Goal: Transaction & Acquisition: Purchase product/service

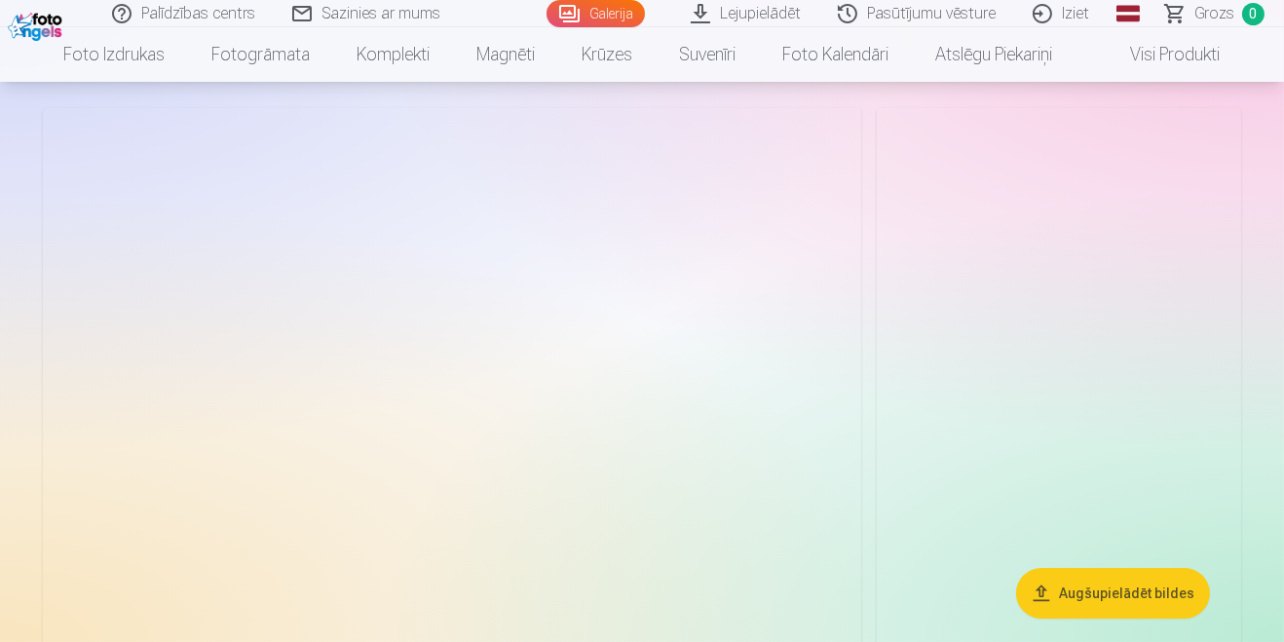
scroll to position [78, 0]
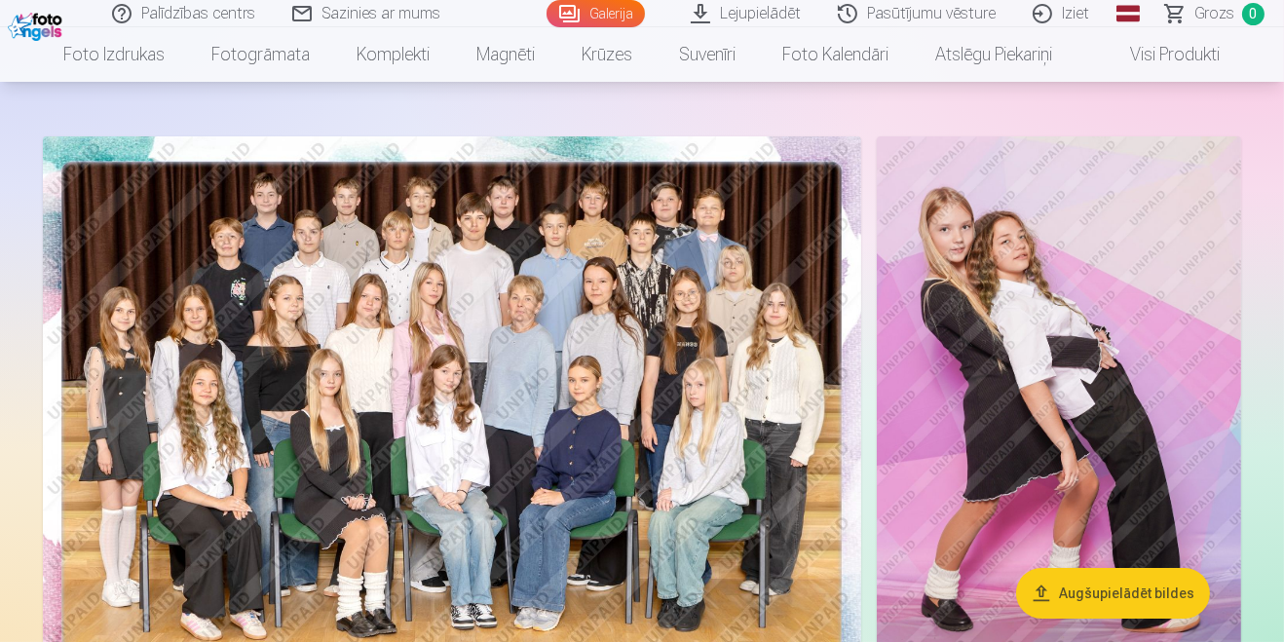
click at [737, 543] on img at bounding box center [452, 409] width 818 height 546
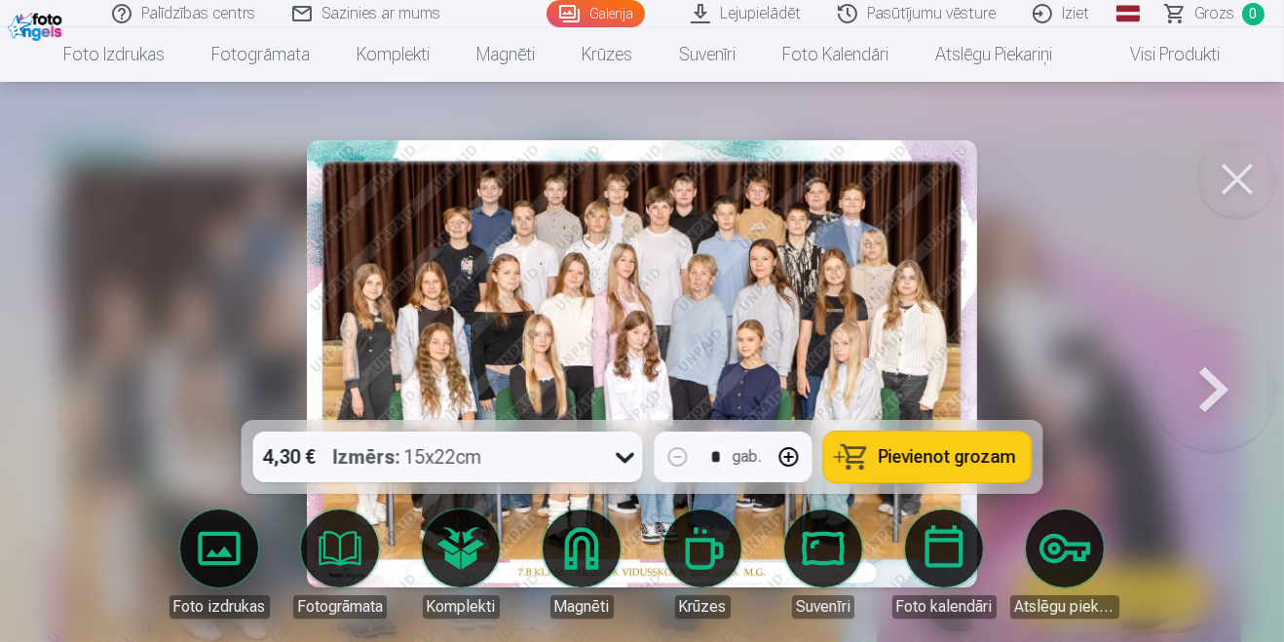
click at [943, 466] on span "Pievienot grozam" at bounding box center [947, 457] width 137 height 18
click at [1241, 169] on button at bounding box center [1237, 179] width 78 height 78
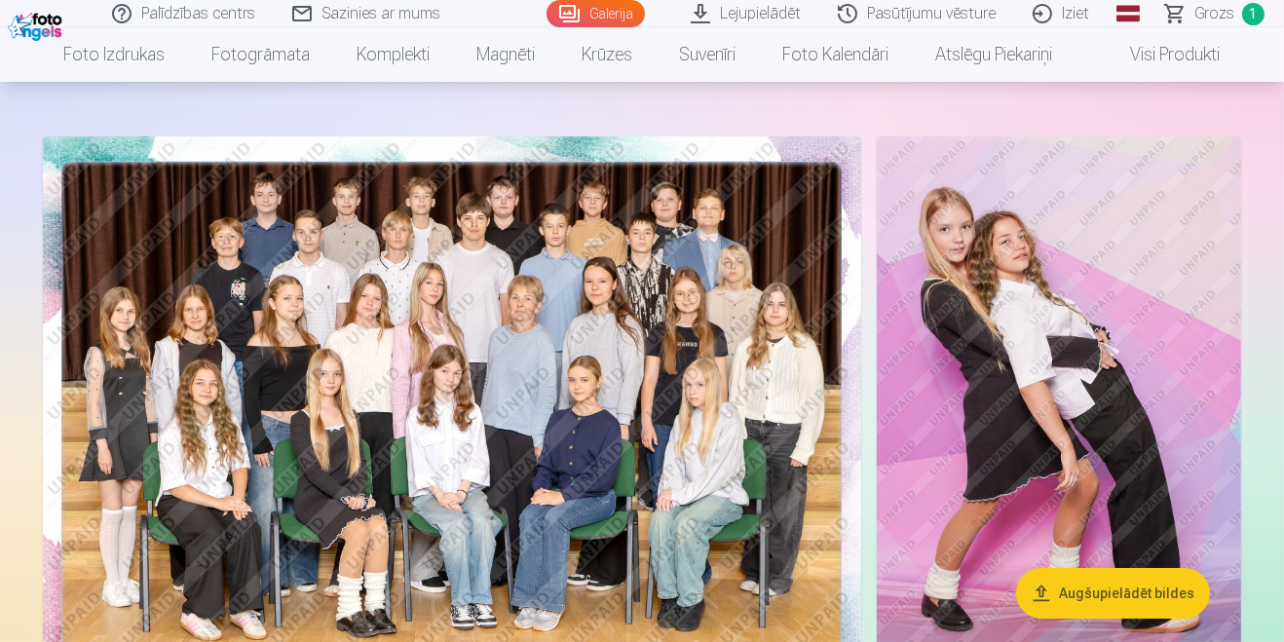
click at [697, 466] on img at bounding box center [452, 409] width 818 height 546
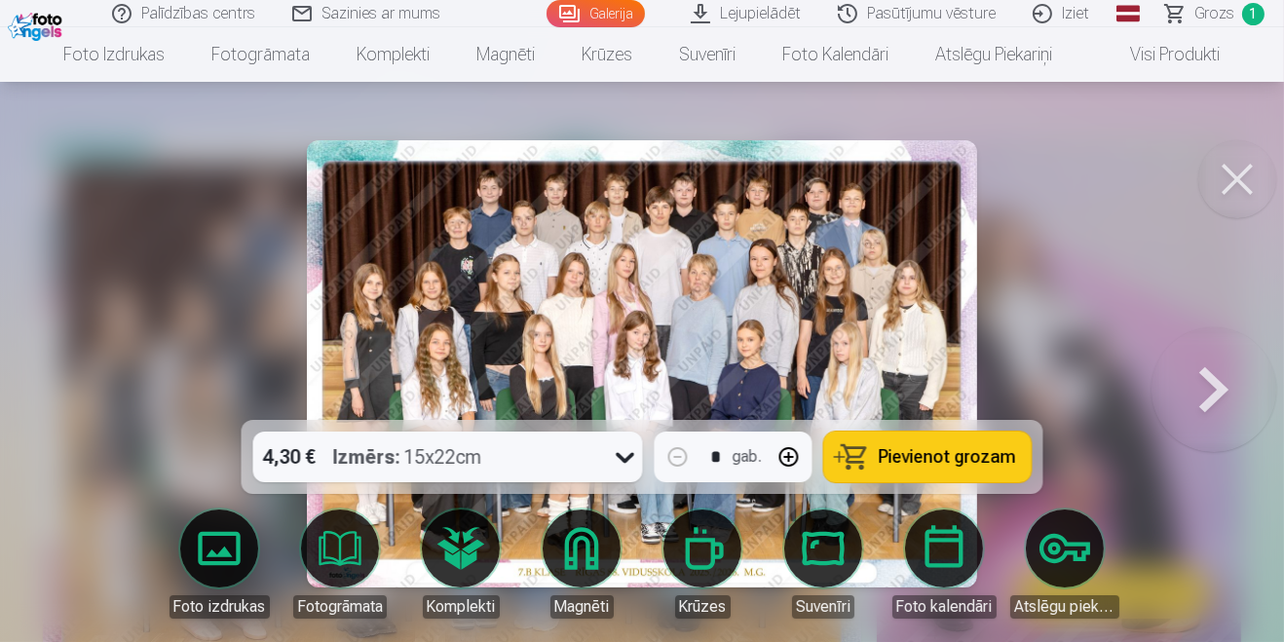
click at [1216, 396] on button at bounding box center [1213, 363] width 125 height 73
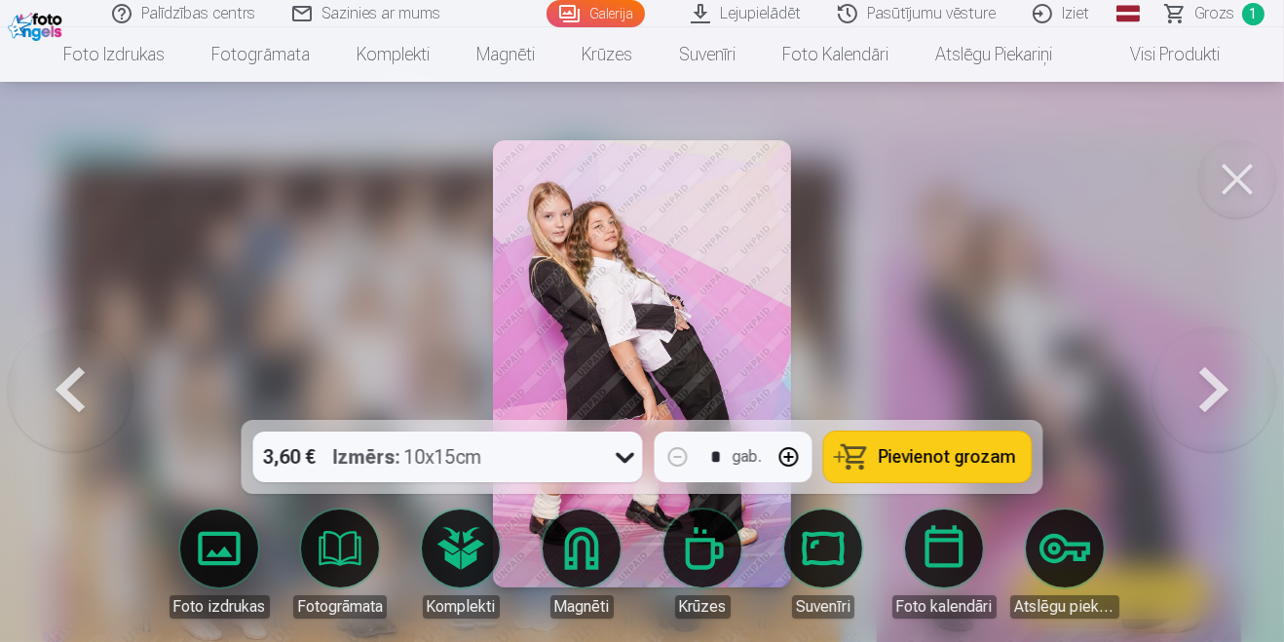
click at [1209, 392] on button at bounding box center [1213, 363] width 125 height 73
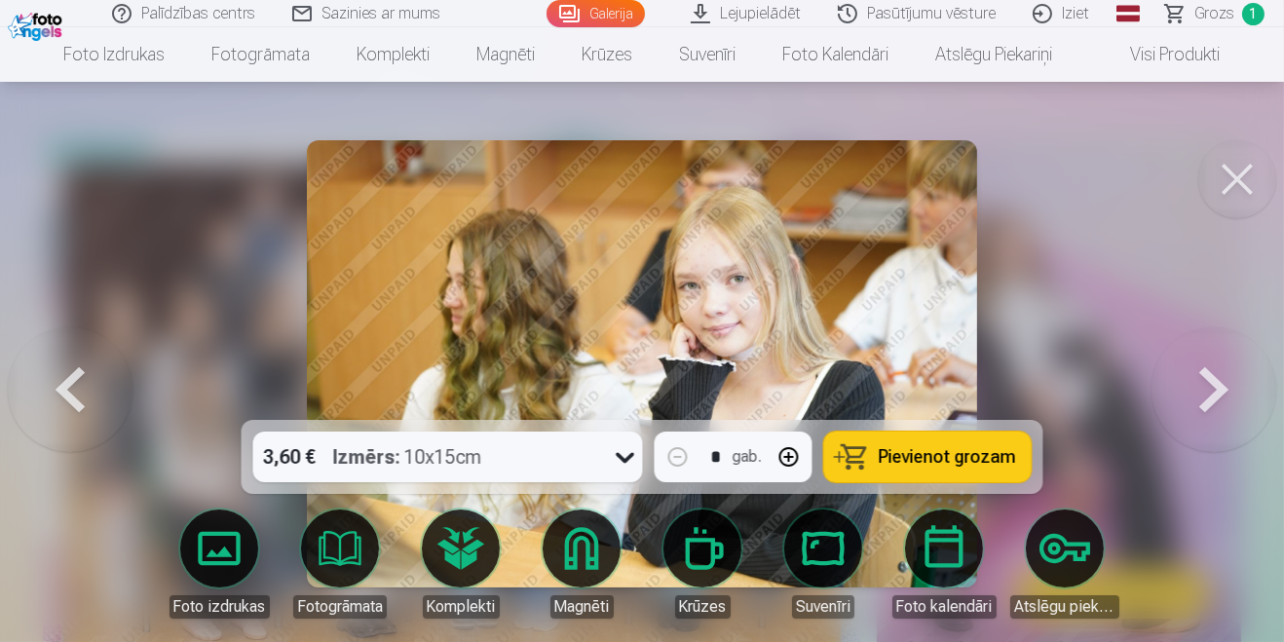
click at [1202, 389] on button at bounding box center [1213, 363] width 125 height 73
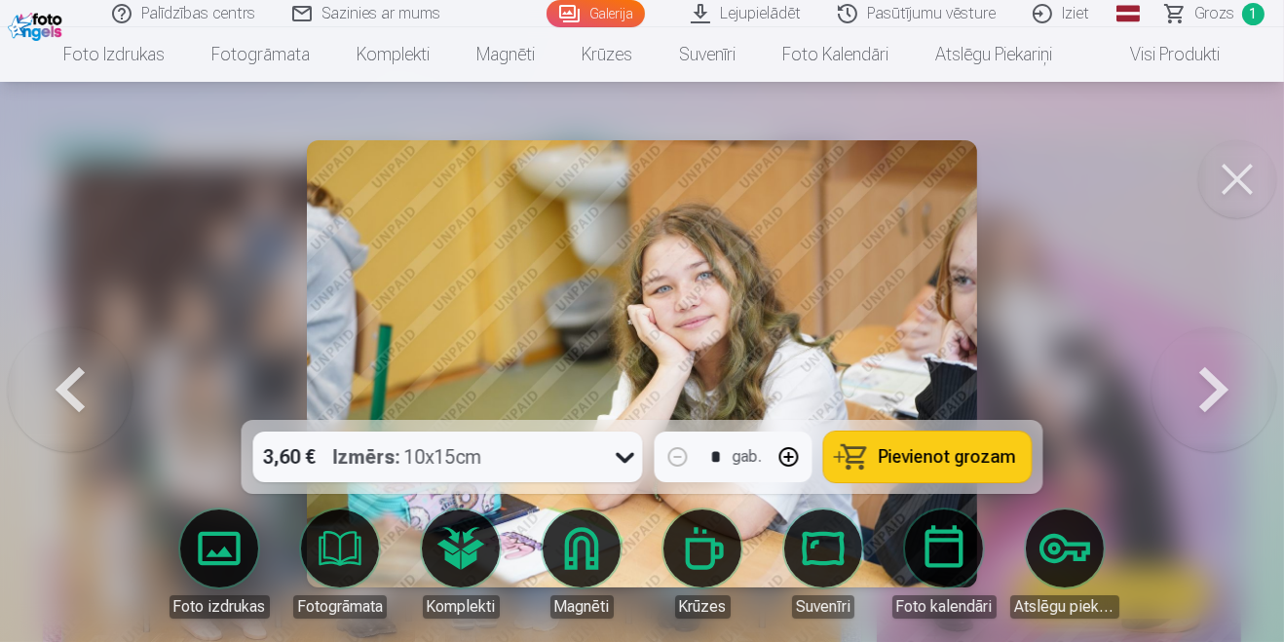
click at [1199, 376] on button at bounding box center [1213, 363] width 125 height 73
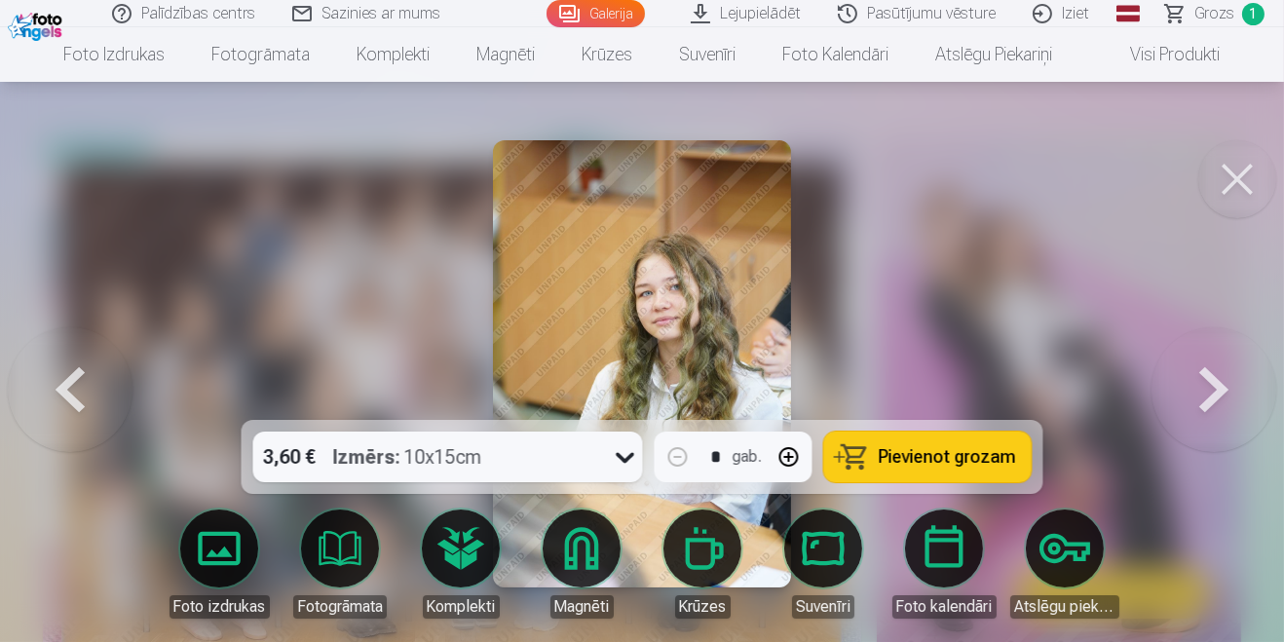
click at [31, 400] on button at bounding box center [70, 363] width 125 height 73
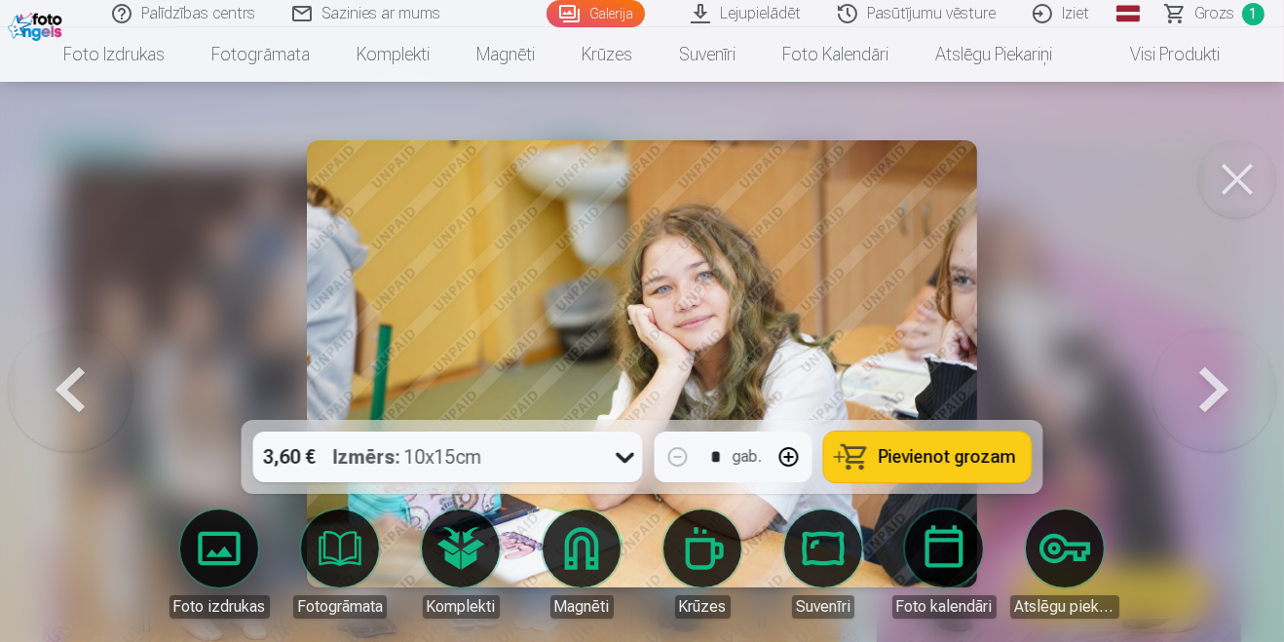
click at [77, 388] on button at bounding box center [70, 363] width 125 height 73
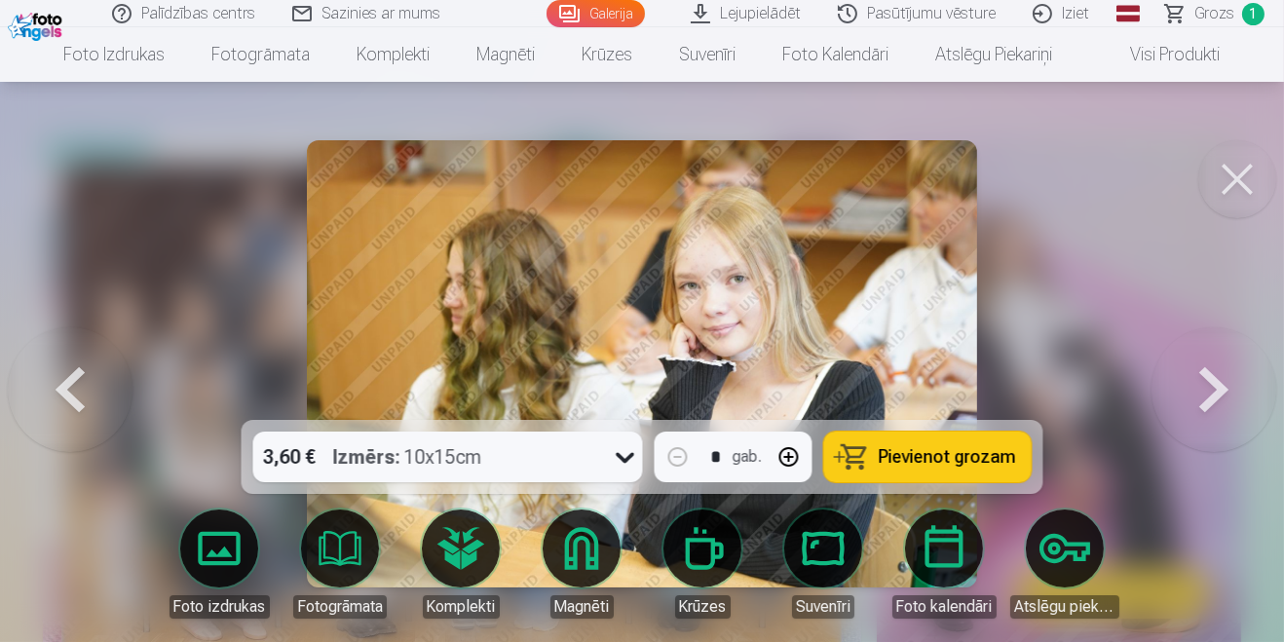
click at [1213, 400] on button at bounding box center [1213, 363] width 125 height 73
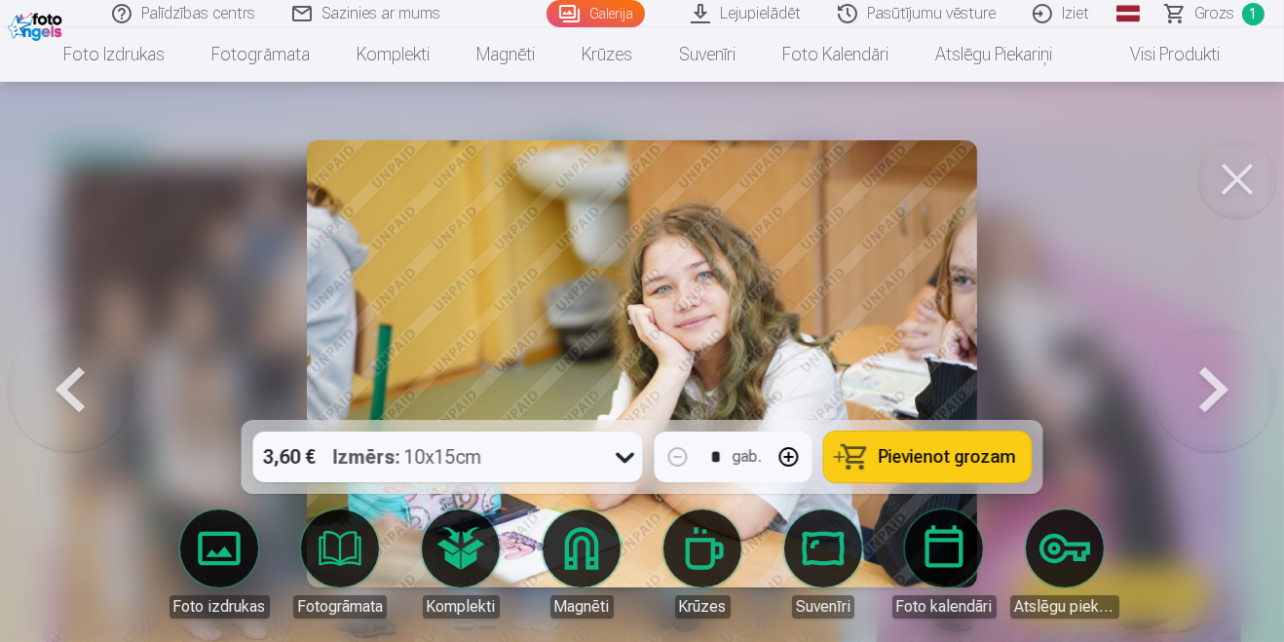
click at [1214, 400] on button at bounding box center [1213, 363] width 125 height 73
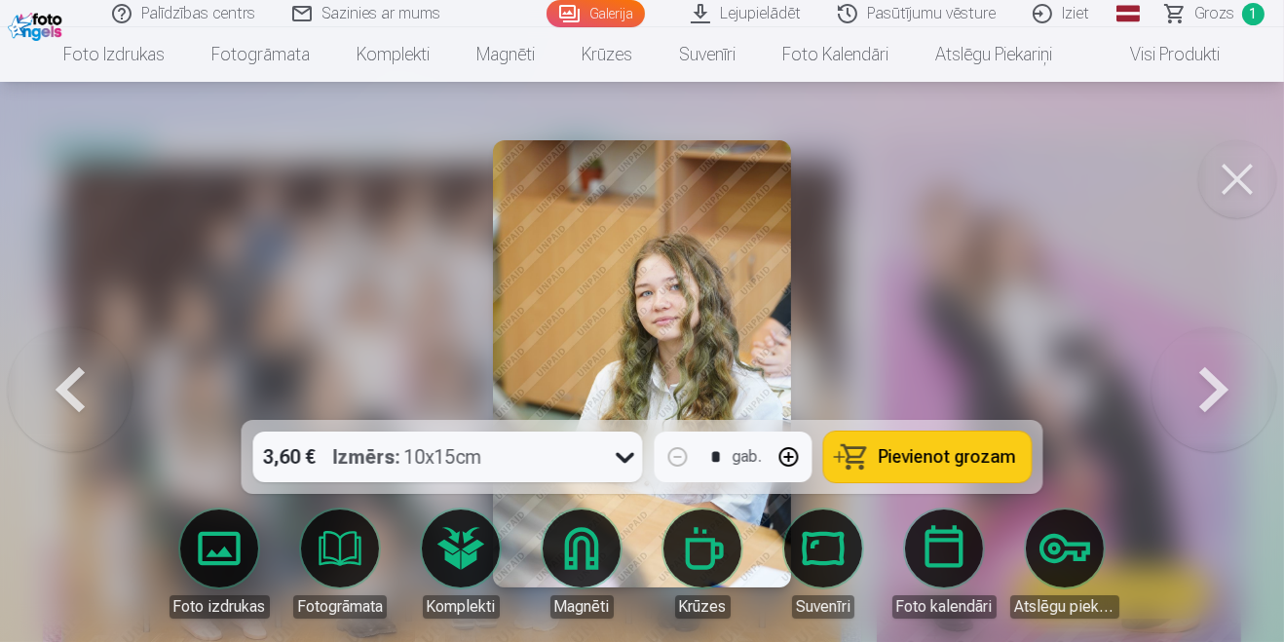
click at [962, 466] on span "Pievienot grozam" at bounding box center [947, 457] width 137 height 18
click at [1207, 368] on button at bounding box center [1213, 363] width 125 height 73
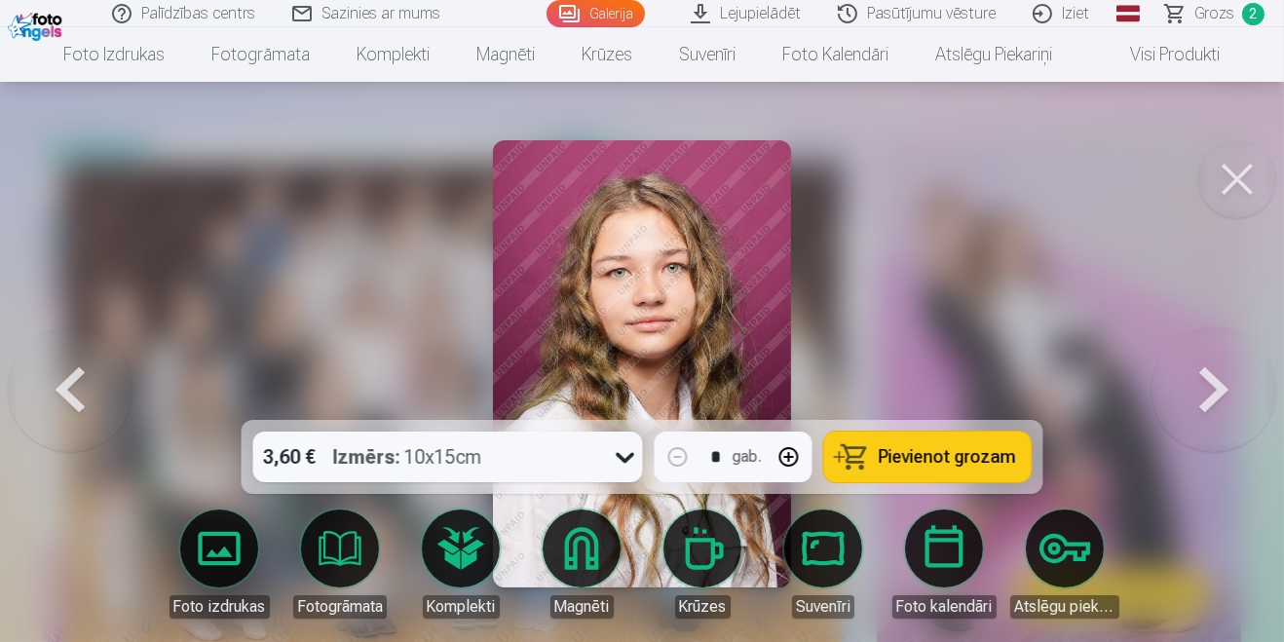
click at [1214, 358] on button at bounding box center [1213, 363] width 125 height 73
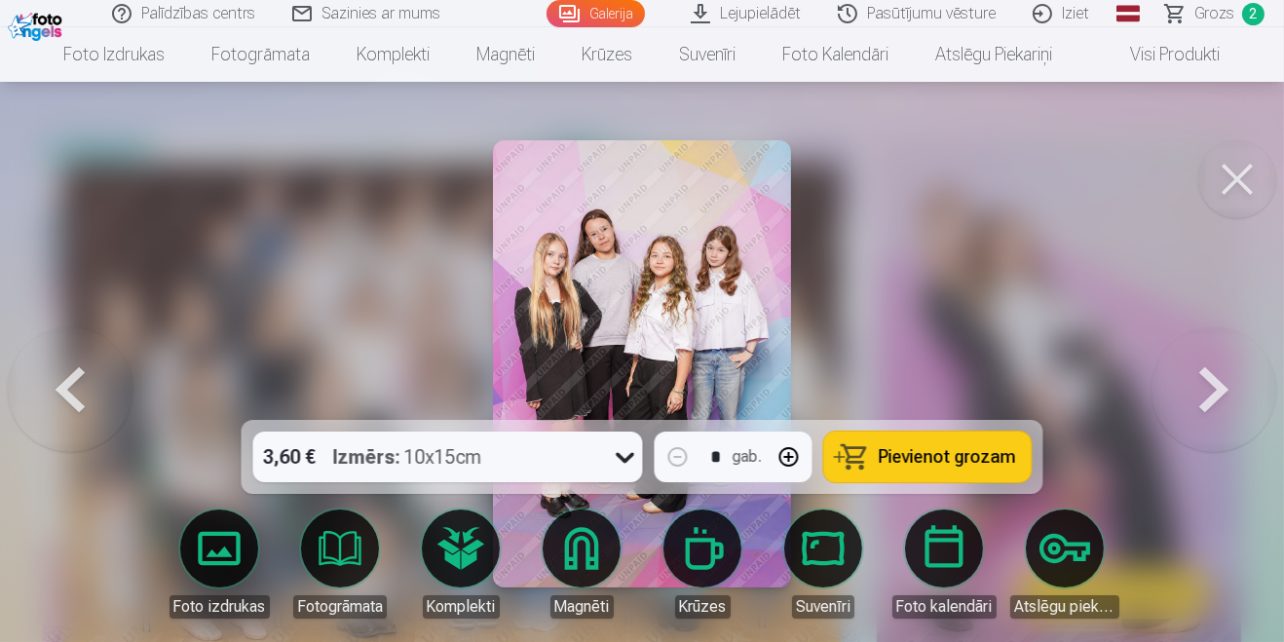
click at [965, 482] on button "Pievienot grozam" at bounding box center [927, 457] width 207 height 51
click at [1210, 388] on button at bounding box center [1213, 363] width 125 height 73
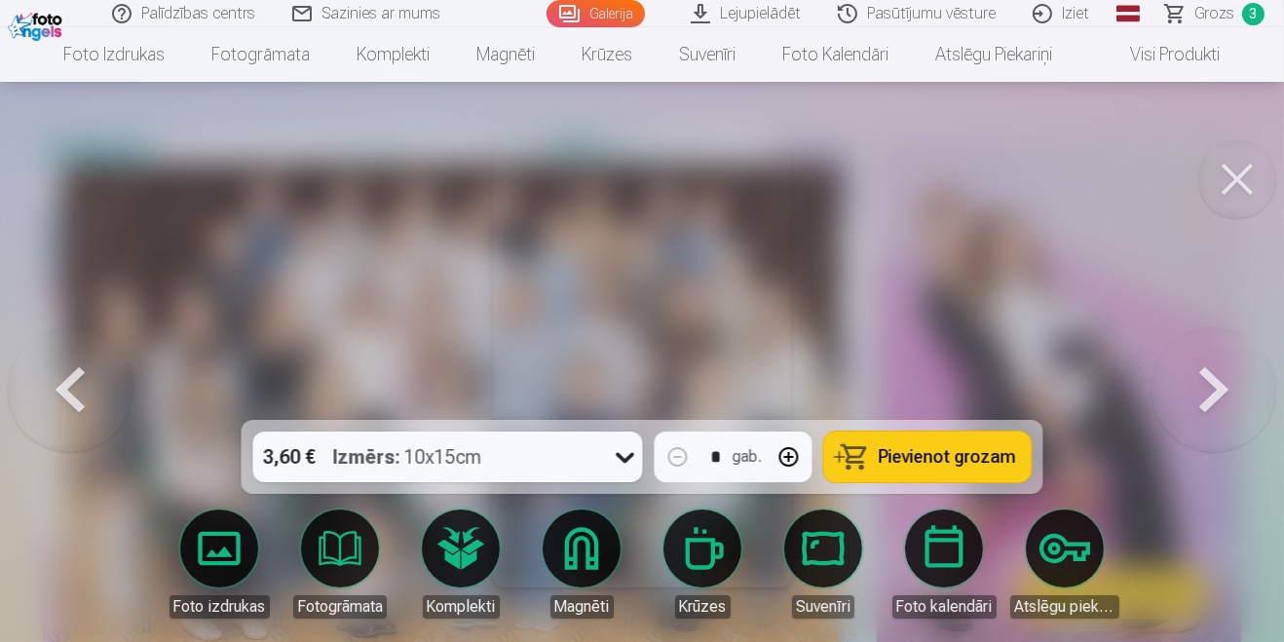
click at [1198, 400] on button at bounding box center [1213, 363] width 125 height 73
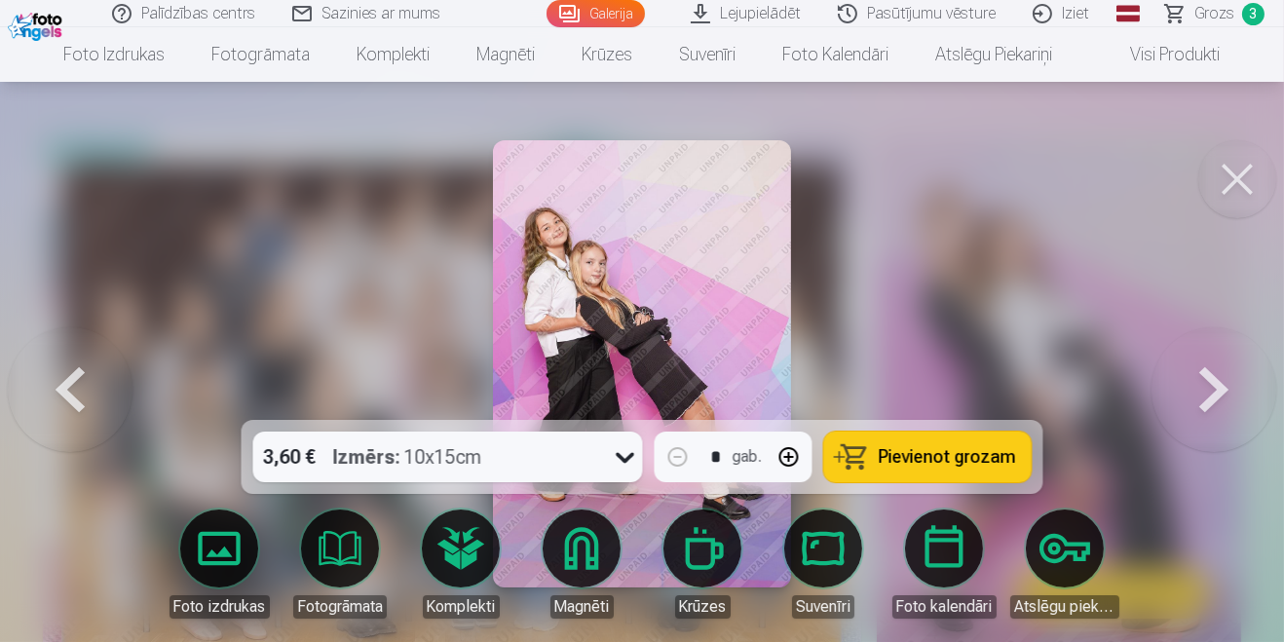
click at [950, 466] on span "Pievienot grozam" at bounding box center [947, 457] width 137 height 18
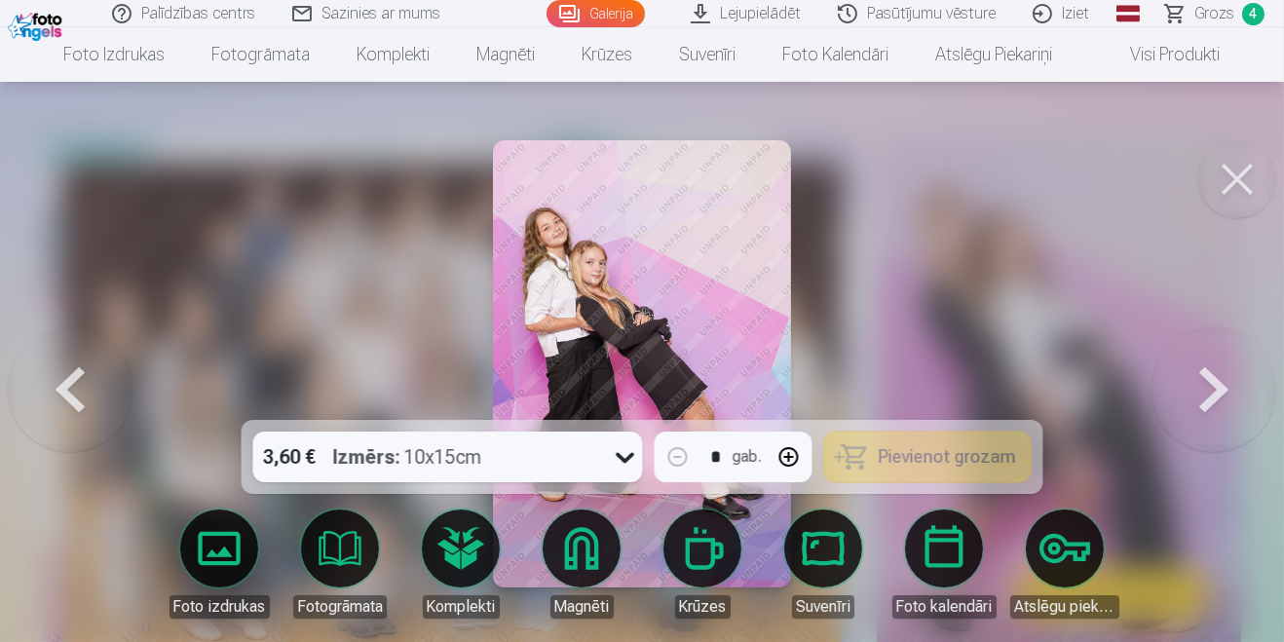
click at [1197, 400] on button at bounding box center [1213, 363] width 125 height 73
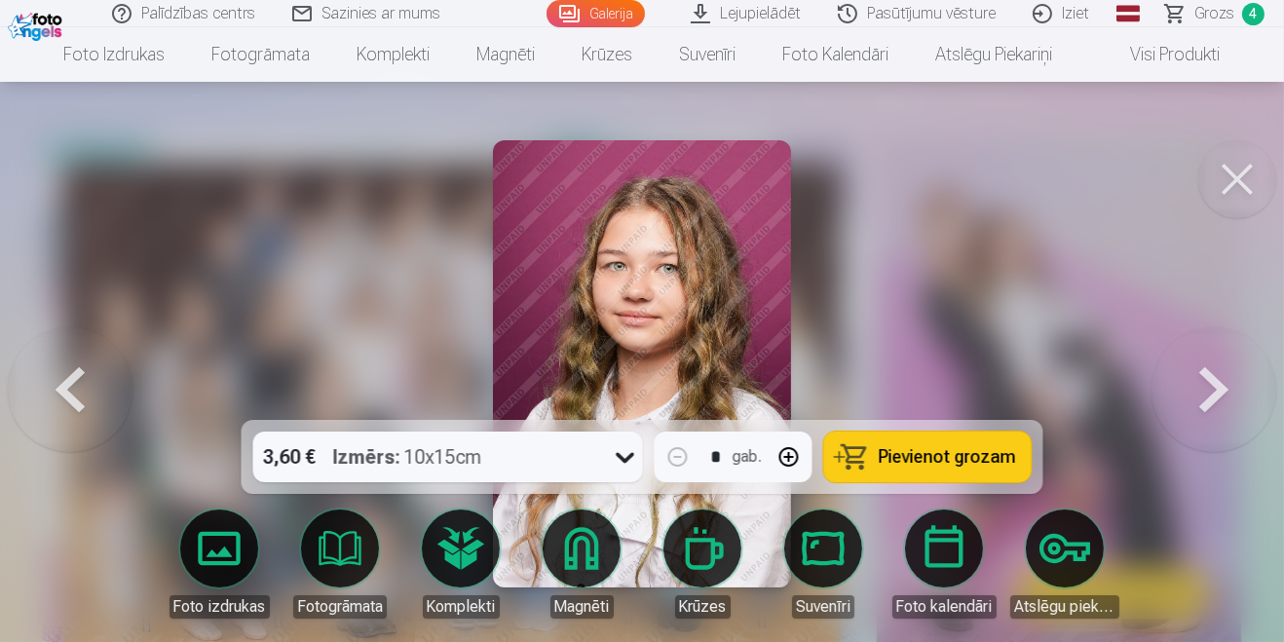
click at [1194, 400] on button at bounding box center [1213, 363] width 125 height 73
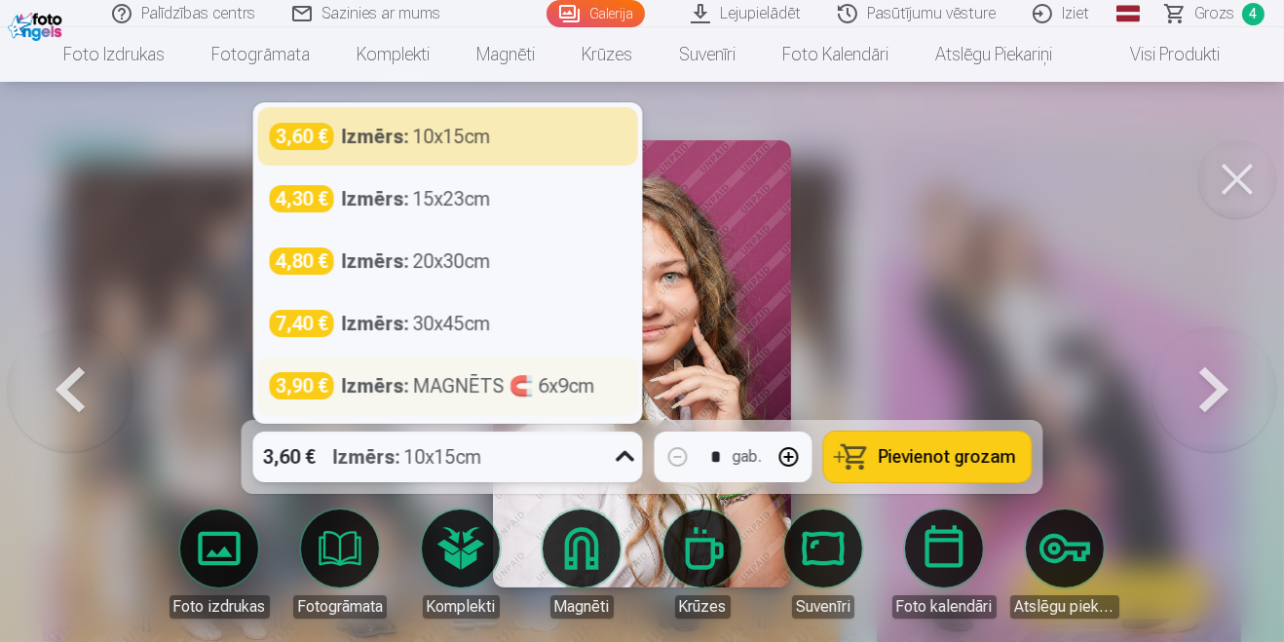
click at [385, 399] on strong "Izmērs :" at bounding box center [375, 385] width 67 height 27
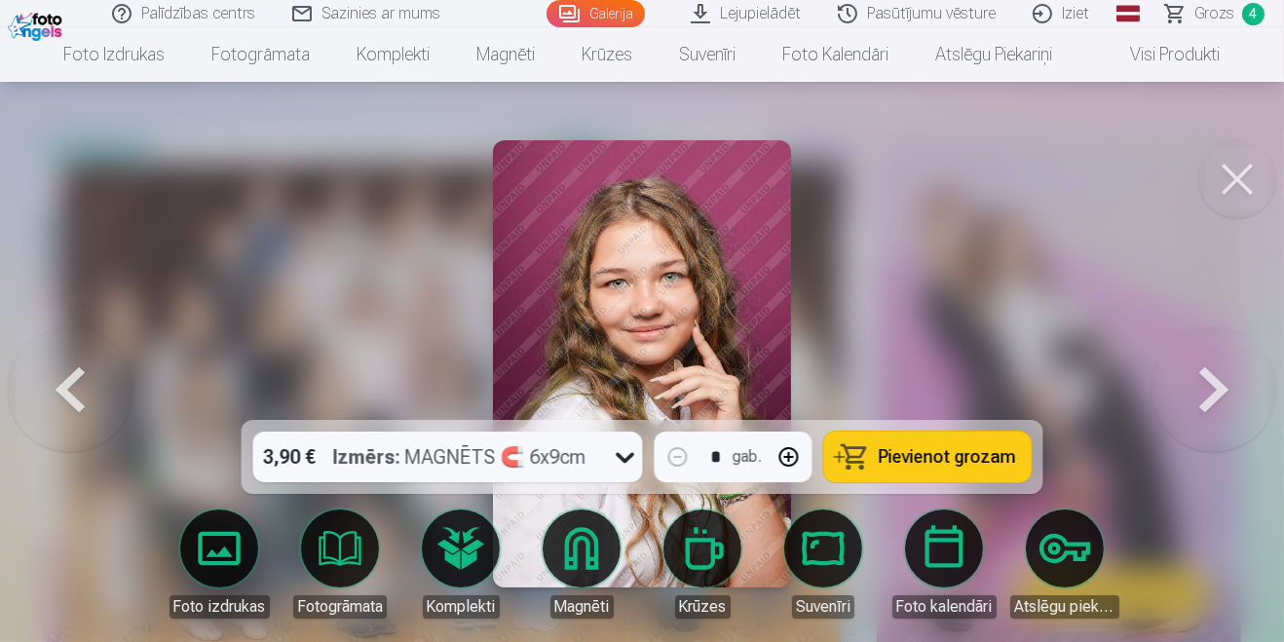
click at [1212, 400] on button at bounding box center [1213, 363] width 125 height 73
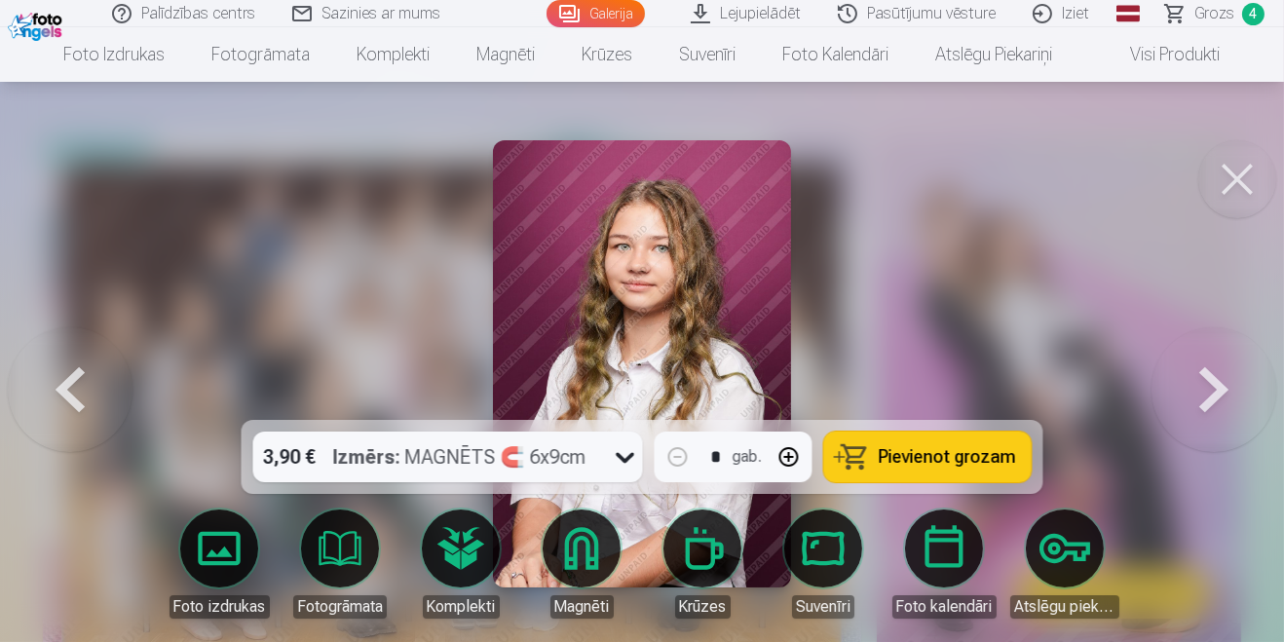
click at [1223, 398] on button at bounding box center [1213, 363] width 125 height 73
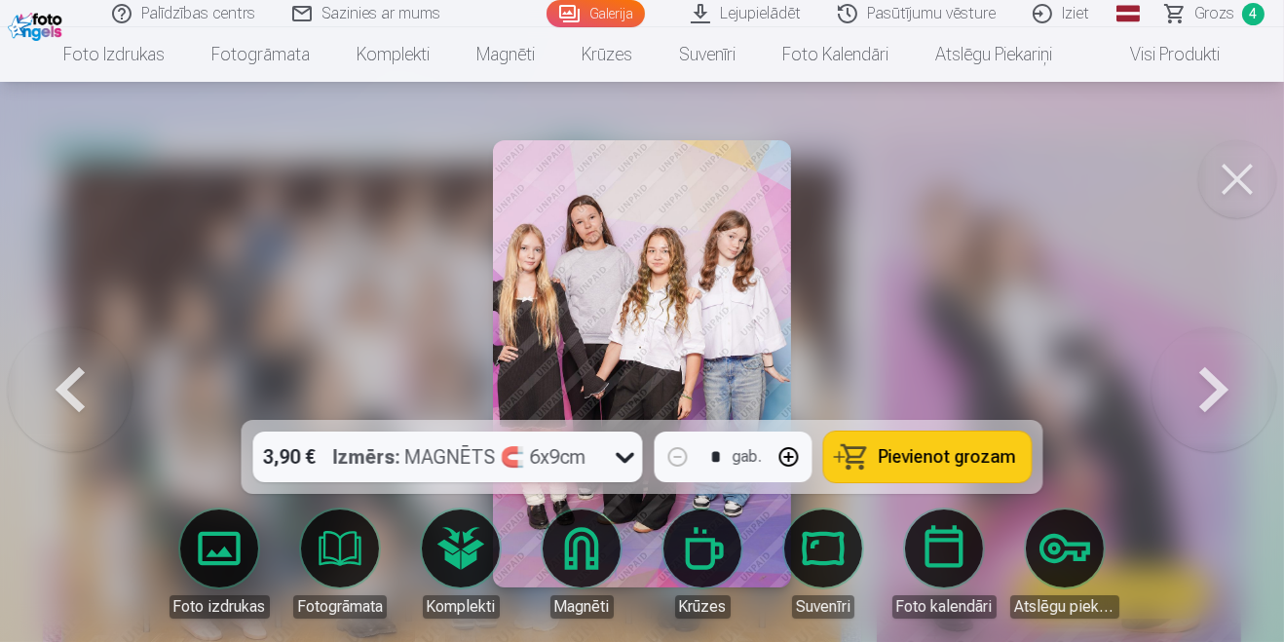
click at [1179, 400] on button at bounding box center [1213, 363] width 125 height 73
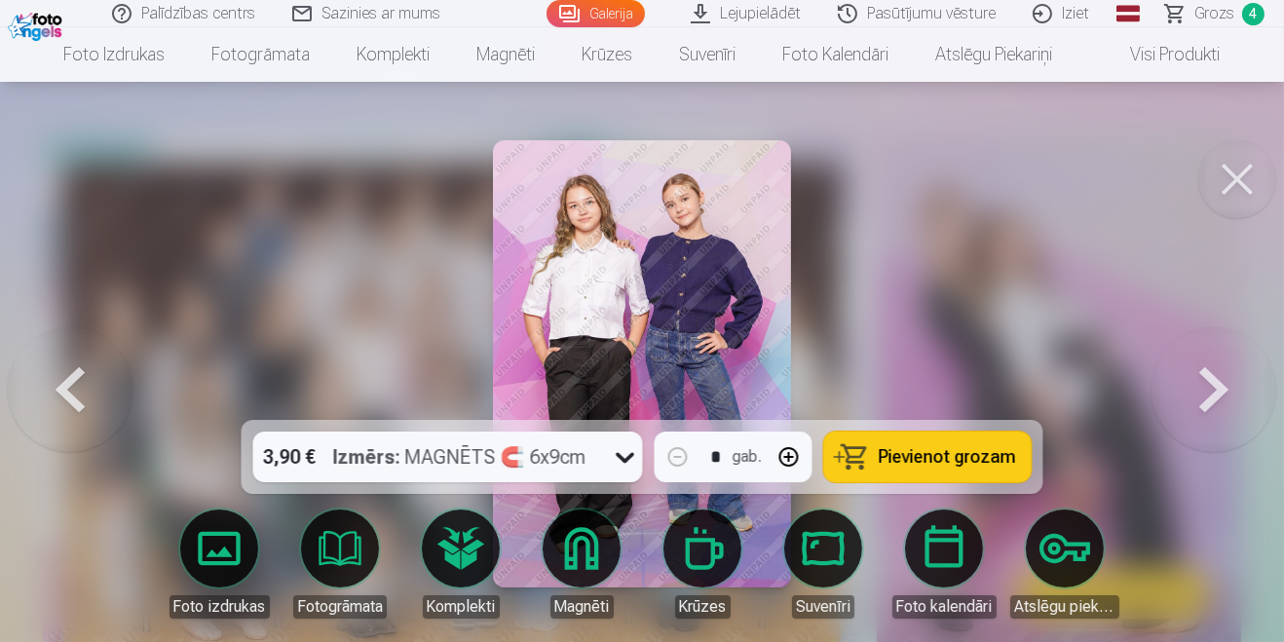
click at [1212, 400] on button at bounding box center [1213, 363] width 125 height 73
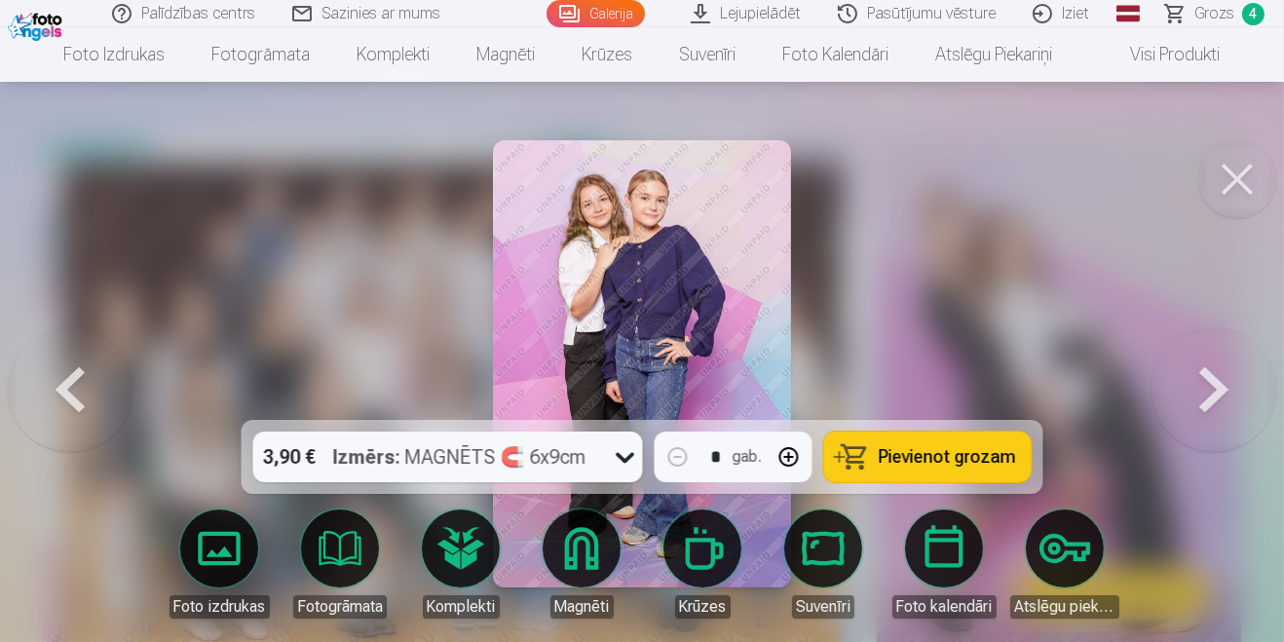
click at [1193, 400] on button at bounding box center [1213, 363] width 125 height 73
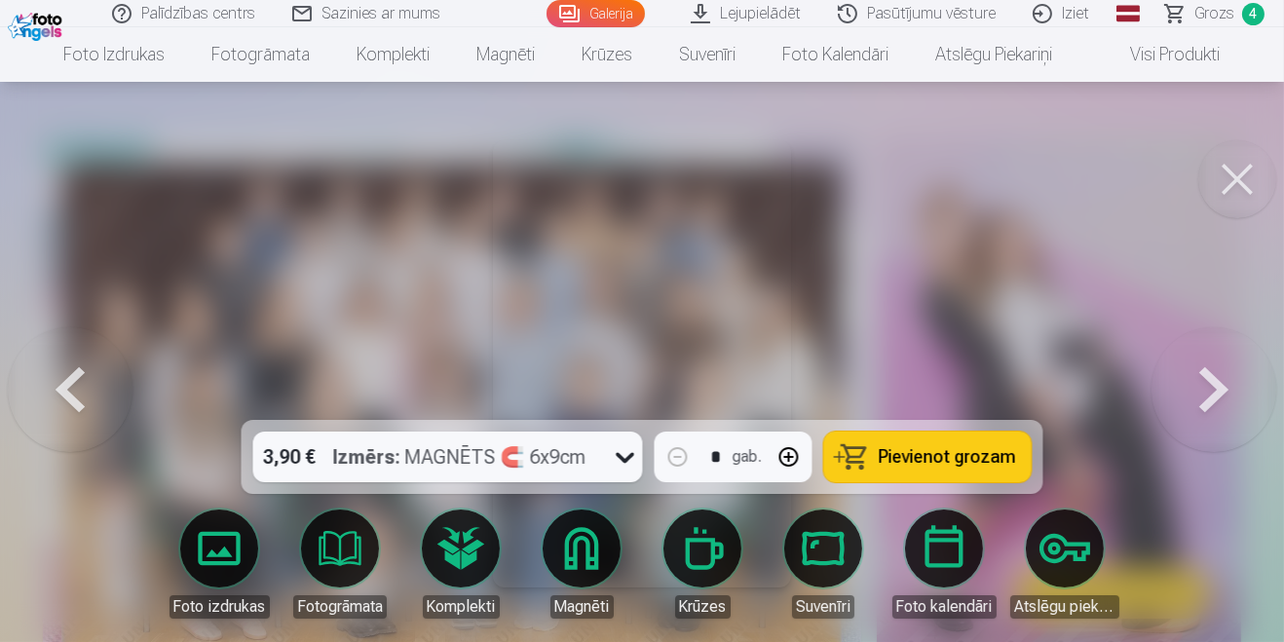
click at [1170, 400] on button at bounding box center [1213, 363] width 125 height 73
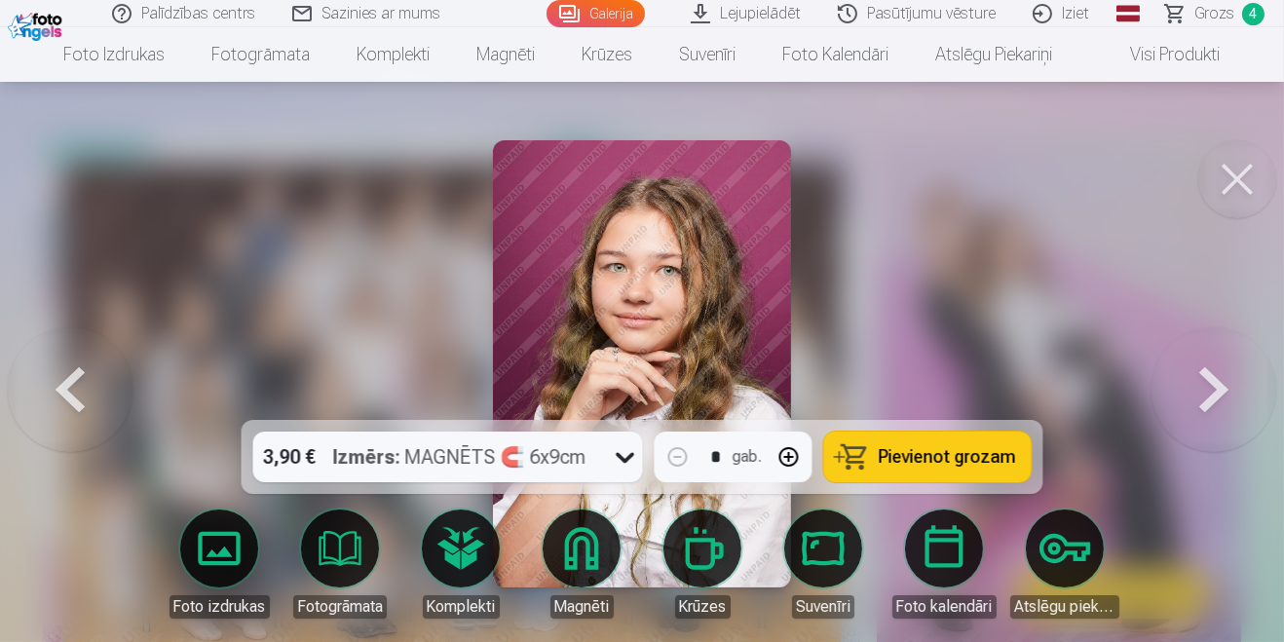
click at [1189, 400] on button at bounding box center [1213, 363] width 125 height 73
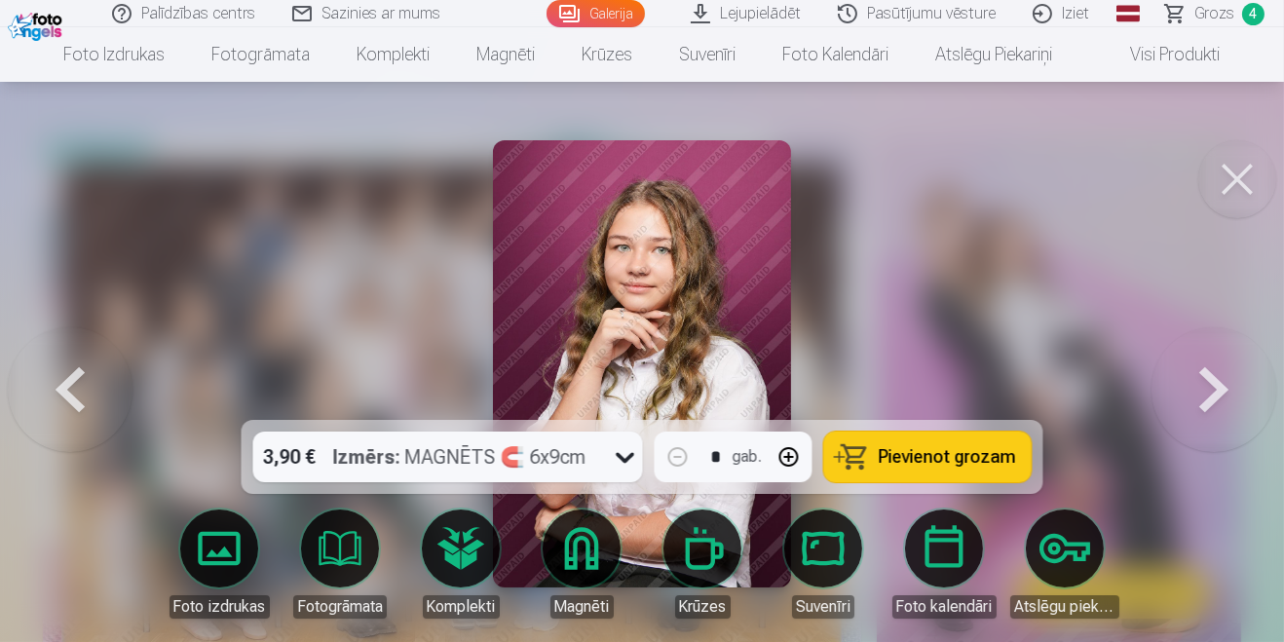
click at [74, 400] on button at bounding box center [70, 363] width 125 height 73
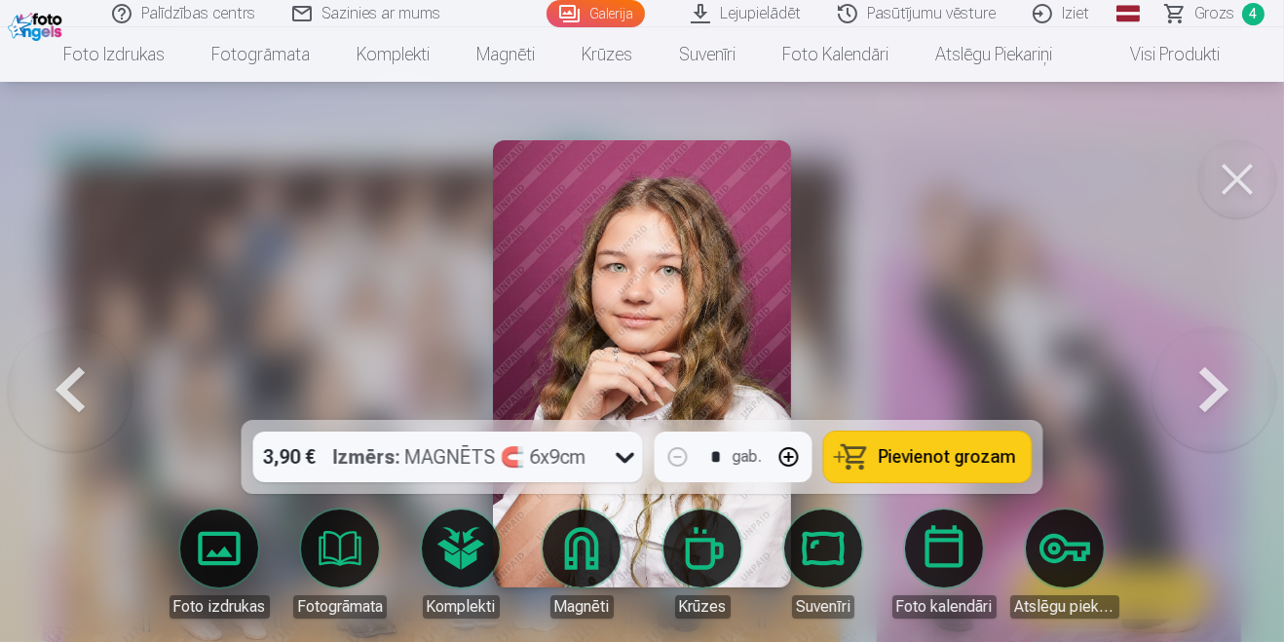
click at [54, 400] on button at bounding box center [70, 363] width 125 height 73
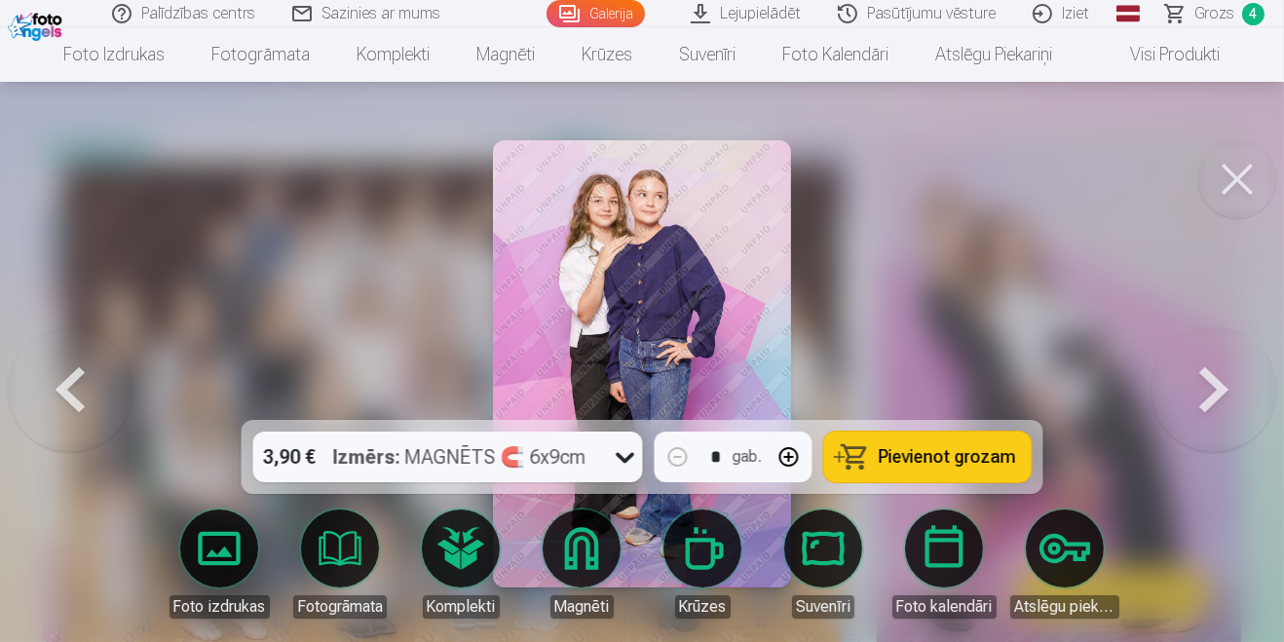
click at [76, 400] on button at bounding box center [70, 363] width 125 height 73
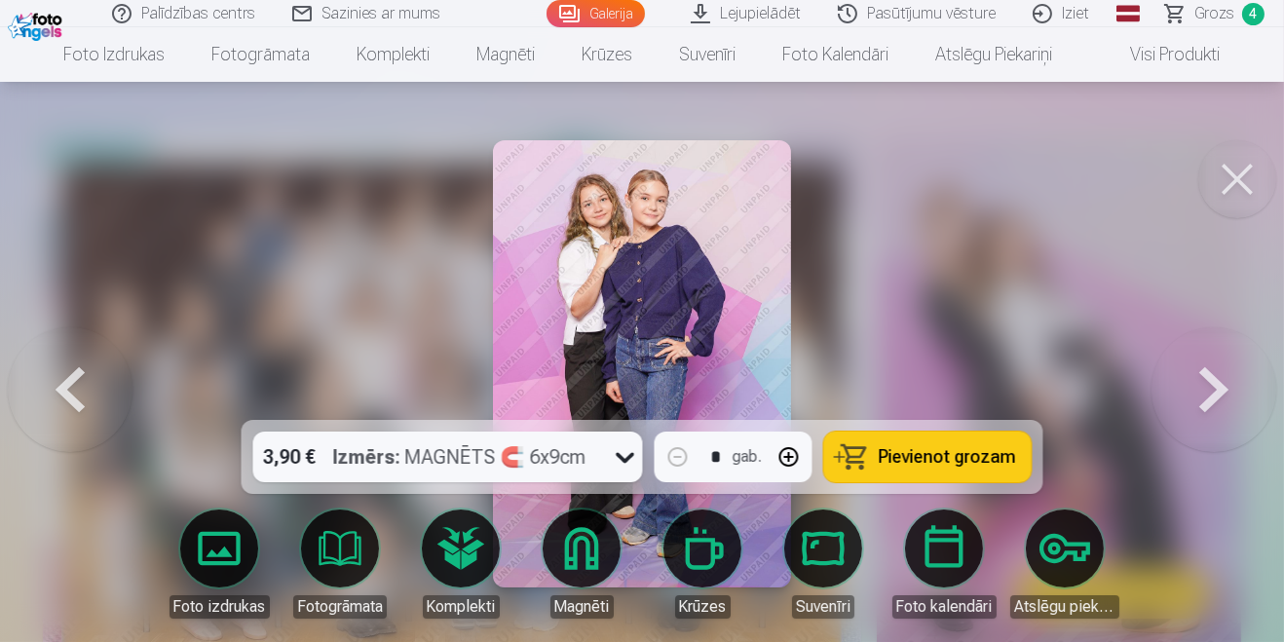
click at [78, 396] on button at bounding box center [70, 363] width 125 height 73
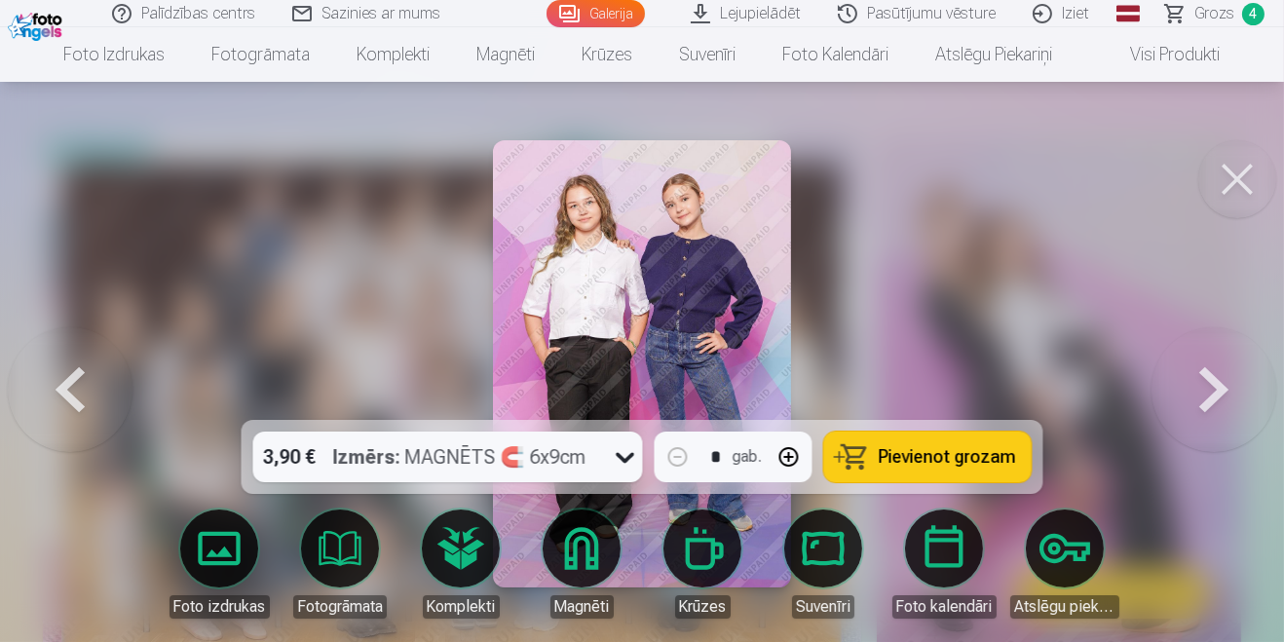
click at [78, 396] on button at bounding box center [70, 363] width 125 height 73
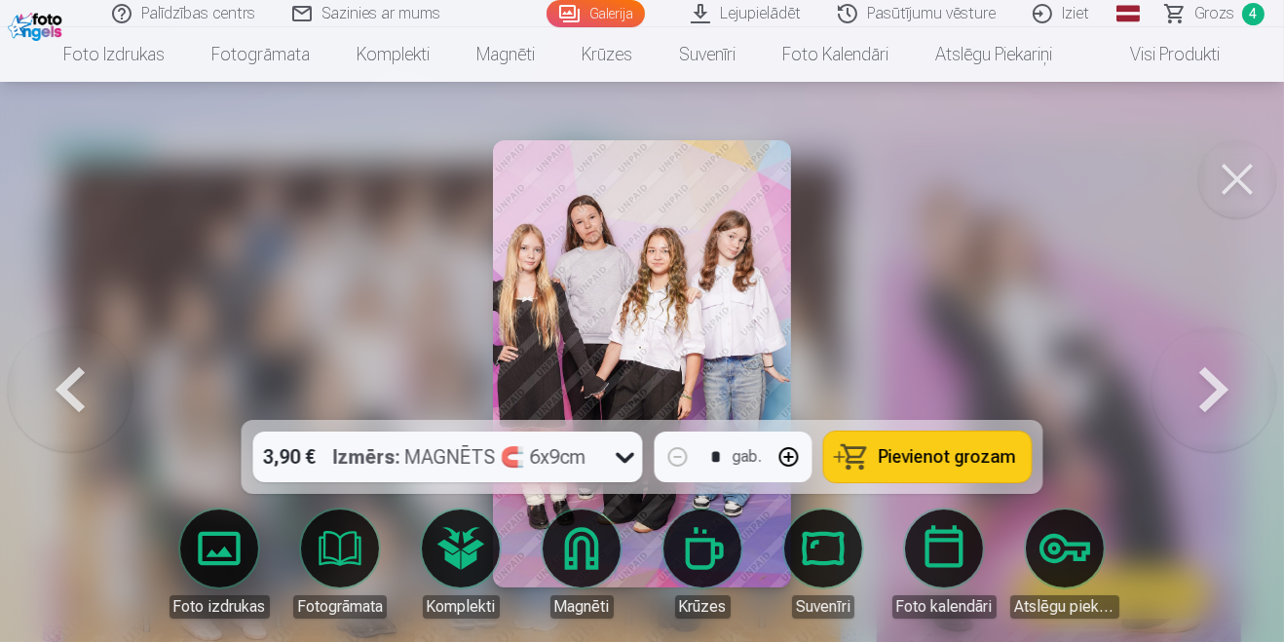
click at [81, 397] on button at bounding box center [70, 363] width 125 height 73
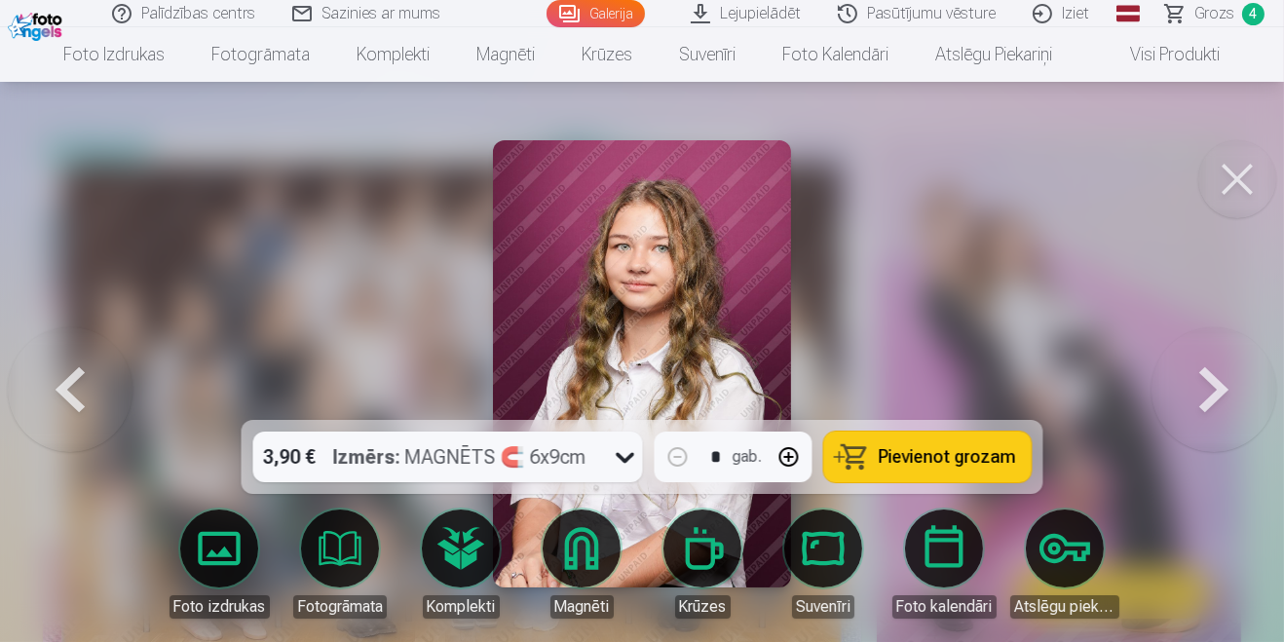
click at [88, 398] on button at bounding box center [70, 363] width 125 height 73
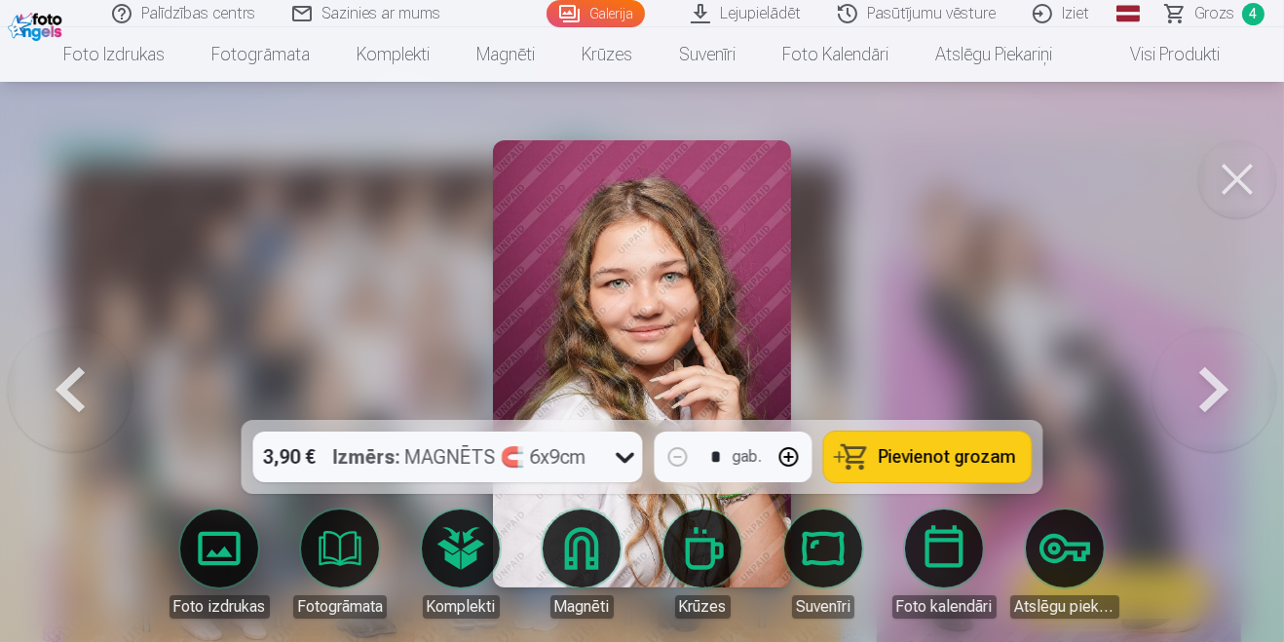
click at [87, 397] on button at bounding box center [70, 363] width 125 height 73
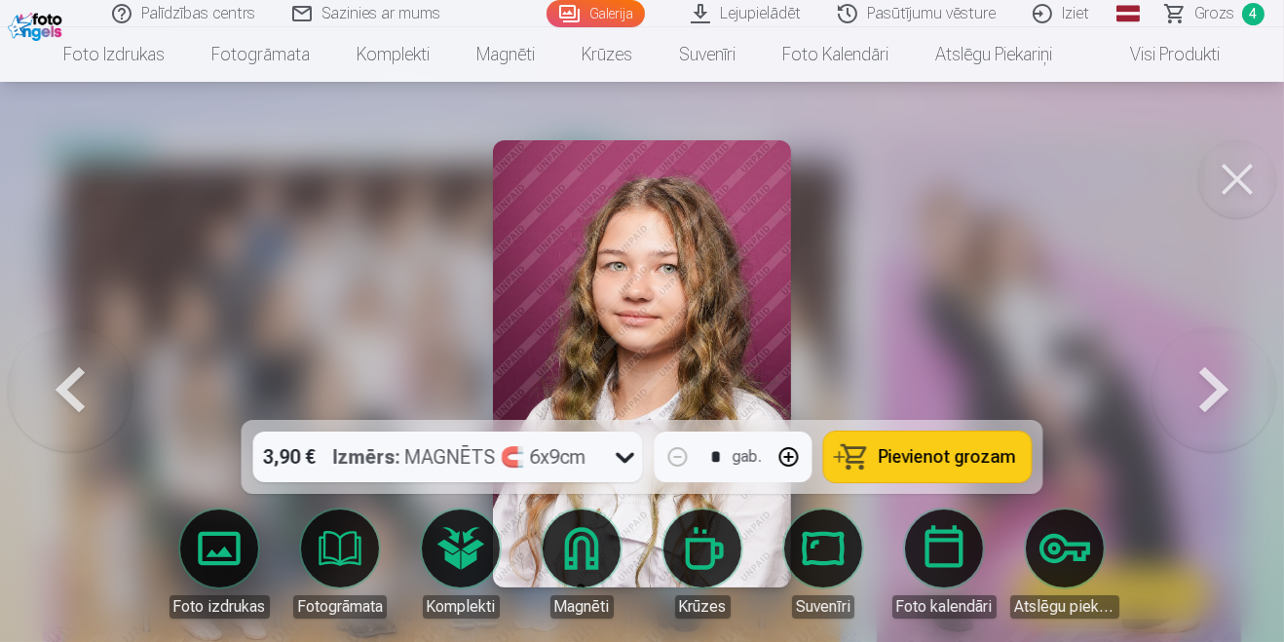
click at [91, 398] on button at bounding box center [70, 363] width 125 height 73
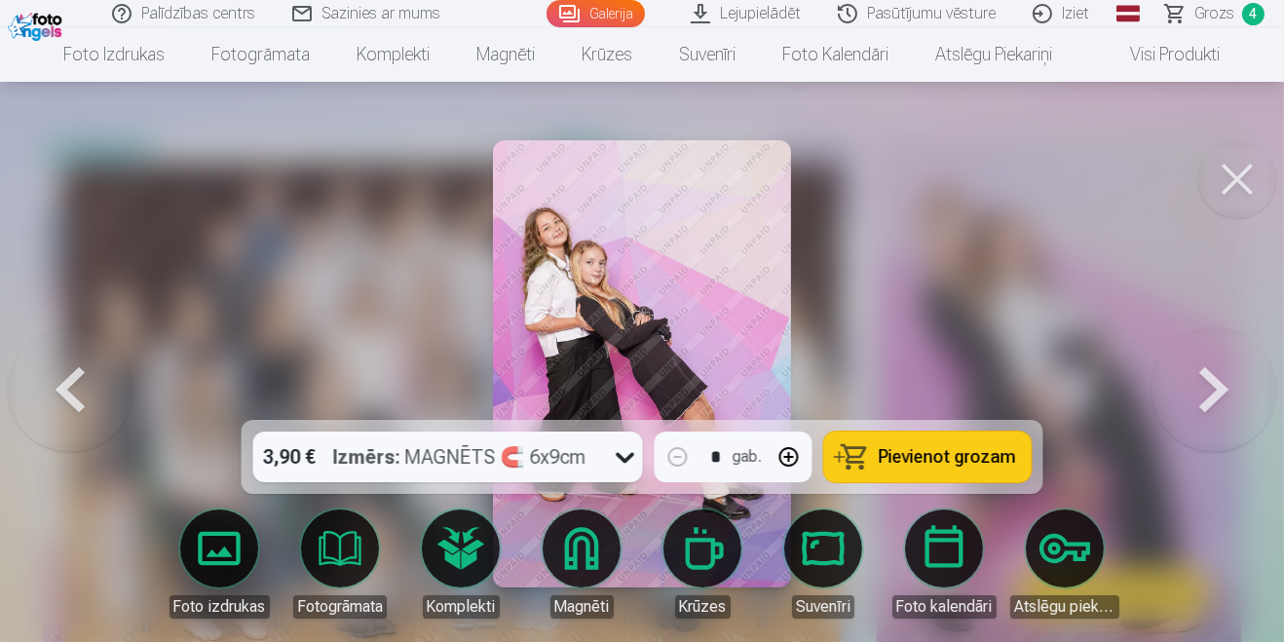
click at [94, 397] on button at bounding box center [70, 363] width 125 height 73
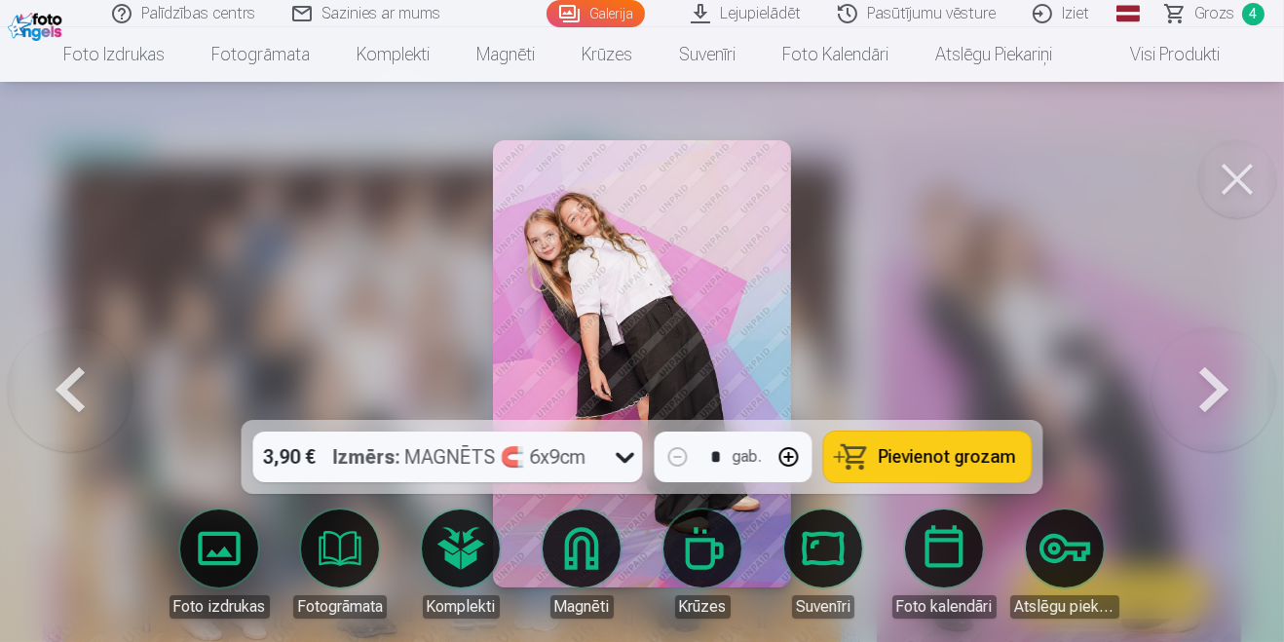
click at [94, 396] on button at bounding box center [70, 363] width 125 height 73
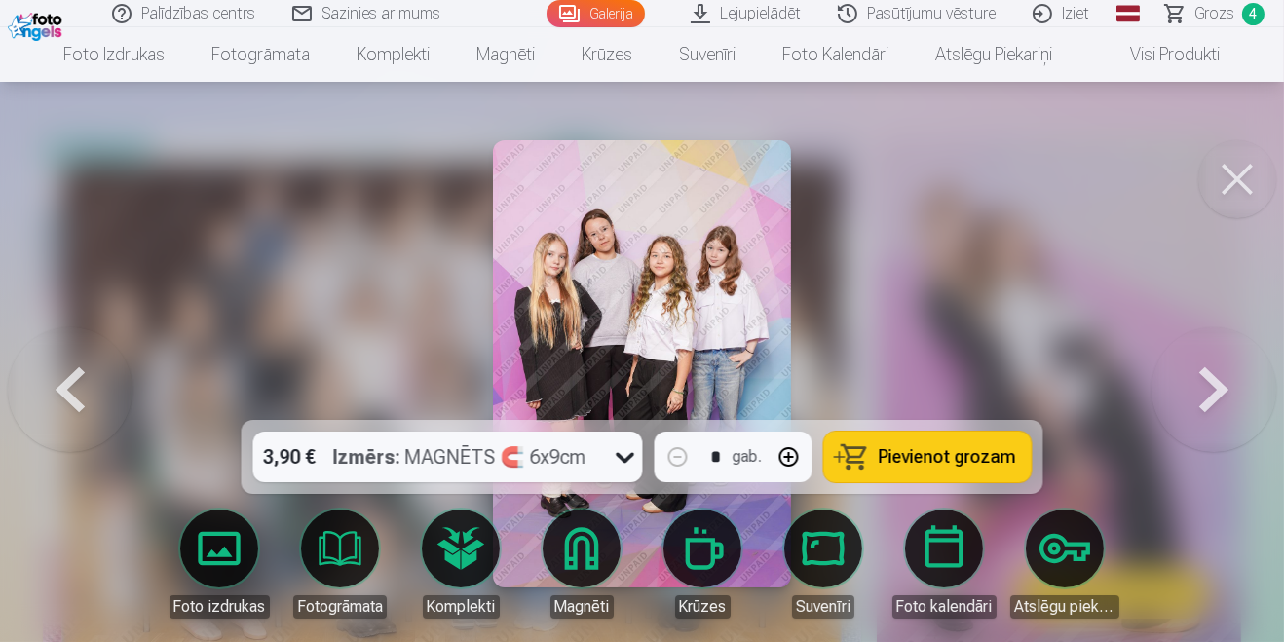
click at [96, 396] on button at bounding box center [70, 363] width 125 height 73
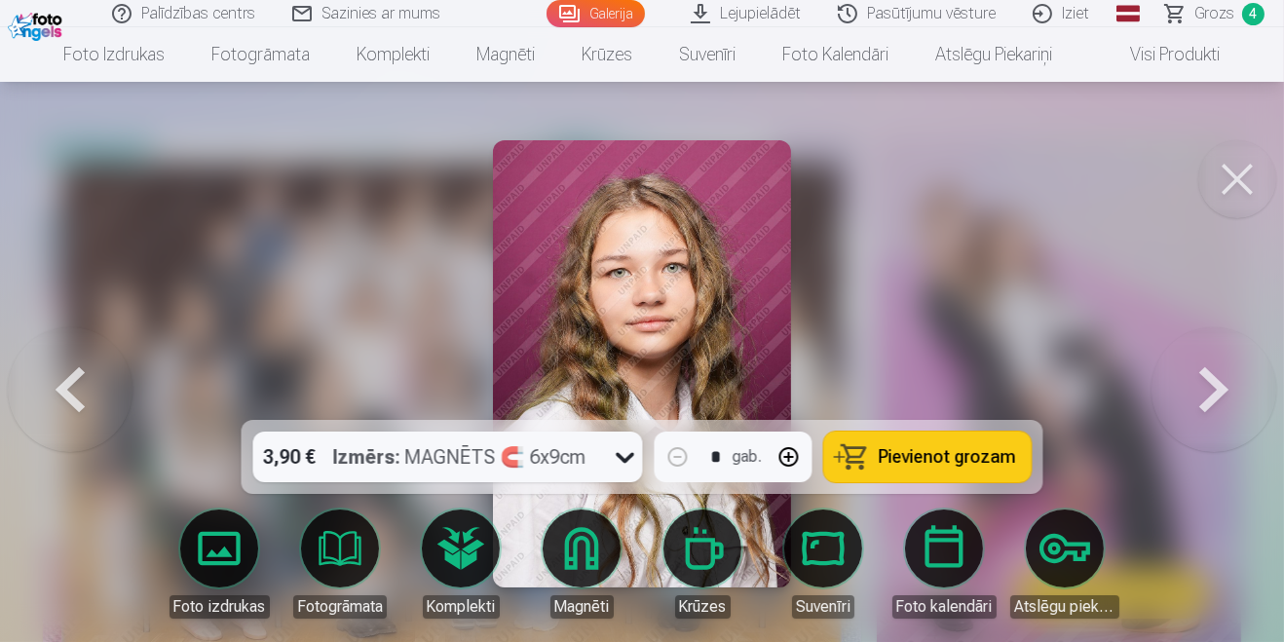
click at [94, 395] on button at bounding box center [70, 363] width 125 height 73
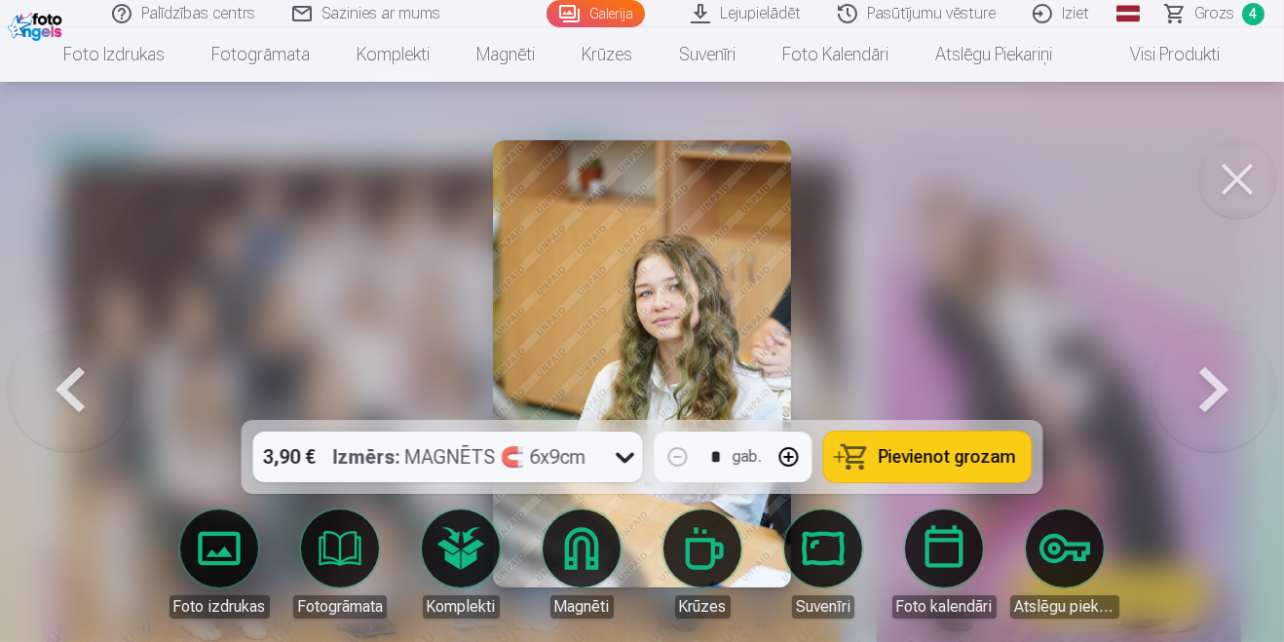
click at [1244, 400] on button at bounding box center [1213, 363] width 125 height 73
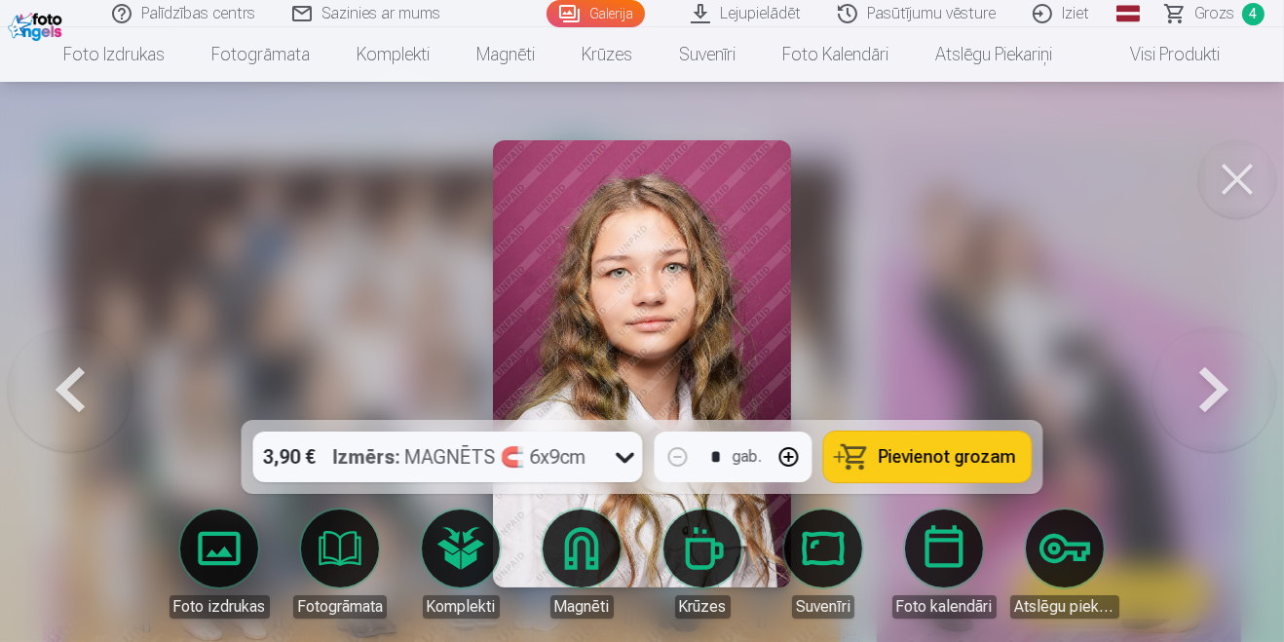
click at [1239, 400] on button at bounding box center [1213, 363] width 125 height 73
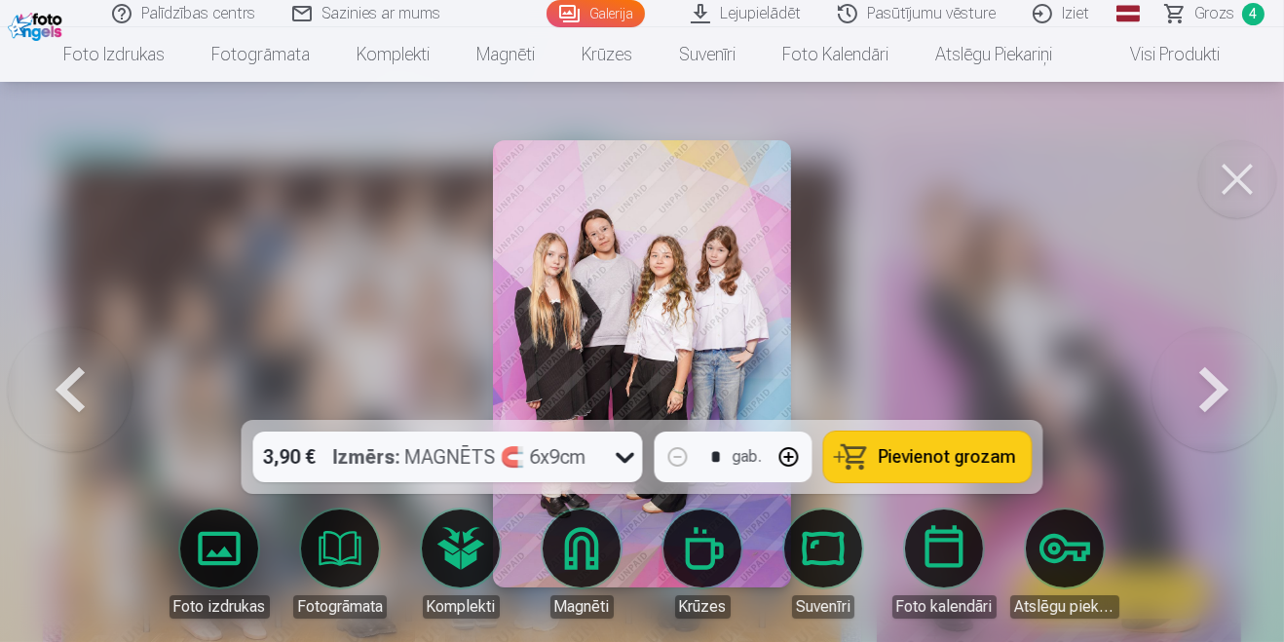
click at [1240, 400] on button at bounding box center [1213, 363] width 125 height 73
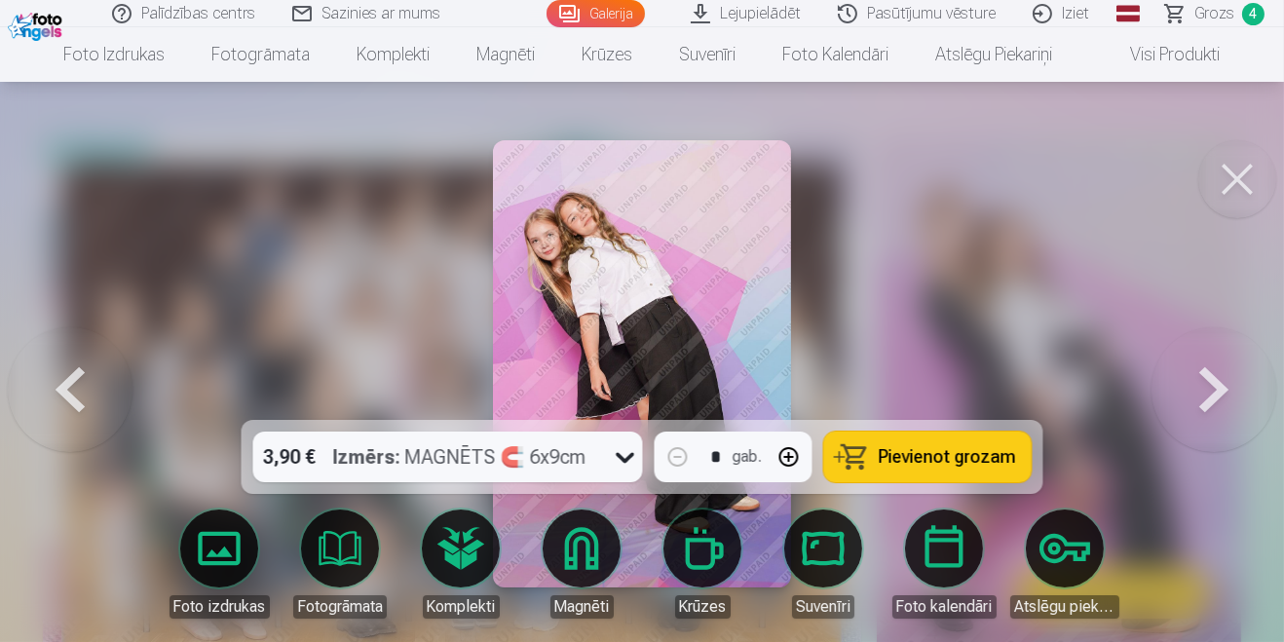
click at [1236, 400] on button at bounding box center [1213, 363] width 125 height 73
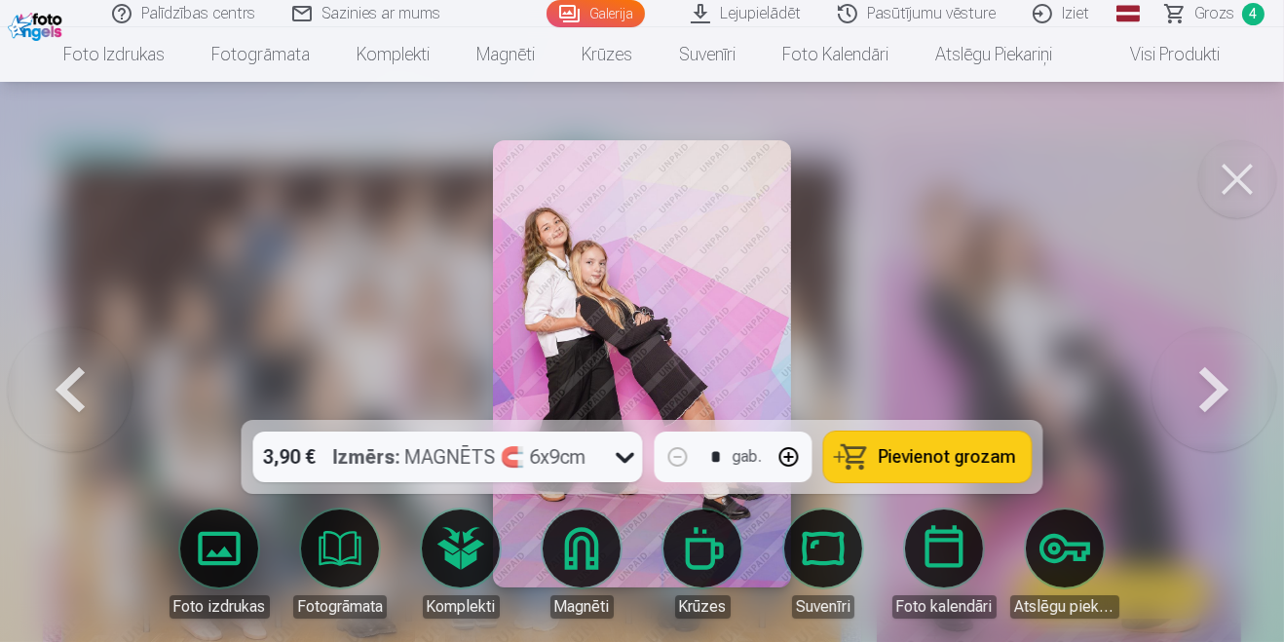
click at [1235, 400] on button at bounding box center [1213, 363] width 125 height 73
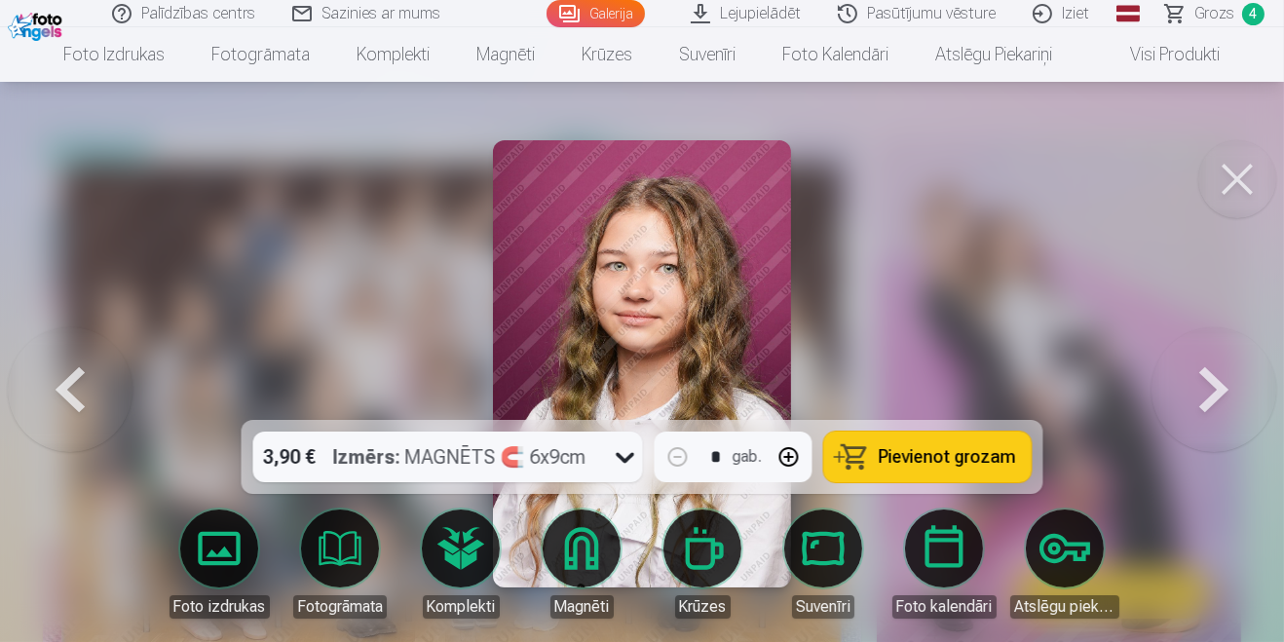
click at [1237, 400] on button at bounding box center [1213, 363] width 125 height 73
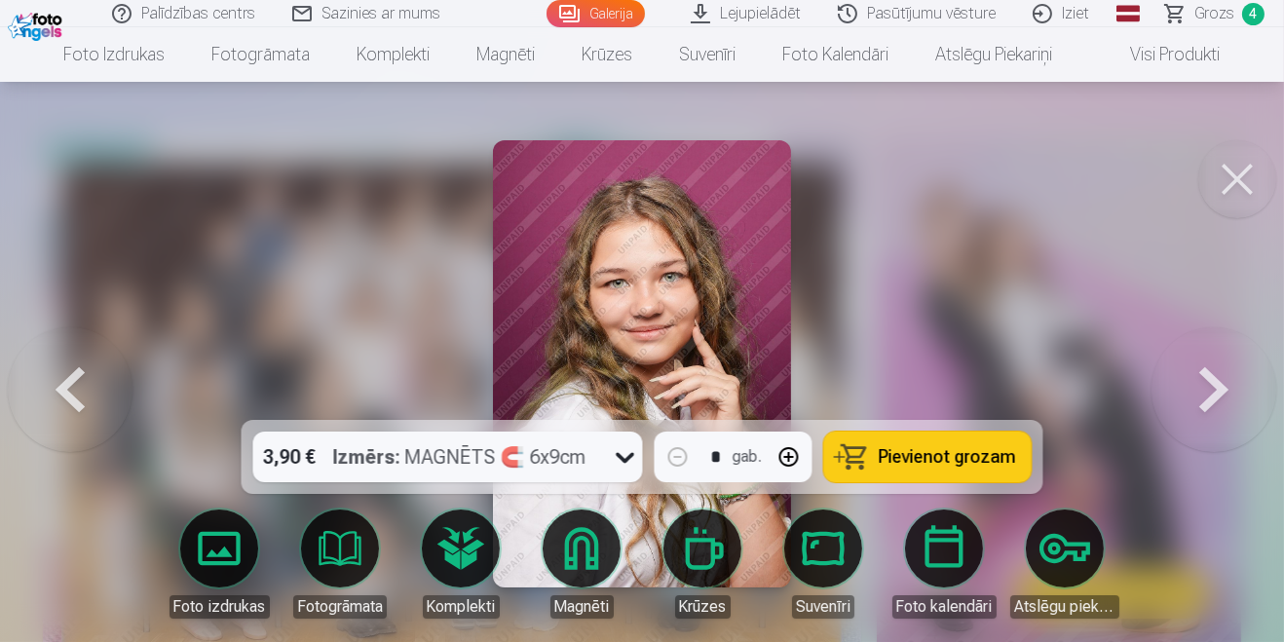
click at [969, 466] on span "Pievienot grozam" at bounding box center [947, 457] width 137 height 18
click at [974, 466] on span "Pievienot grozam" at bounding box center [947, 457] width 137 height 18
click at [1226, 363] on button at bounding box center [1213, 363] width 125 height 73
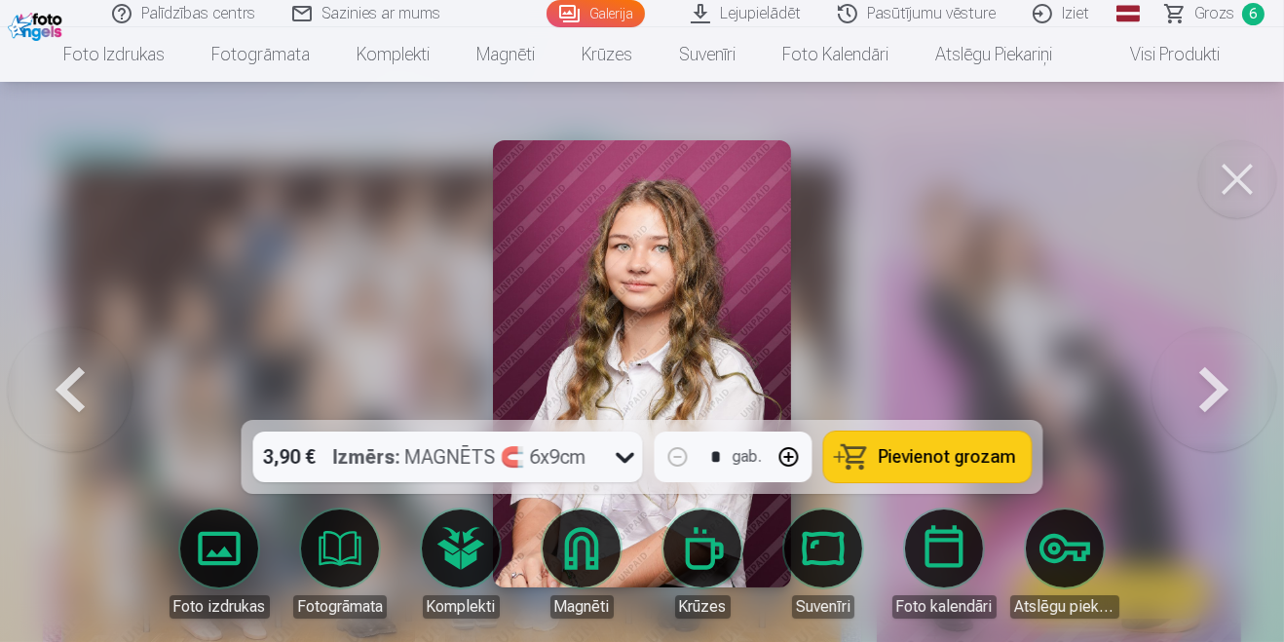
click at [1224, 26] on div "Palīdzības centrs Sazinies ar mums Galerija Lejupielādēt Pasūtījumu vēsture Izi…" at bounding box center [642, 13] width 1284 height 27
click at [1231, 25] on div "Palīdzības centrs Sazinies ar mums Galerija Lejupielādēt Pasūtījumu vēsture Izi…" at bounding box center [642, 13] width 1284 height 27
click at [1231, 26] on div "Palīdzības centrs Sazinies ar mums Galerija Lejupielādēt Pasūtījumu vēsture Izi…" at bounding box center [642, 13] width 1284 height 27
click at [46, 400] on button at bounding box center [70, 363] width 125 height 73
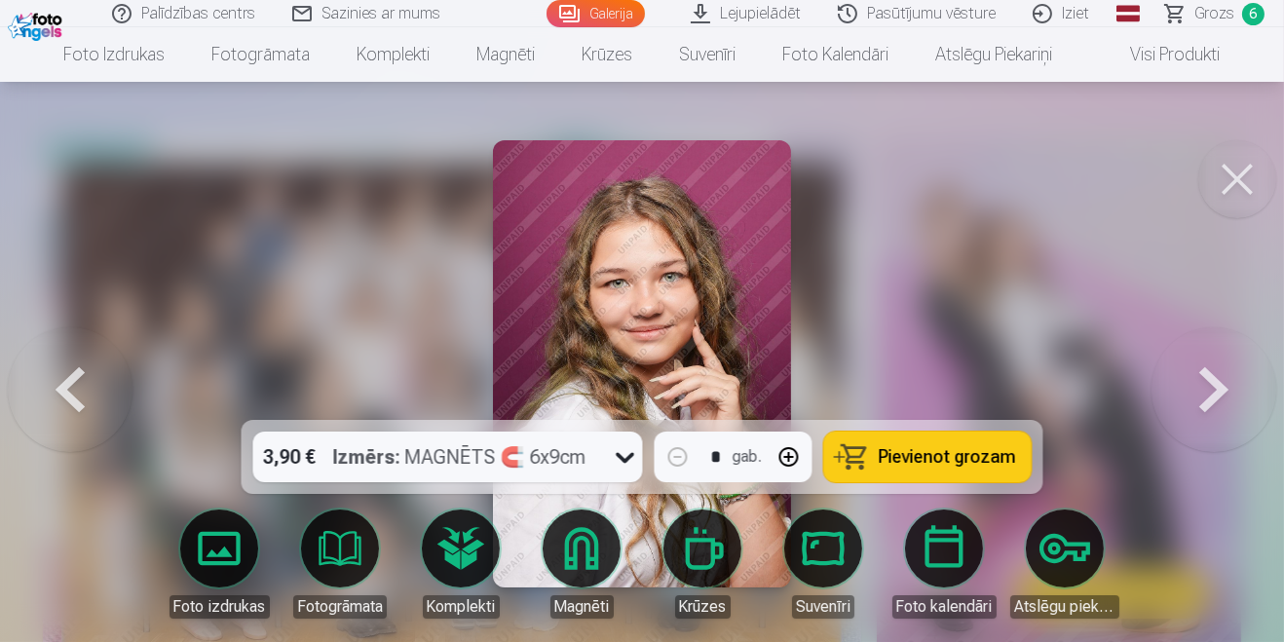
click at [1246, 165] on button at bounding box center [1237, 179] width 78 height 78
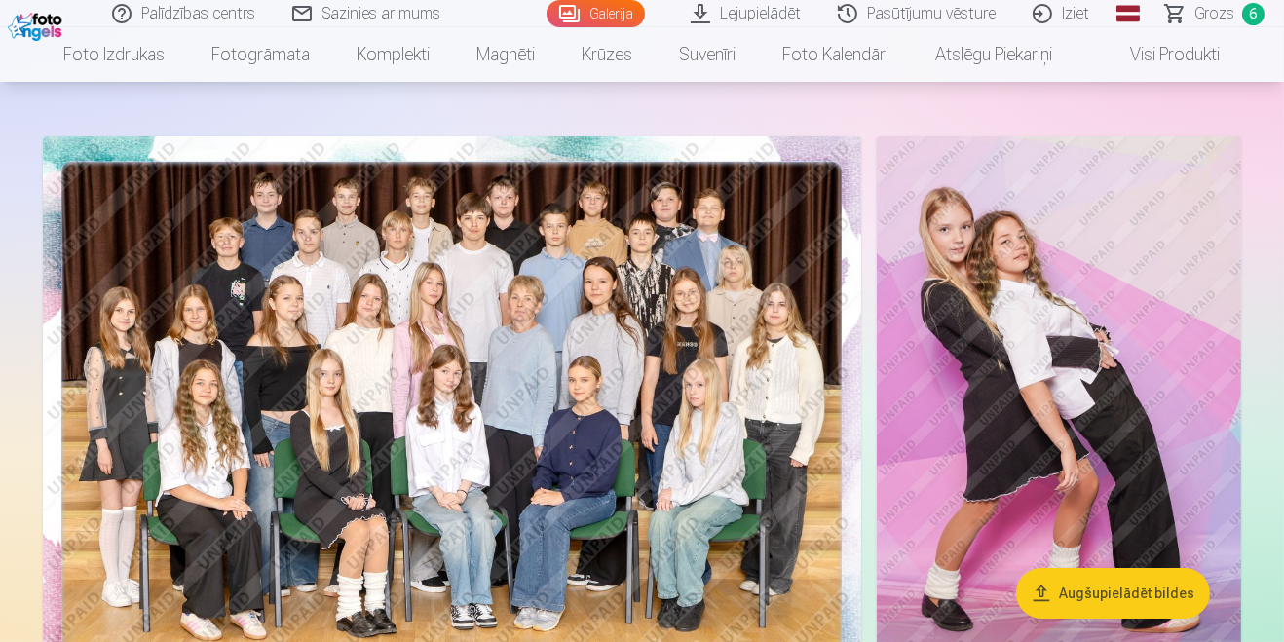
click at [1249, 17] on span "6" at bounding box center [1253, 14] width 22 height 22
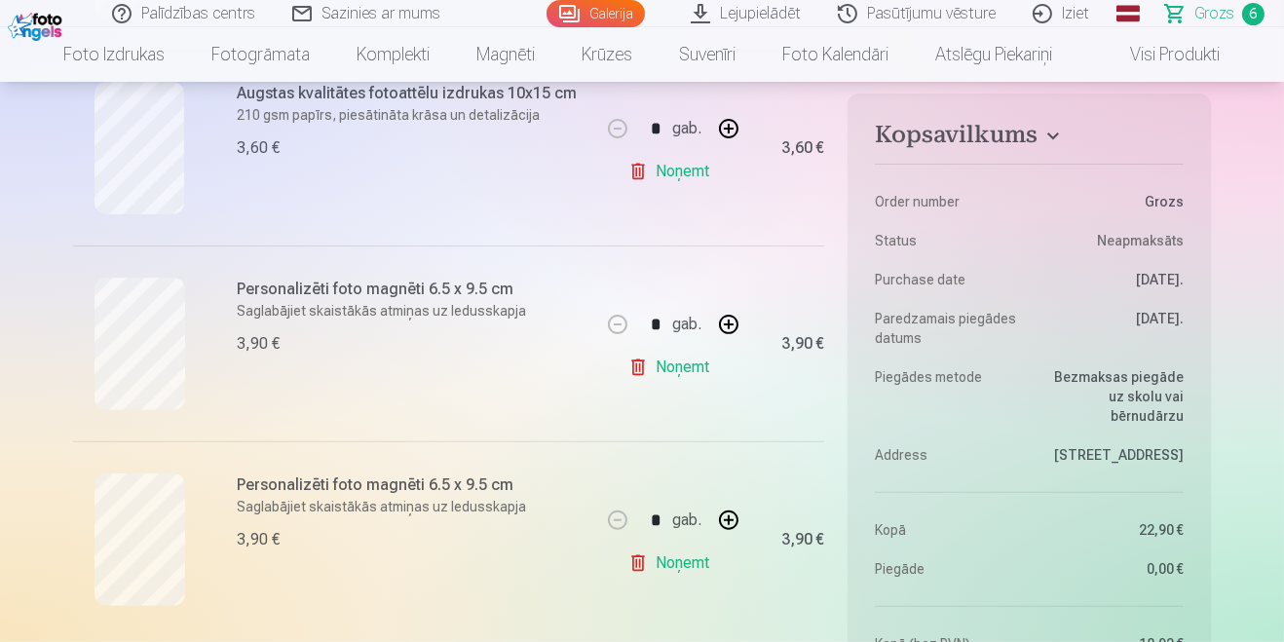
scroll to position [1038, 0]
click at [635, 565] on link "Noņemt" at bounding box center [672, 561] width 89 height 39
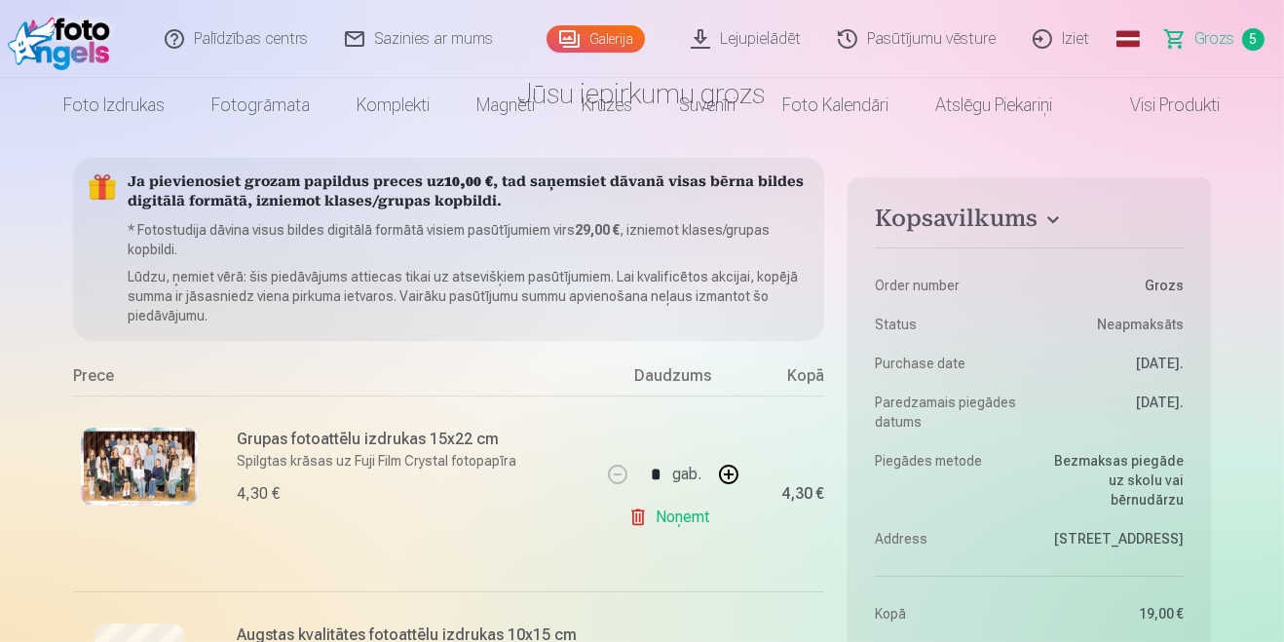
scroll to position [0, 0]
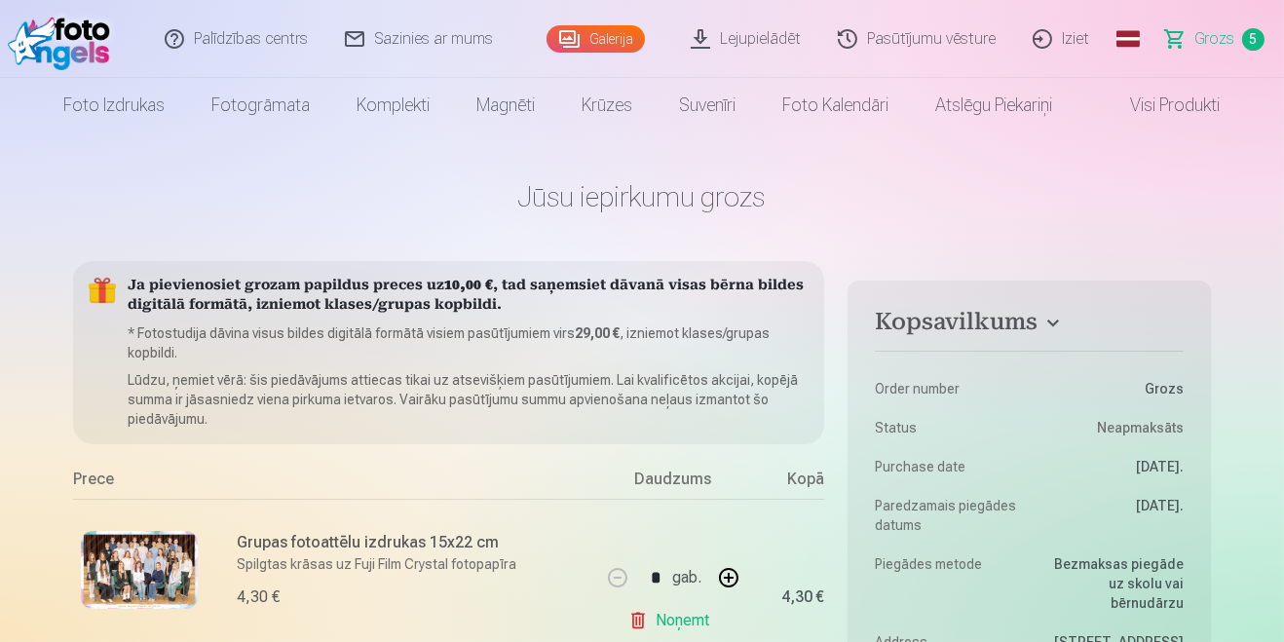
click at [1175, 103] on link "Visi produkti" at bounding box center [1160, 105] width 168 height 55
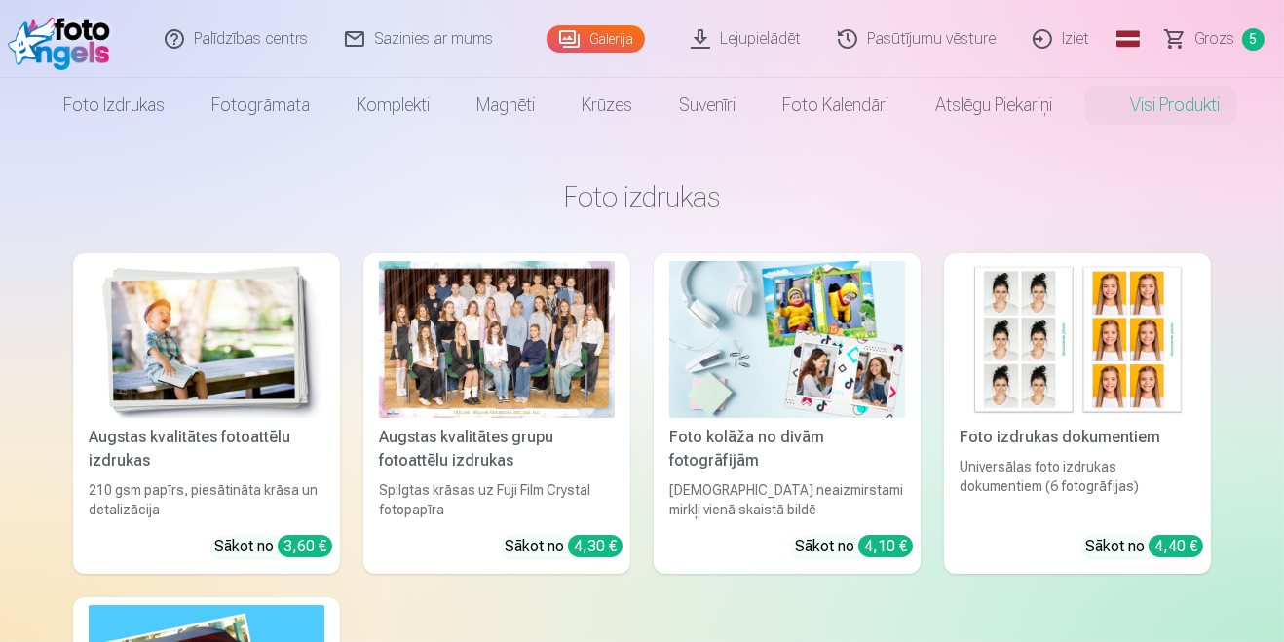
click at [474, 388] on div at bounding box center [497, 339] width 236 height 157
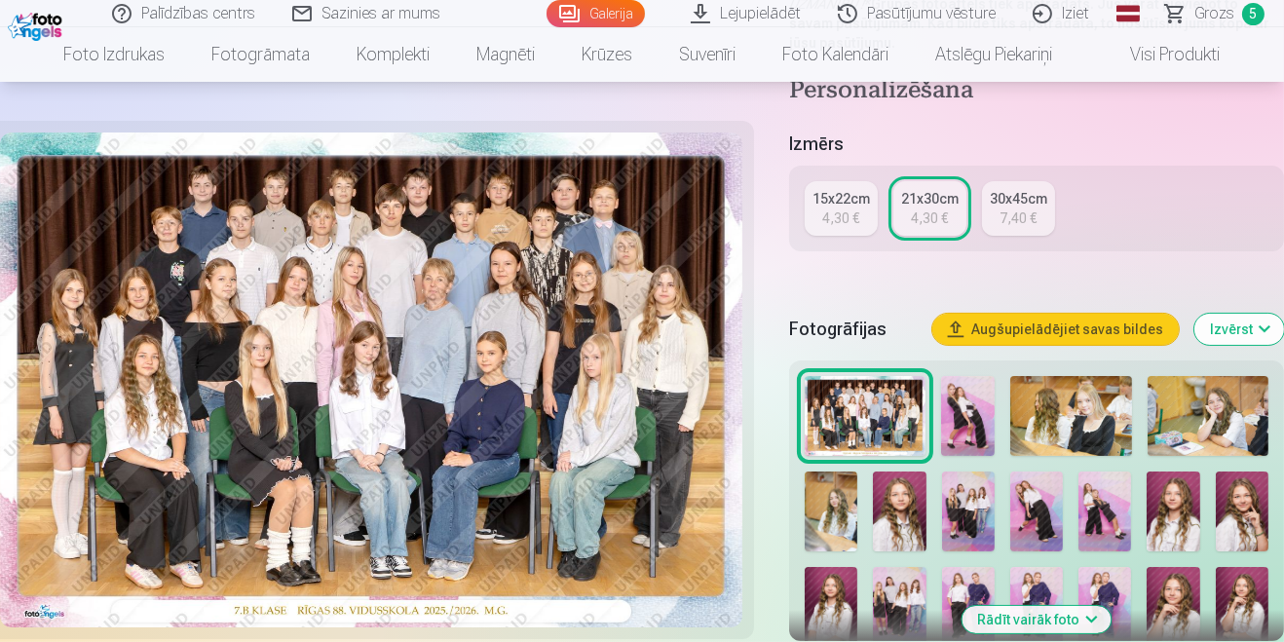
click at [890, 547] on img at bounding box center [899, 510] width 53 height 79
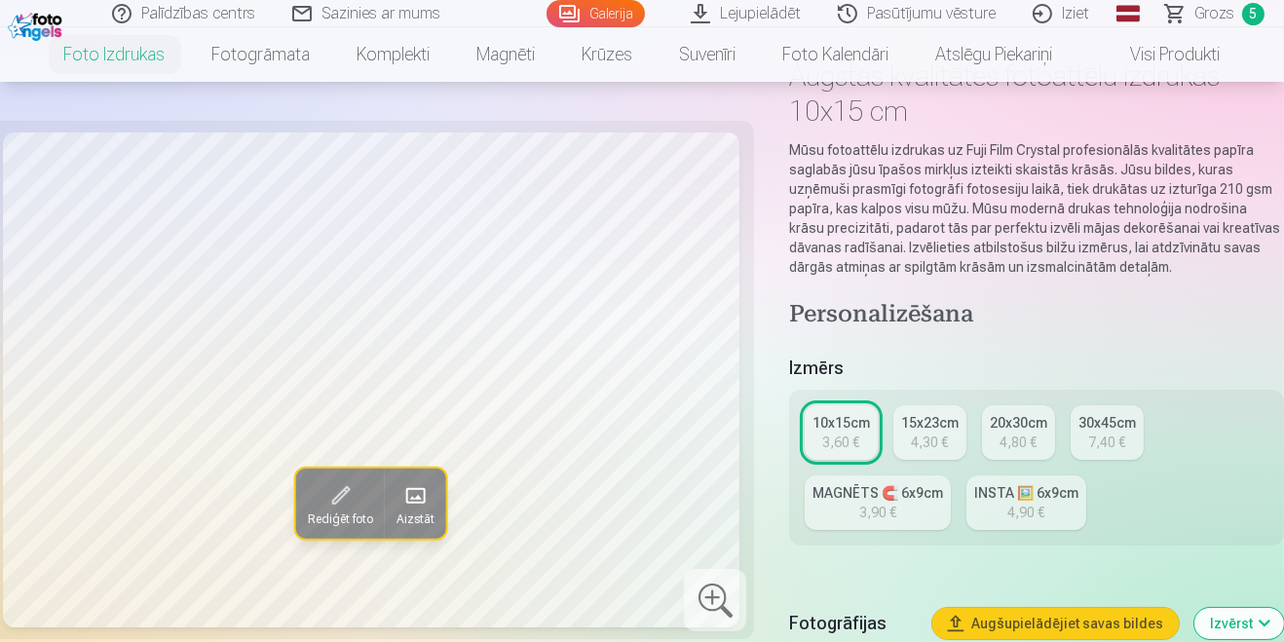
scroll to position [132, 0]
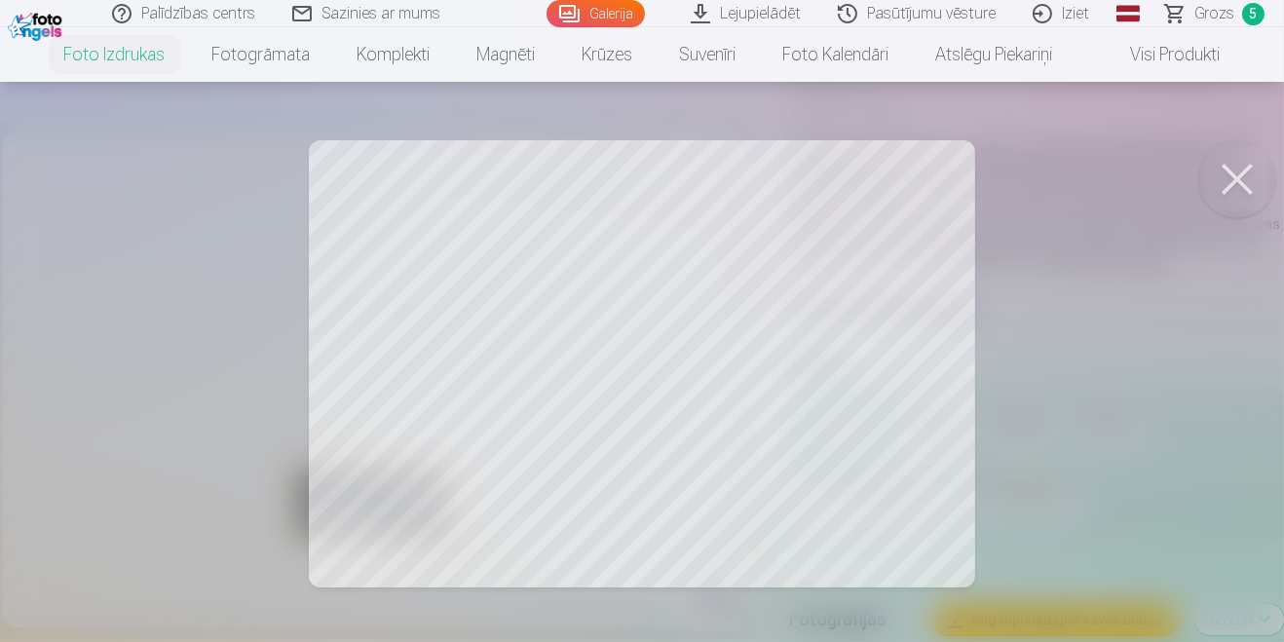
click at [1231, 177] on button at bounding box center [1237, 179] width 78 height 78
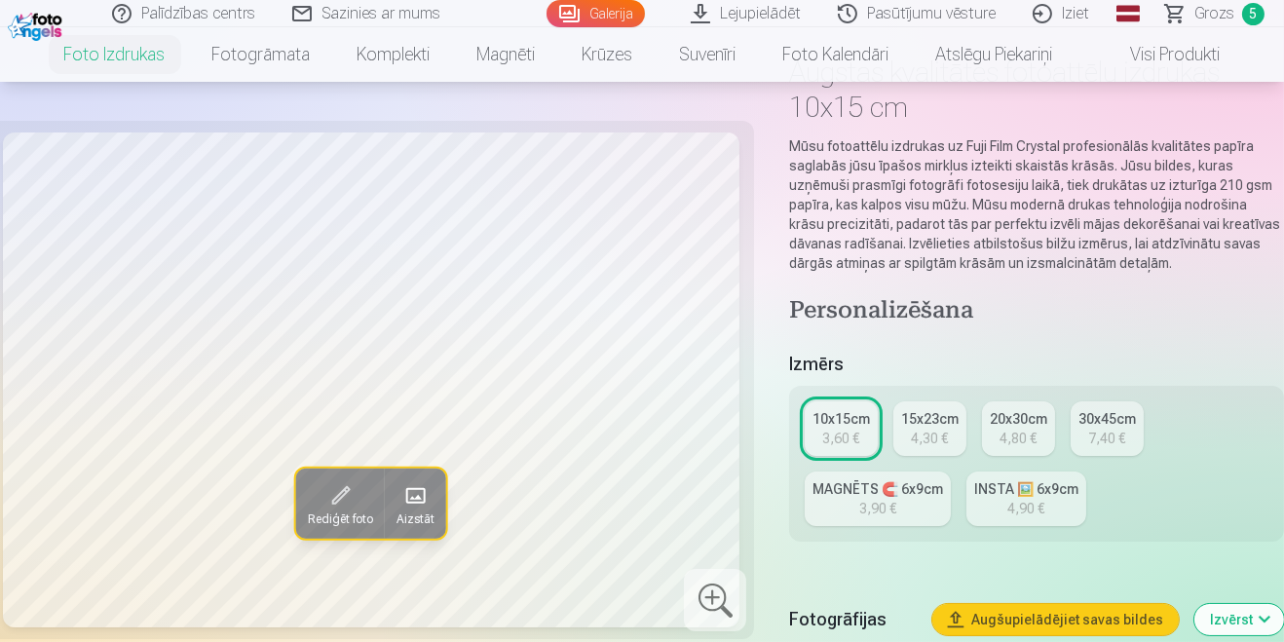
click at [284, 62] on link "Fotogrāmata" at bounding box center [261, 54] width 145 height 55
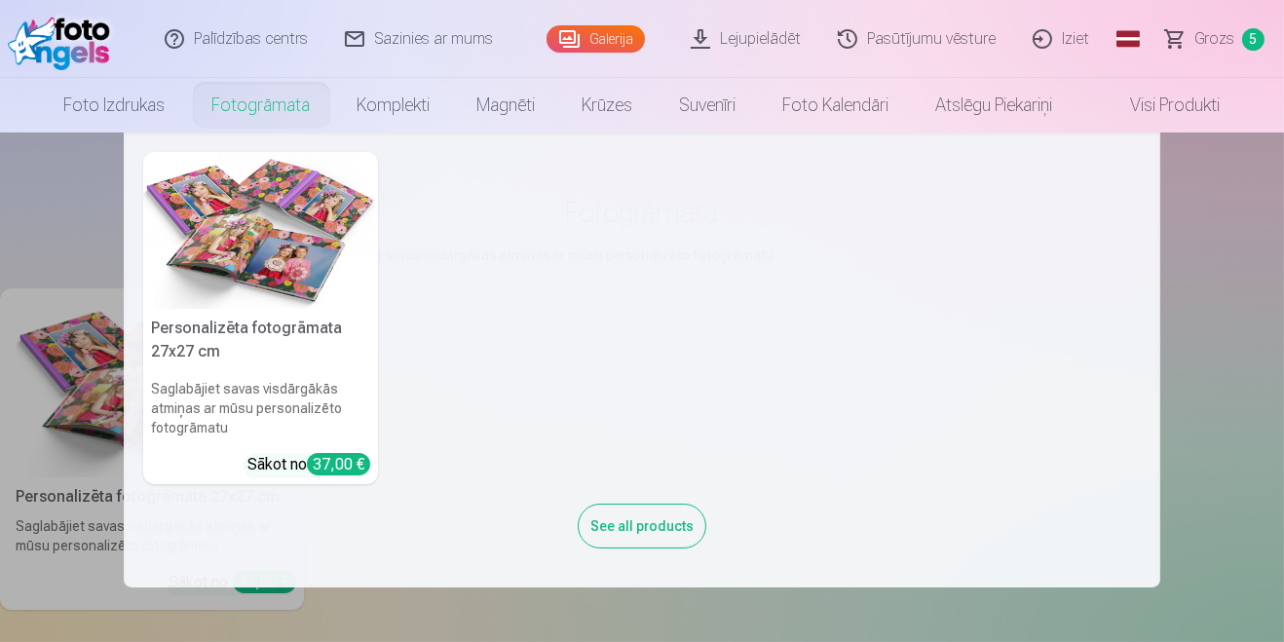
click at [374, 110] on link "Komplekti" at bounding box center [394, 105] width 120 height 55
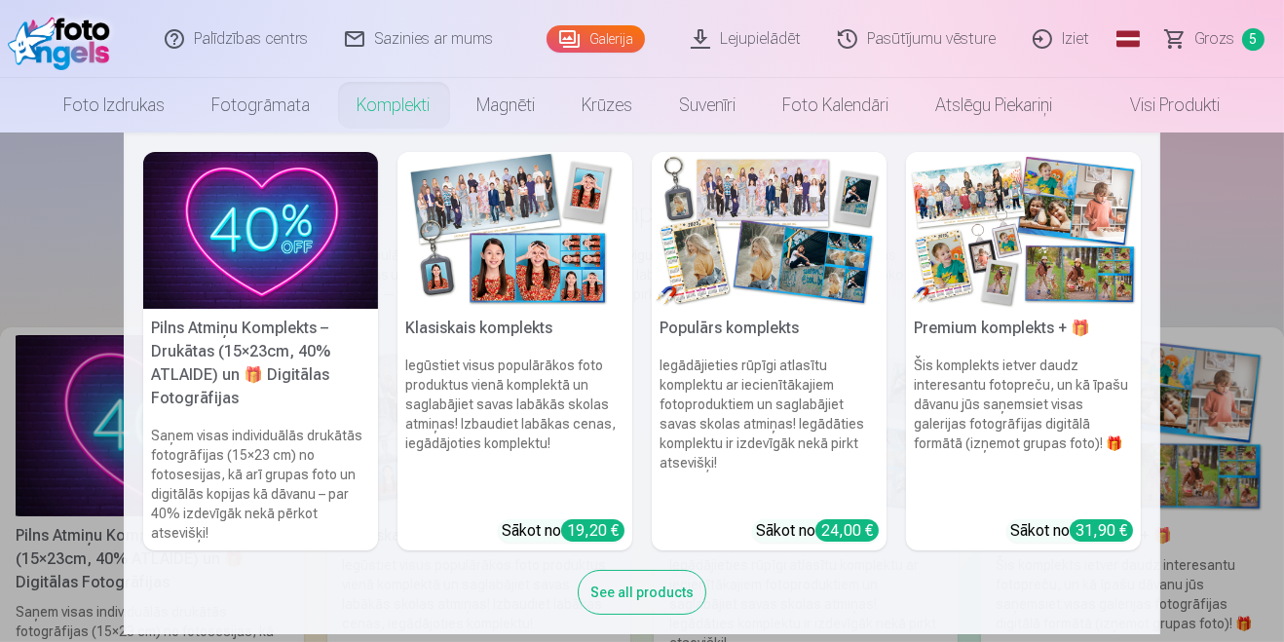
click at [500, 104] on link "Magnēti" at bounding box center [506, 105] width 105 height 55
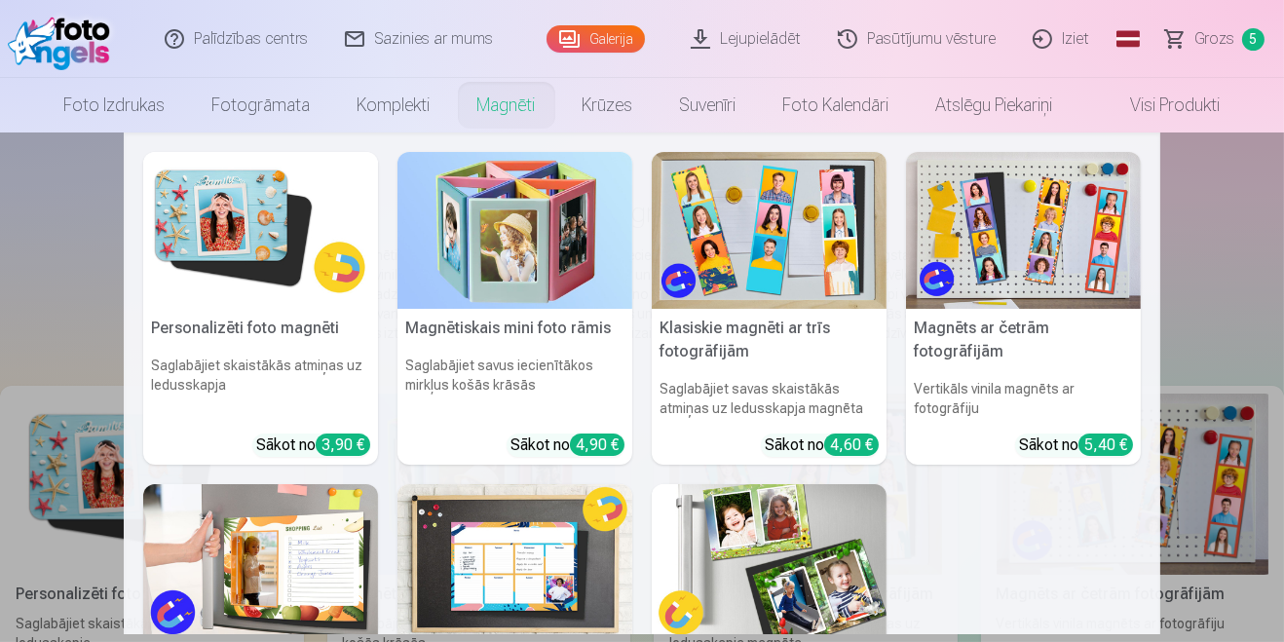
click at [626, 95] on link "Krūzes" at bounding box center [607, 105] width 97 height 55
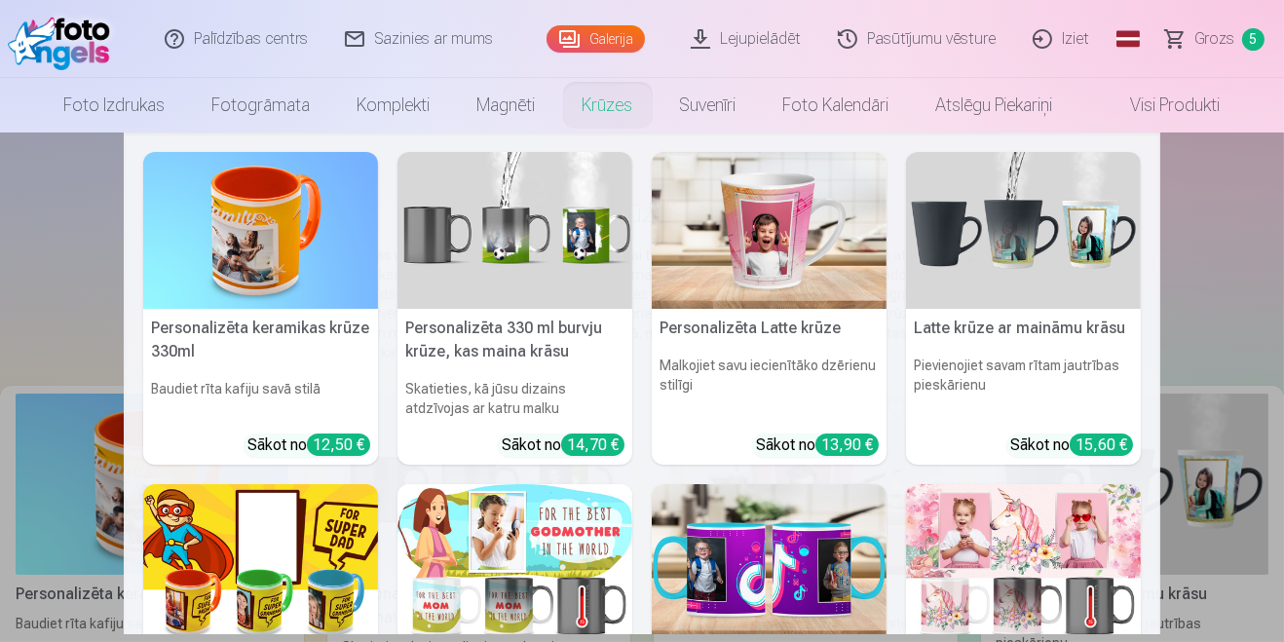
click at [91, 107] on link "Foto izdrukas" at bounding box center [115, 105] width 148 height 55
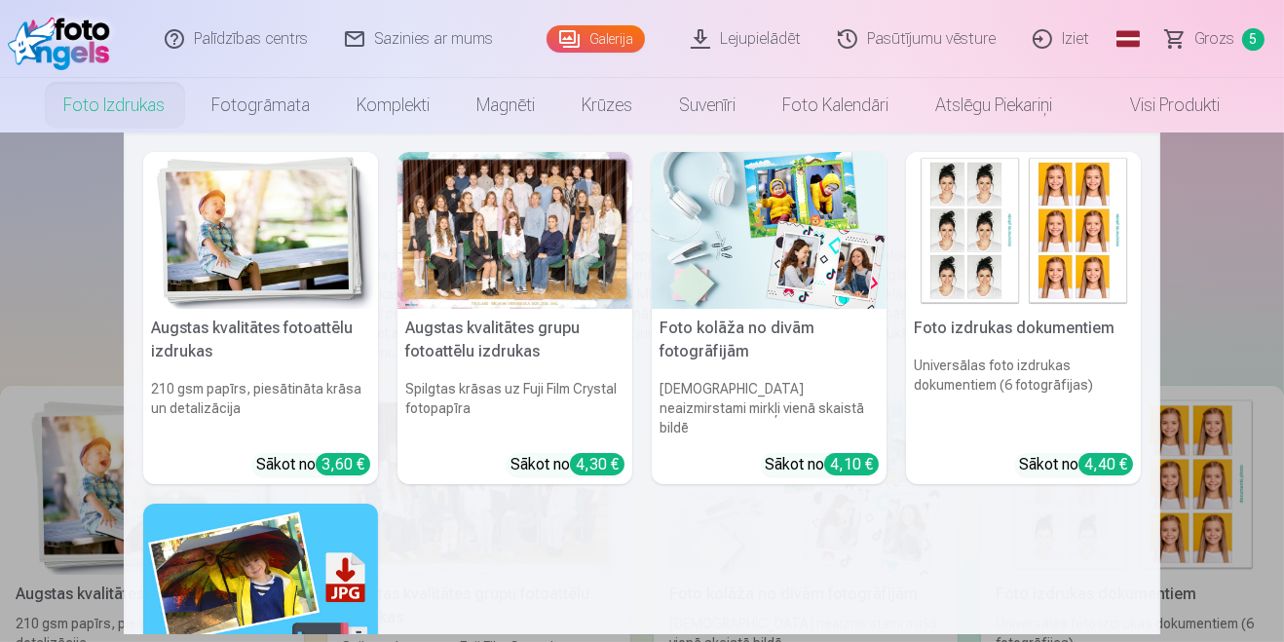
click at [506, 342] on h5 "Augstas kvalitātes grupu fotoattēlu izdrukas" at bounding box center [514, 340] width 235 height 62
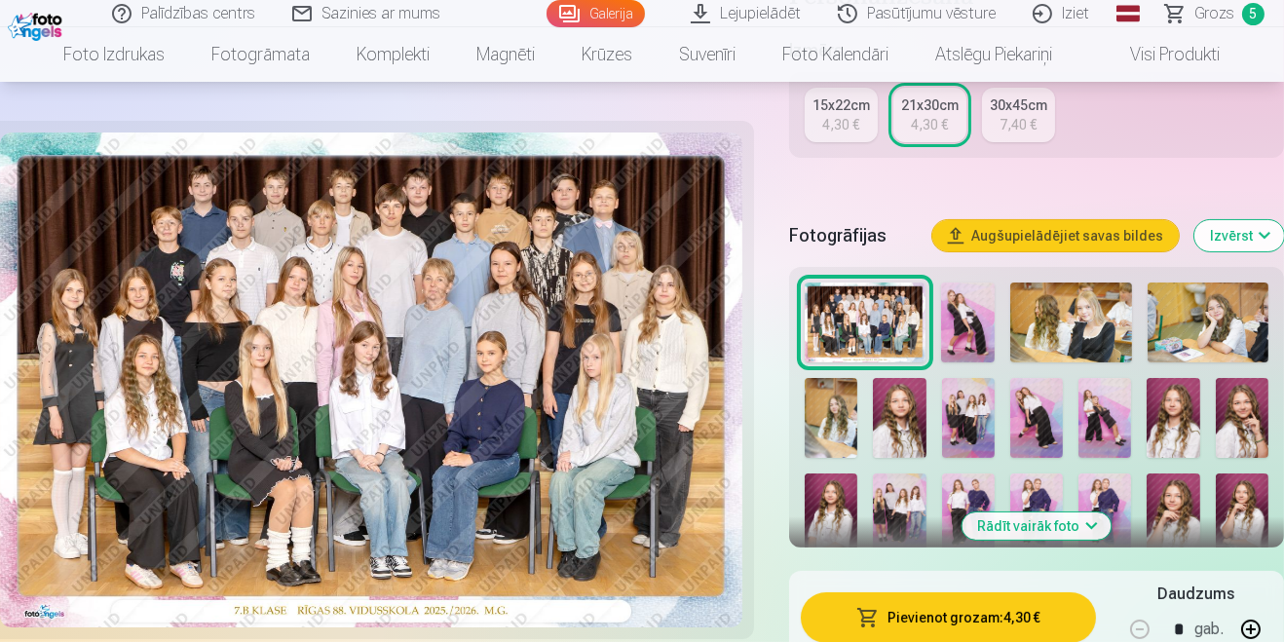
scroll to position [507, 0]
click at [1089, 532] on button "Rādīt vairāk foto" at bounding box center [1036, 525] width 149 height 27
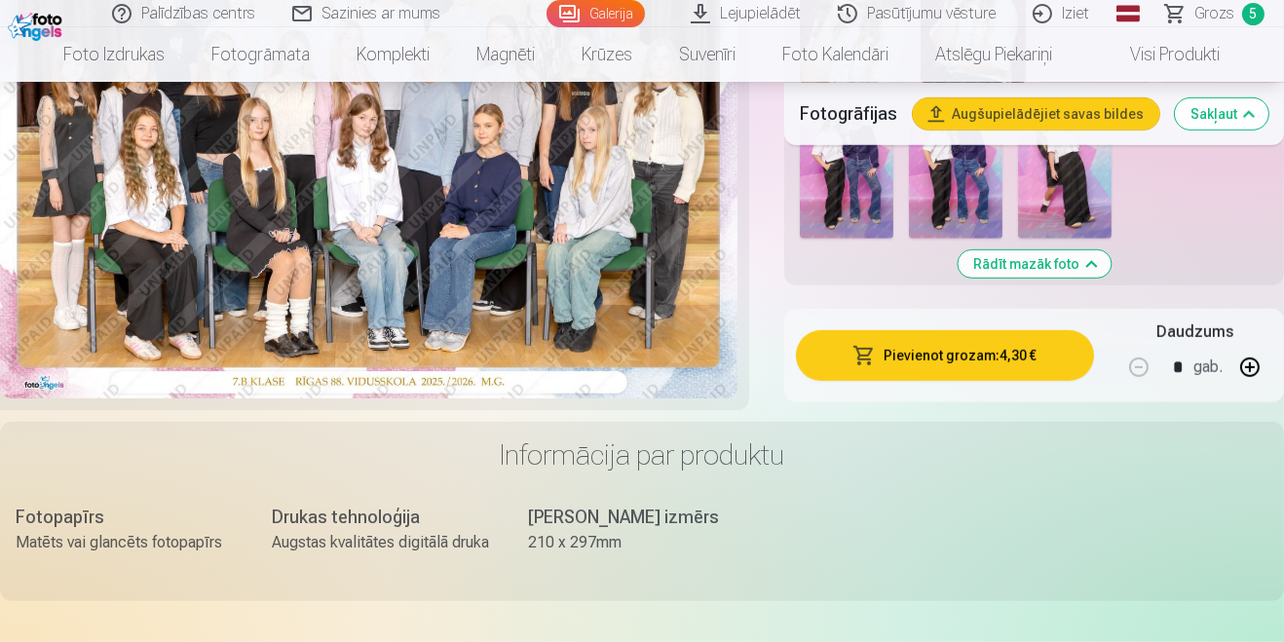
scroll to position [1788, 0]
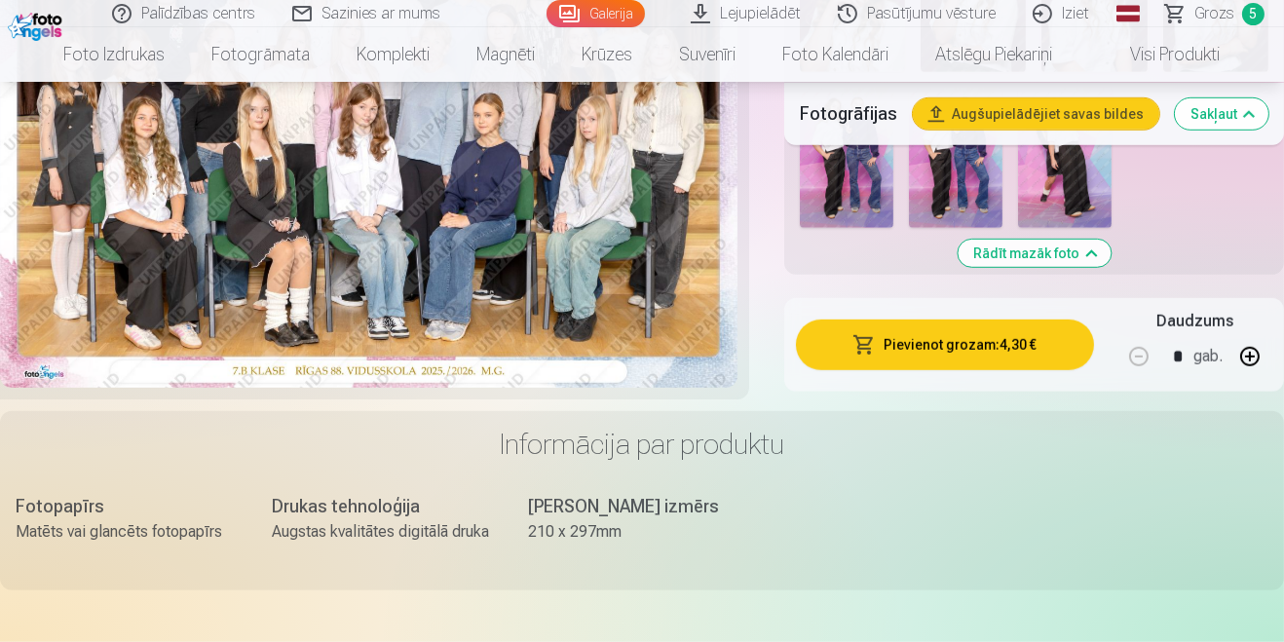
click at [1037, 240] on button "Rādīt mazāk foto" at bounding box center [1034, 253] width 153 height 27
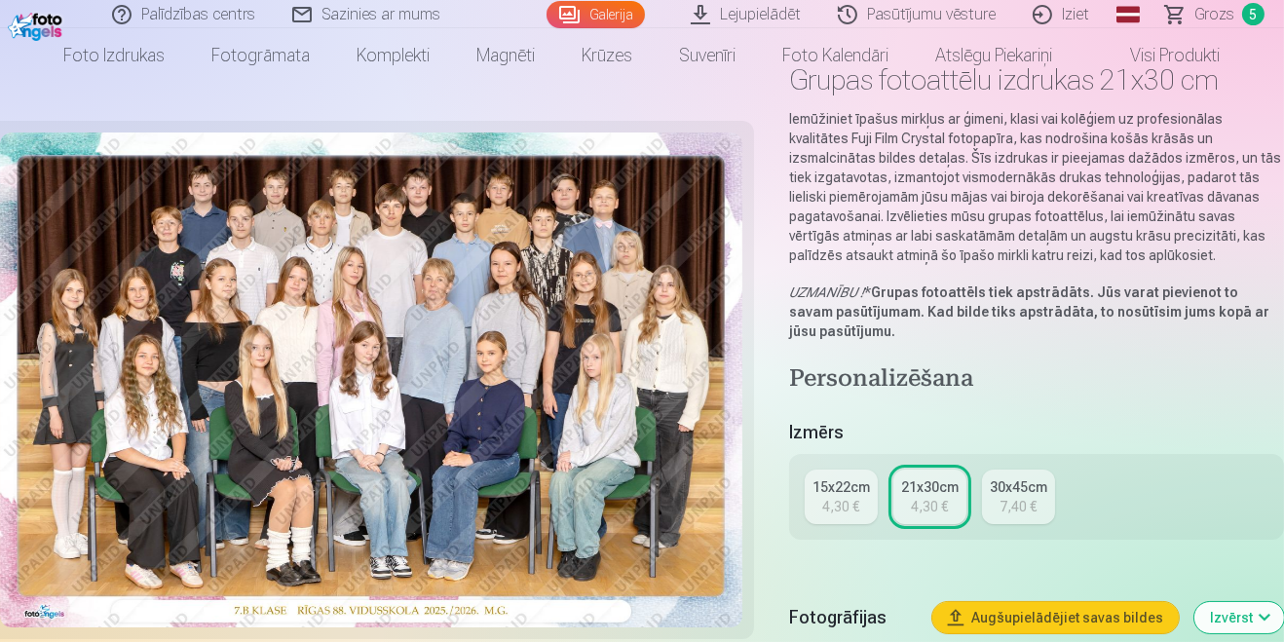
scroll to position [0, 0]
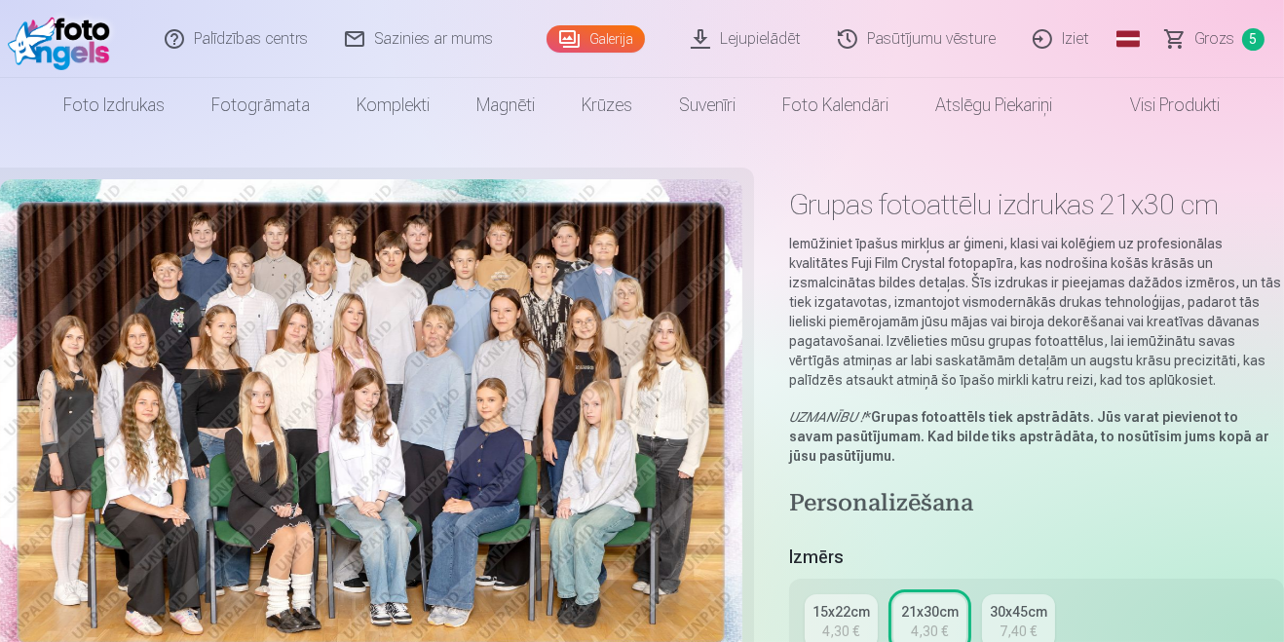
click at [584, 36] on link "Galerija" at bounding box center [595, 38] width 98 height 27
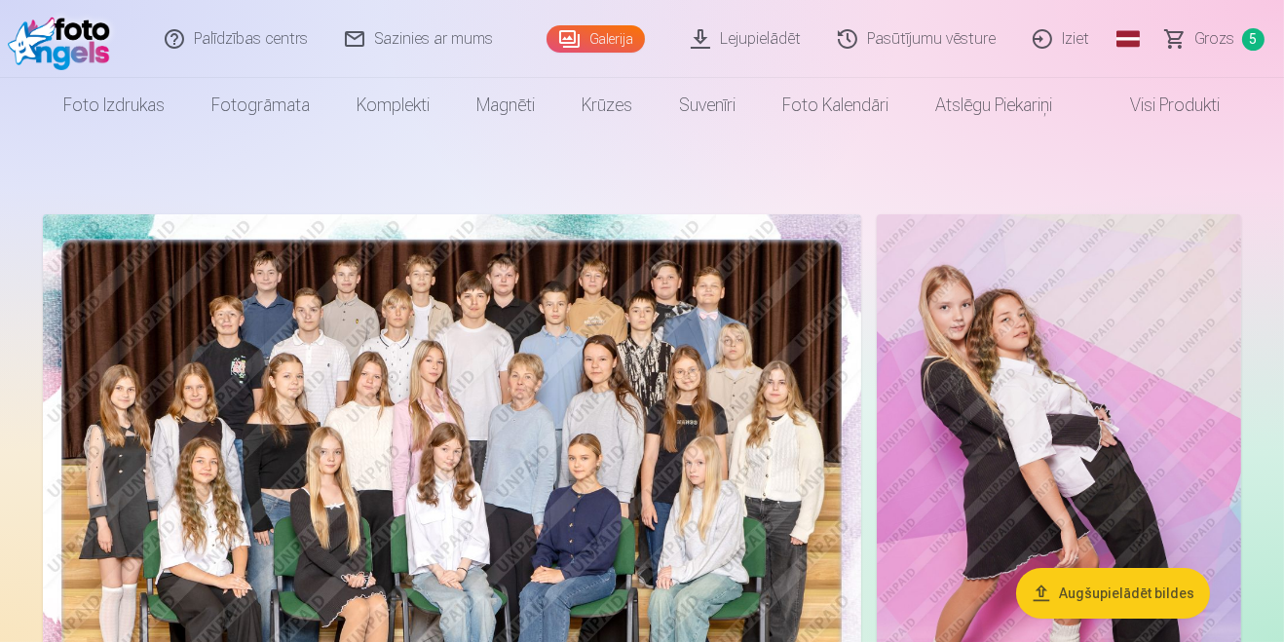
scroll to position [56, 0]
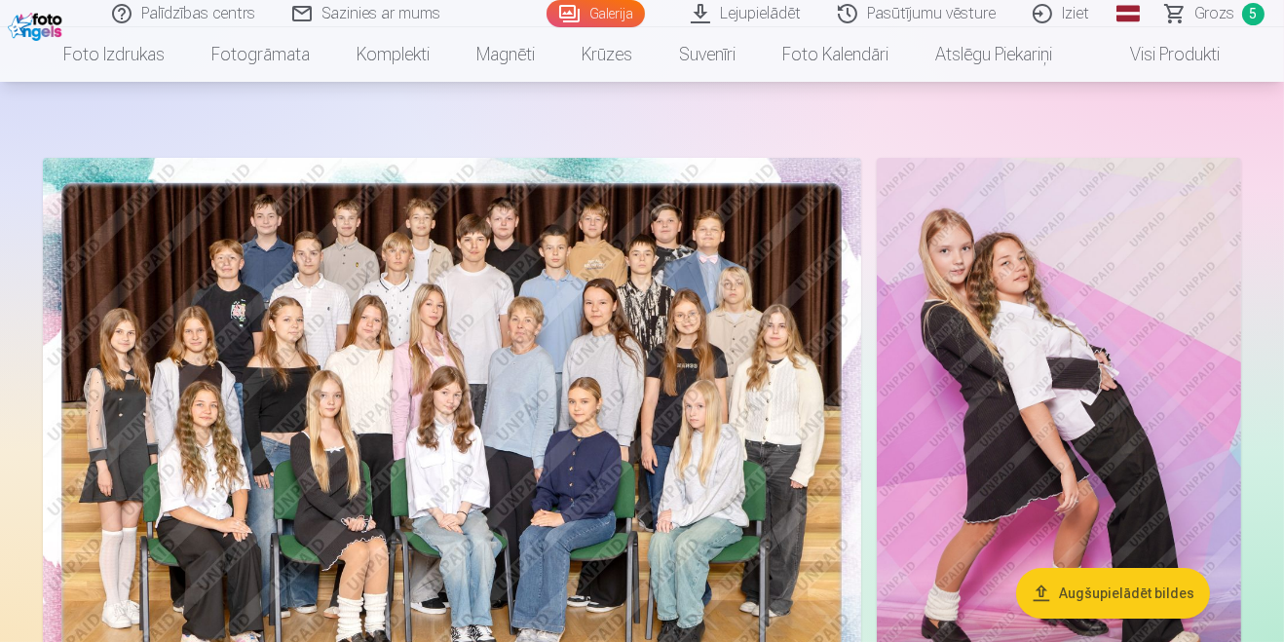
click at [1050, 431] on img at bounding box center [1059, 431] width 364 height 546
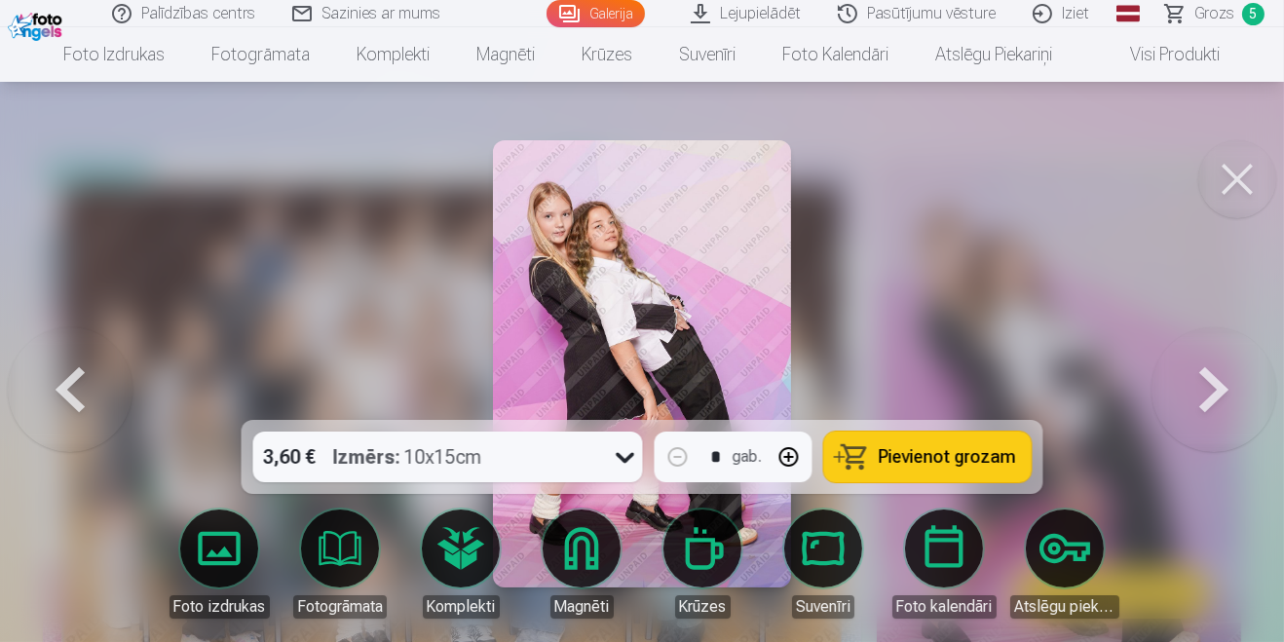
click at [1197, 400] on button at bounding box center [1213, 363] width 125 height 73
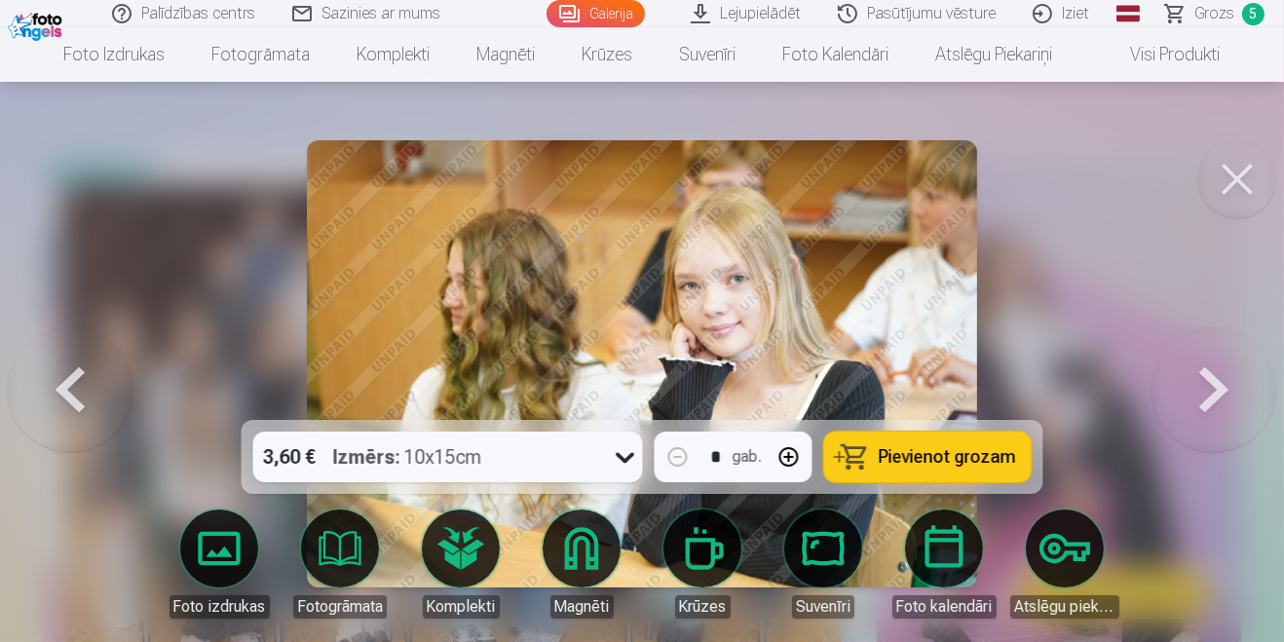
click at [1201, 400] on button at bounding box center [1213, 363] width 125 height 73
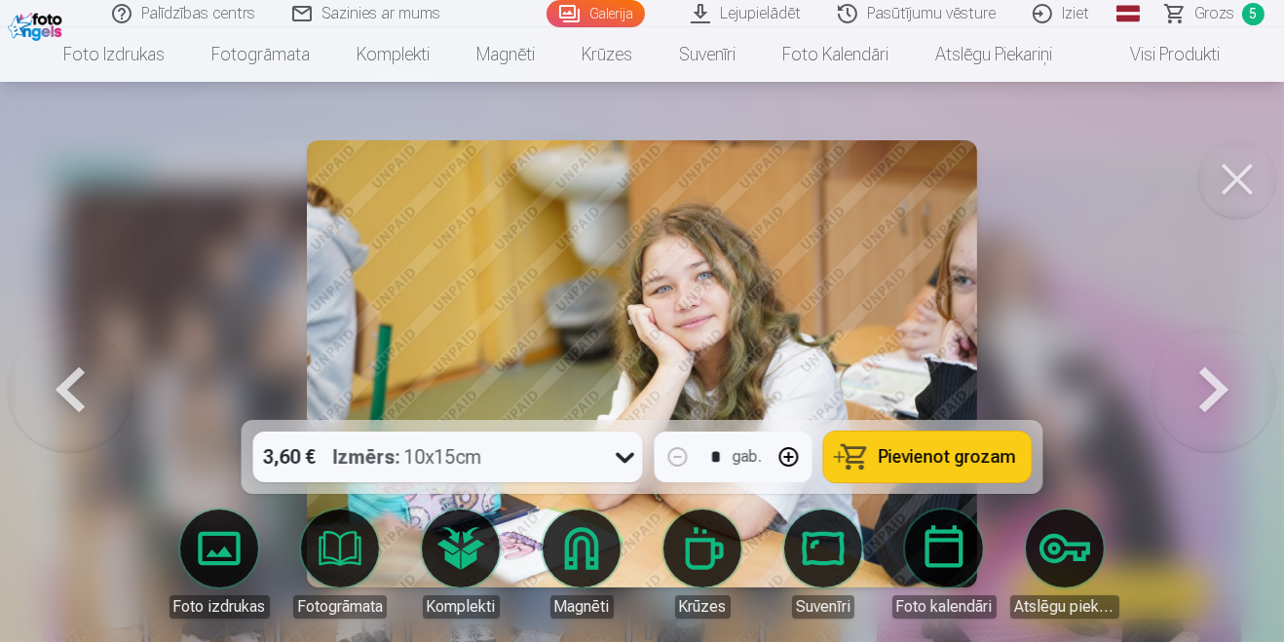
click at [1205, 400] on button at bounding box center [1213, 363] width 125 height 73
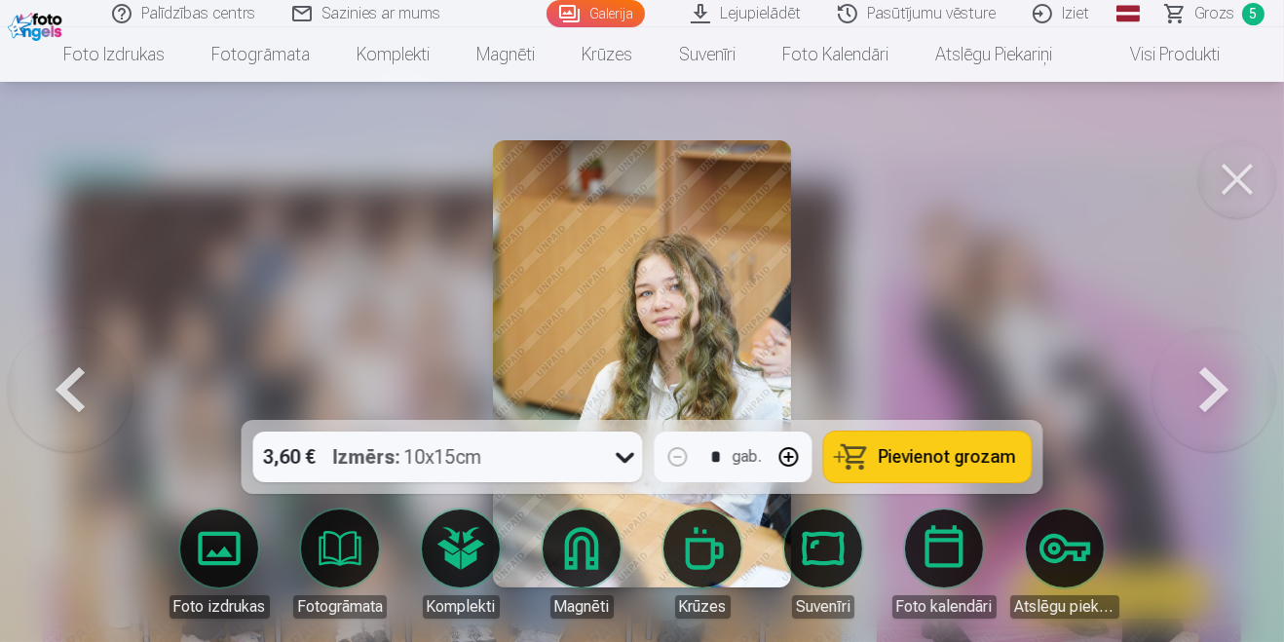
click at [1206, 400] on button at bounding box center [1213, 363] width 125 height 73
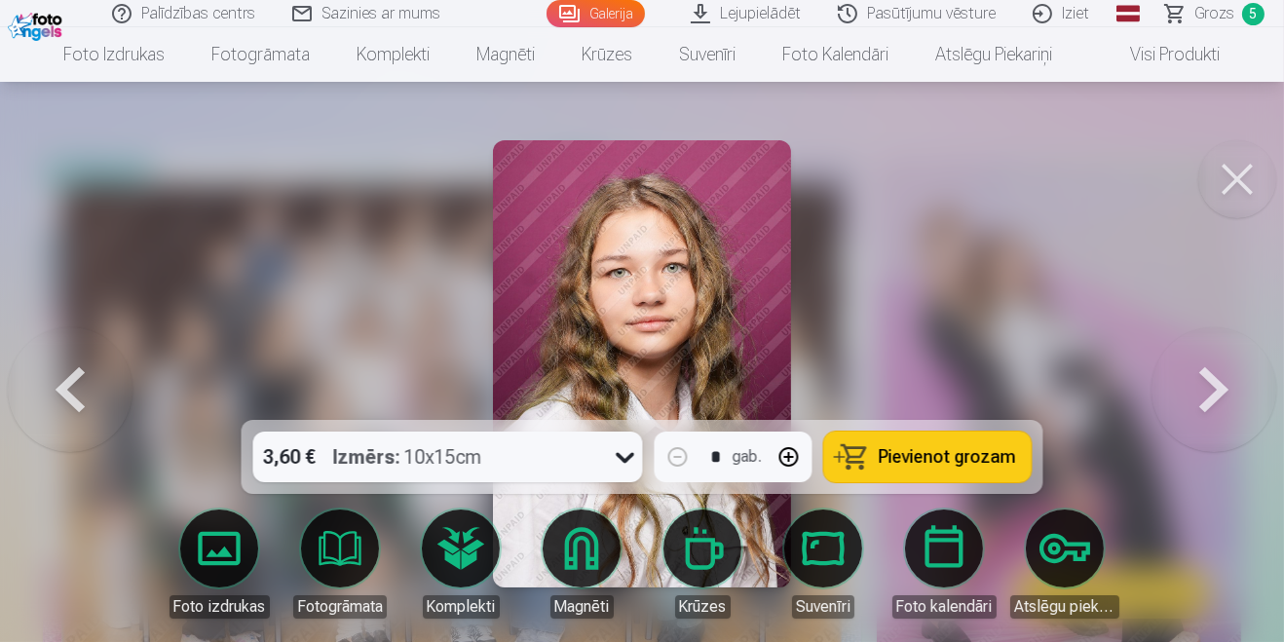
click at [1209, 400] on button at bounding box center [1213, 363] width 125 height 73
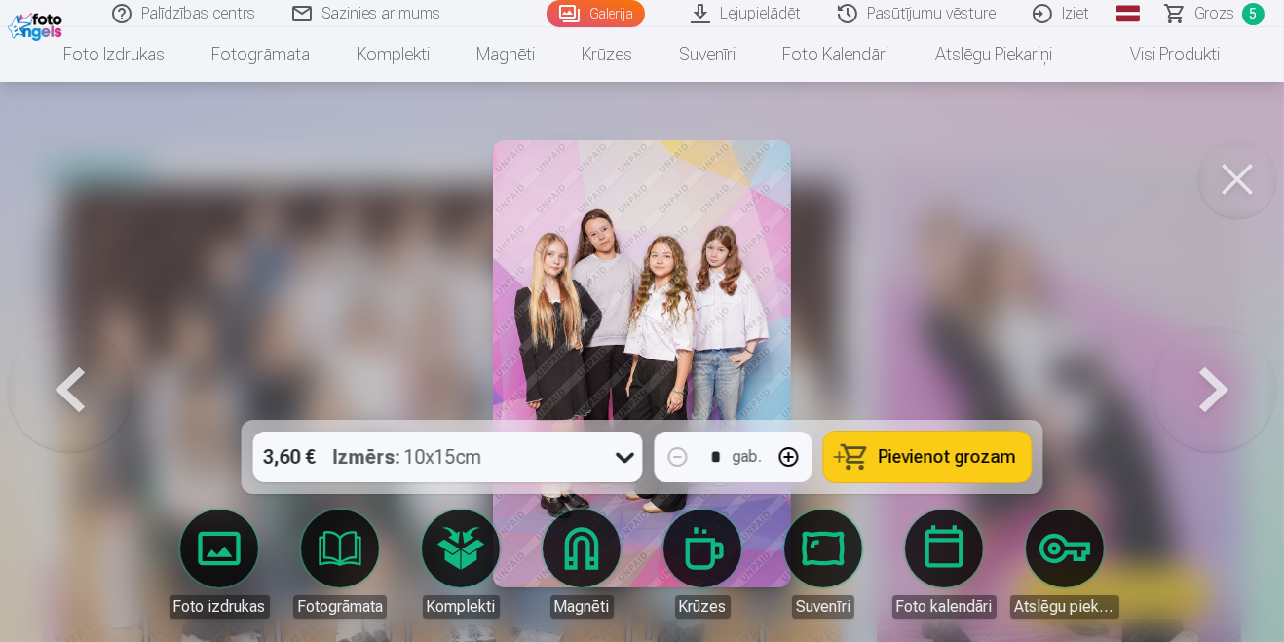
click at [66, 400] on button at bounding box center [70, 363] width 125 height 73
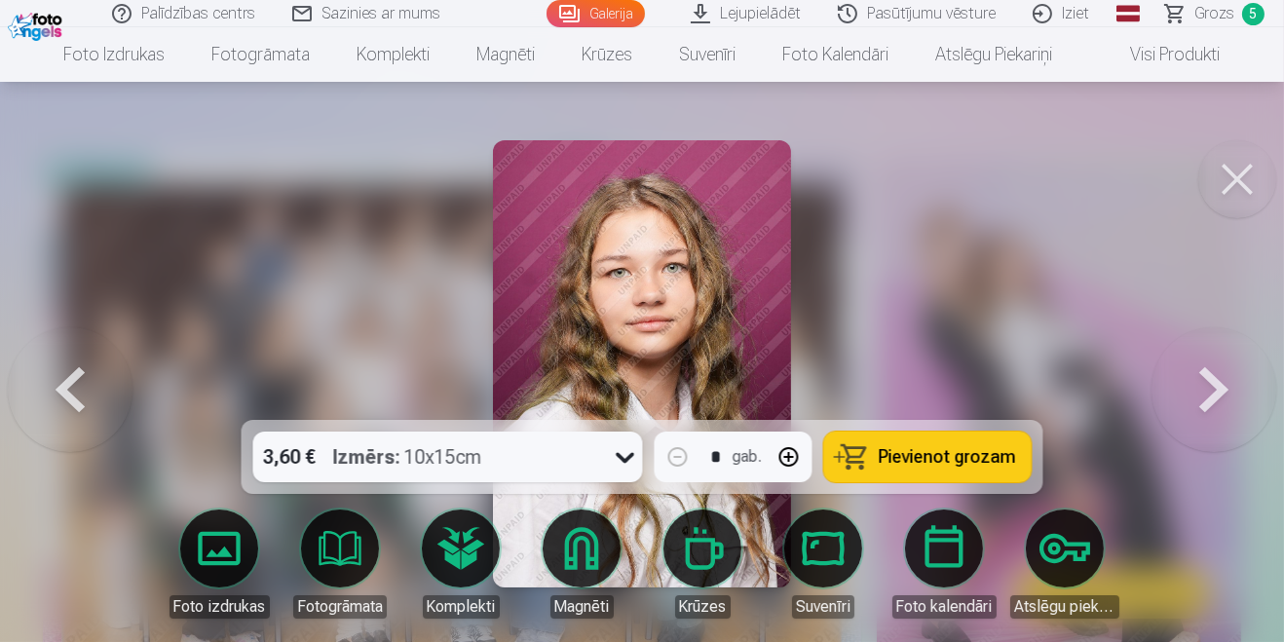
click at [1201, 400] on button at bounding box center [1213, 363] width 125 height 73
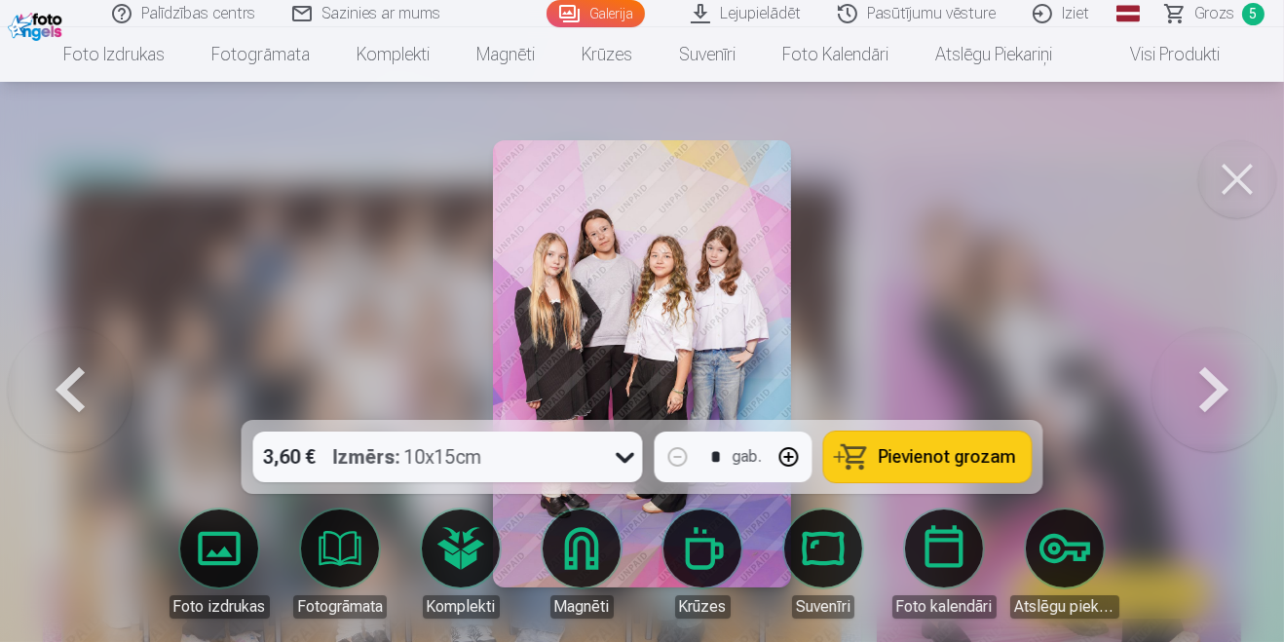
click at [80, 400] on button at bounding box center [70, 363] width 125 height 73
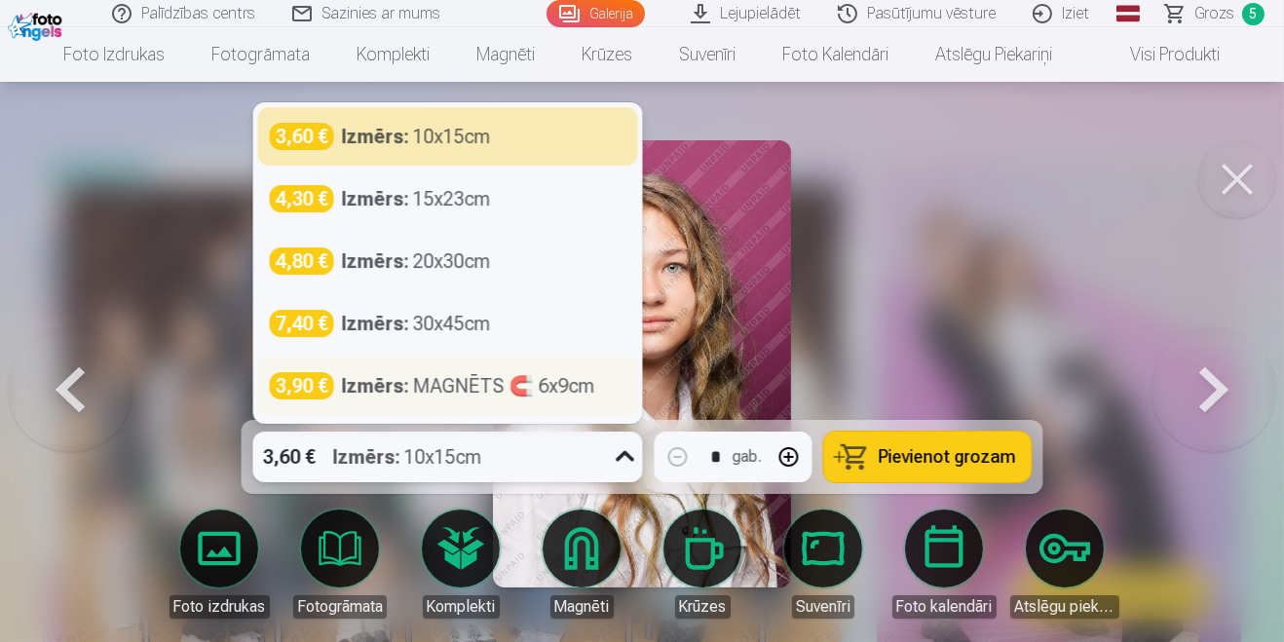
click at [525, 399] on div "Izmērs : MAGNĒTS 🧲 6x9cm" at bounding box center [468, 385] width 253 height 27
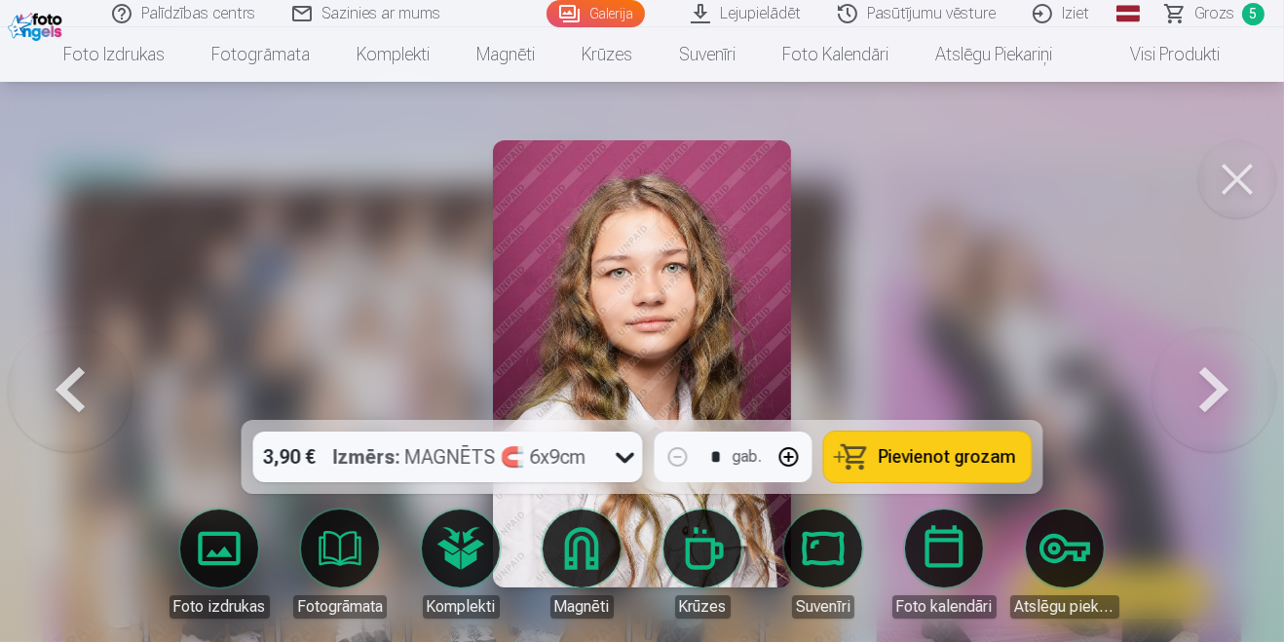
click at [960, 466] on span "Pievienot grozam" at bounding box center [947, 457] width 137 height 18
click at [1214, 400] on button at bounding box center [1213, 363] width 125 height 73
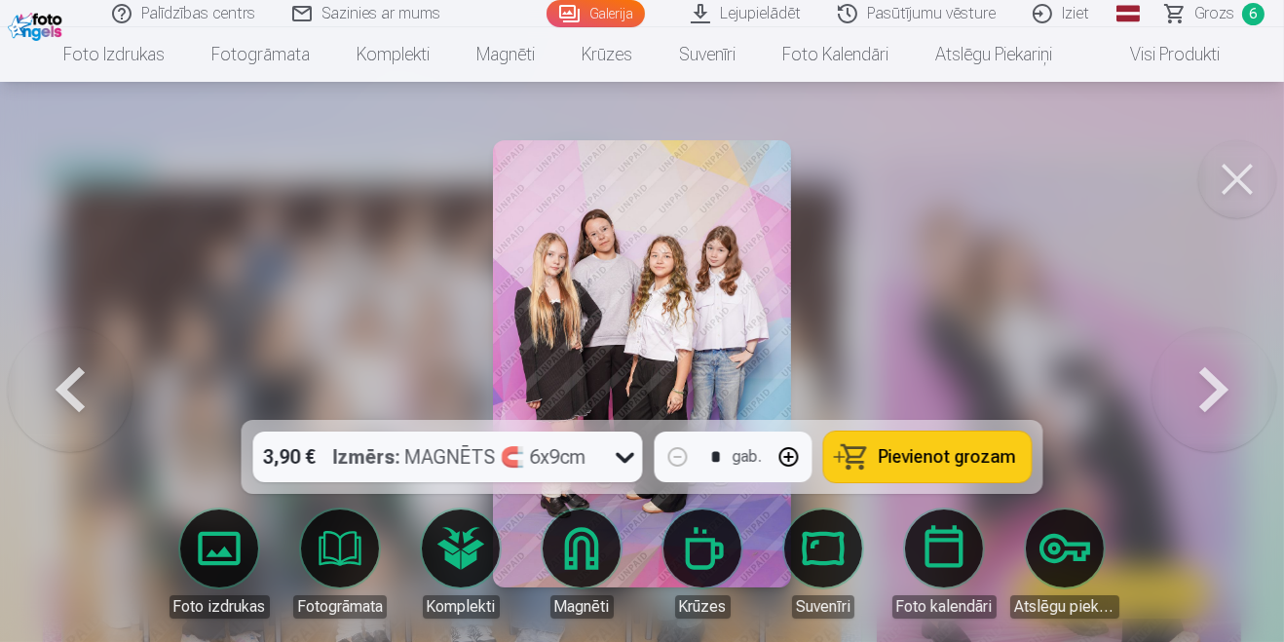
click at [1216, 400] on button at bounding box center [1213, 363] width 125 height 73
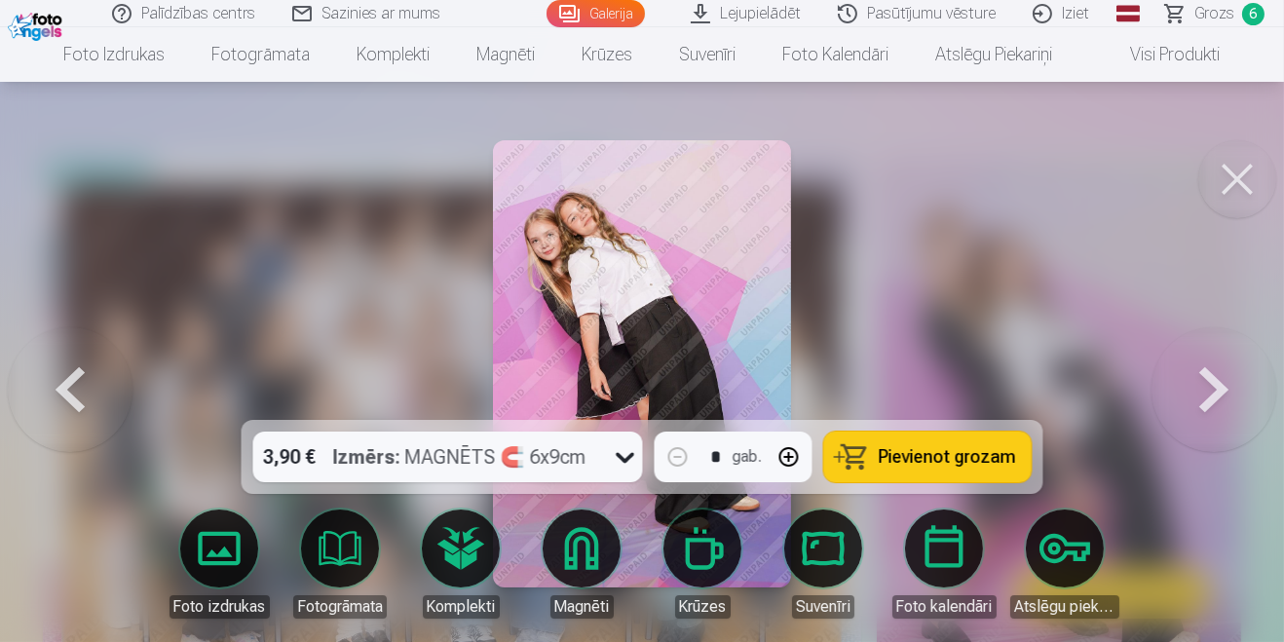
click at [1202, 400] on button at bounding box center [1213, 363] width 125 height 73
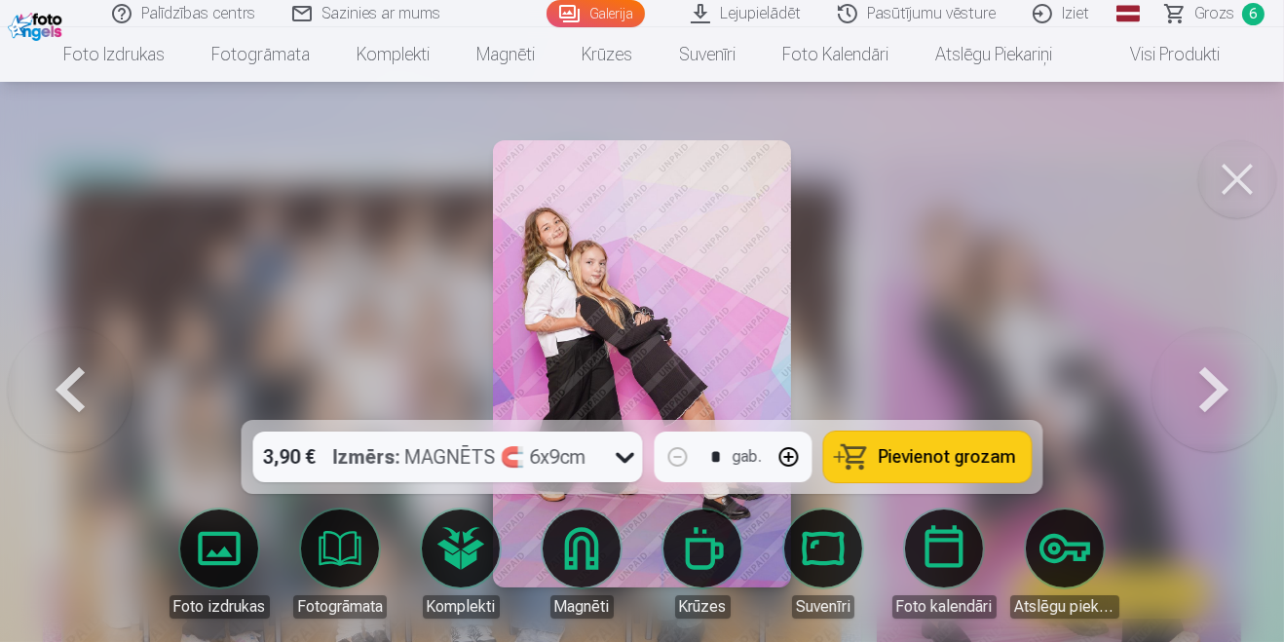
click at [1202, 400] on button at bounding box center [1213, 363] width 125 height 73
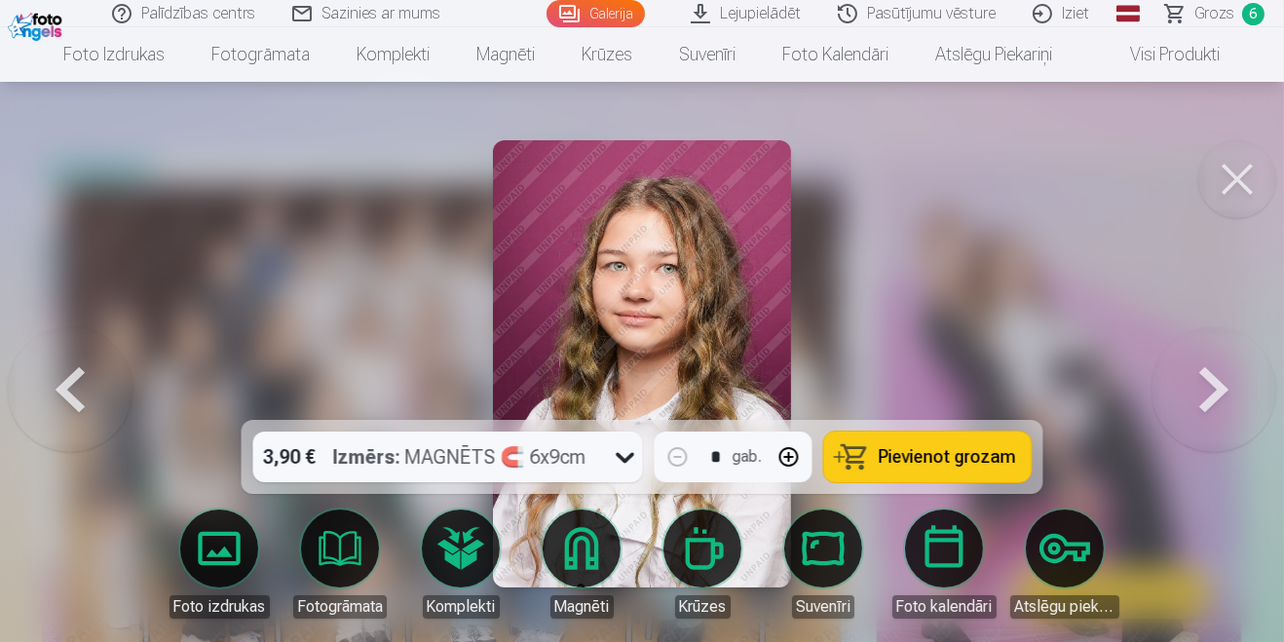
click at [1211, 400] on button at bounding box center [1213, 363] width 125 height 73
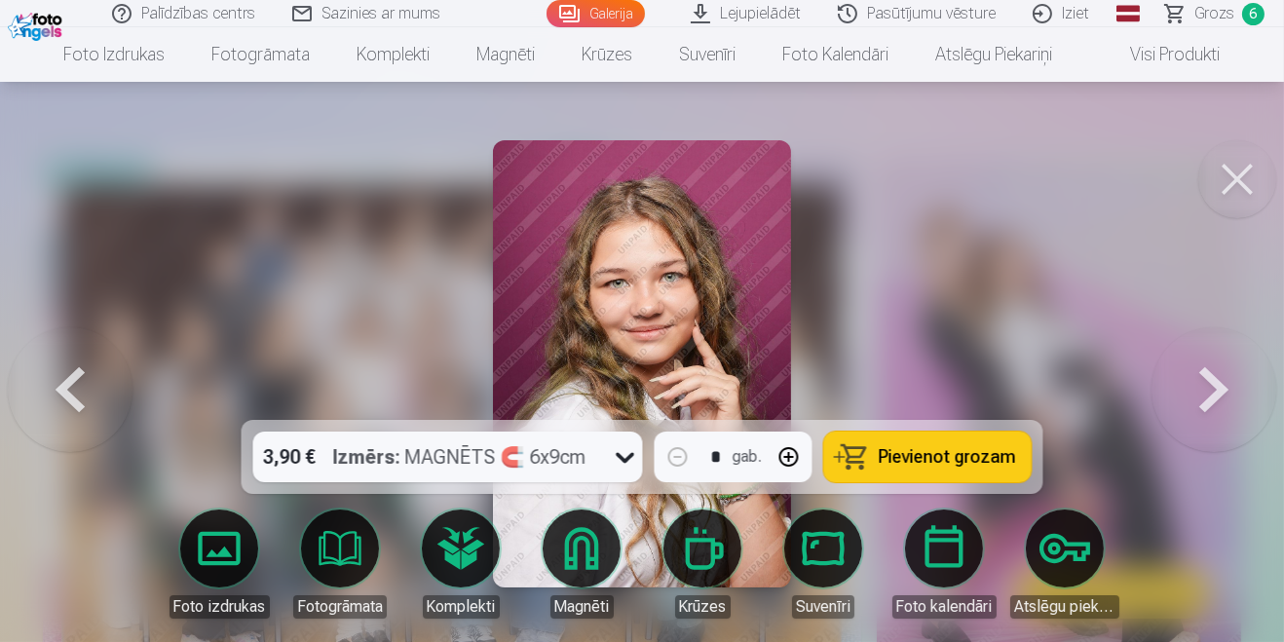
click at [1199, 400] on button at bounding box center [1213, 363] width 125 height 73
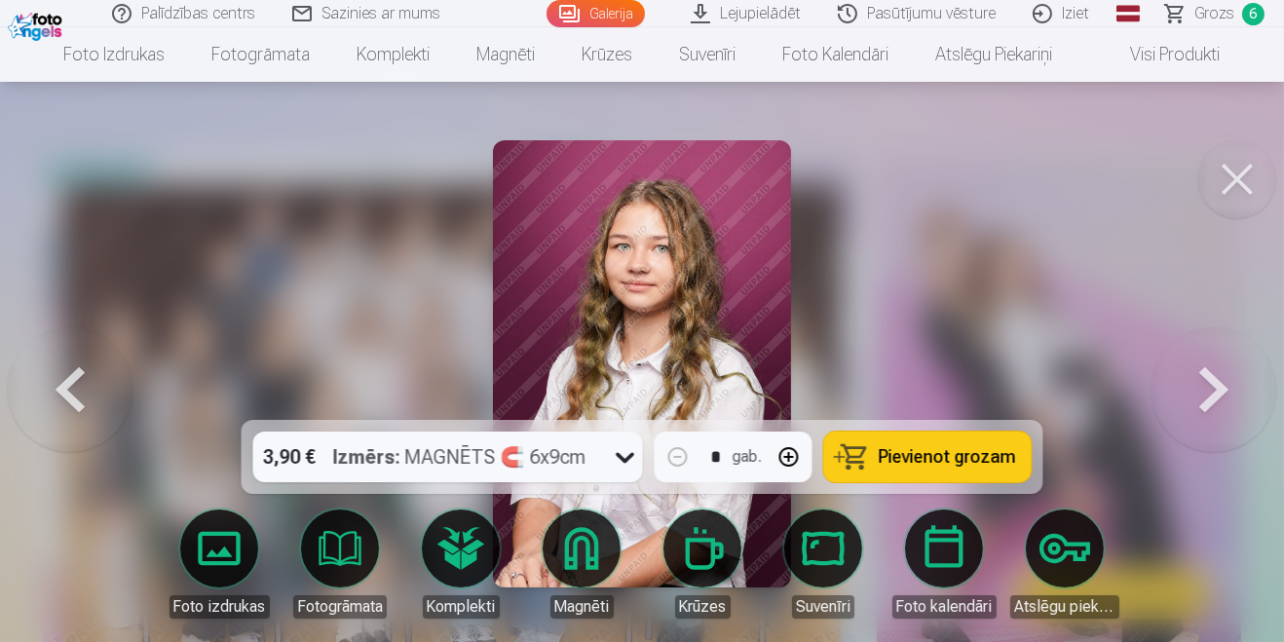
click at [1197, 400] on button at bounding box center [1213, 363] width 125 height 73
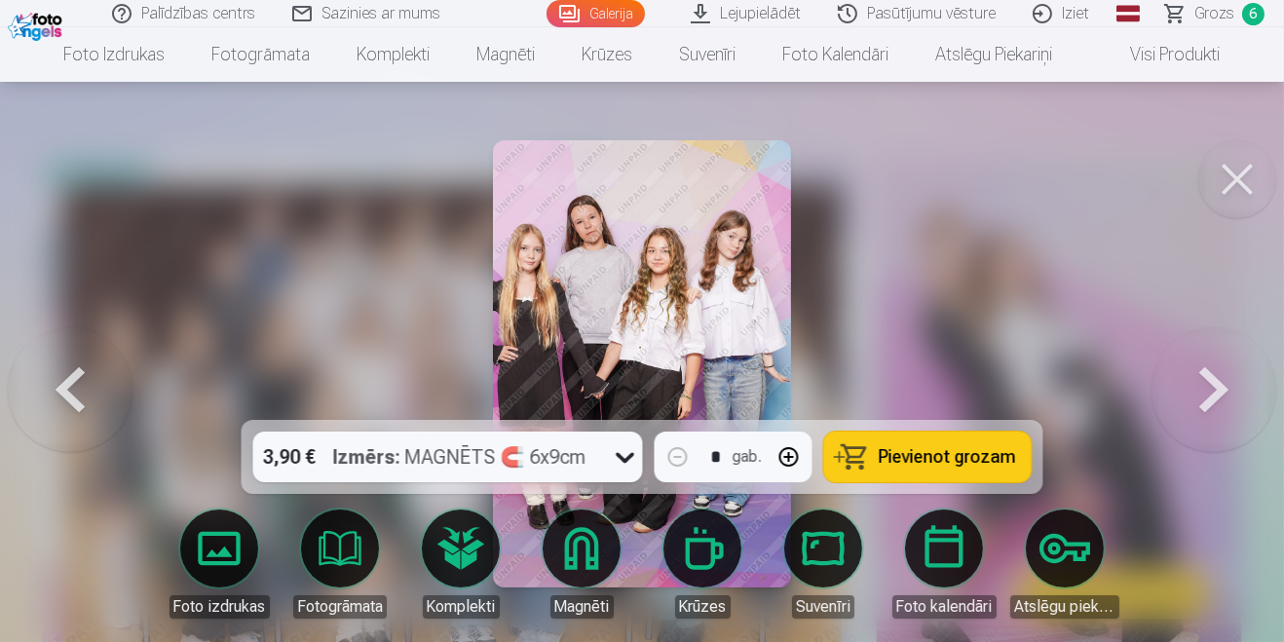
click at [1202, 400] on button at bounding box center [1213, 363] width 125 height 73
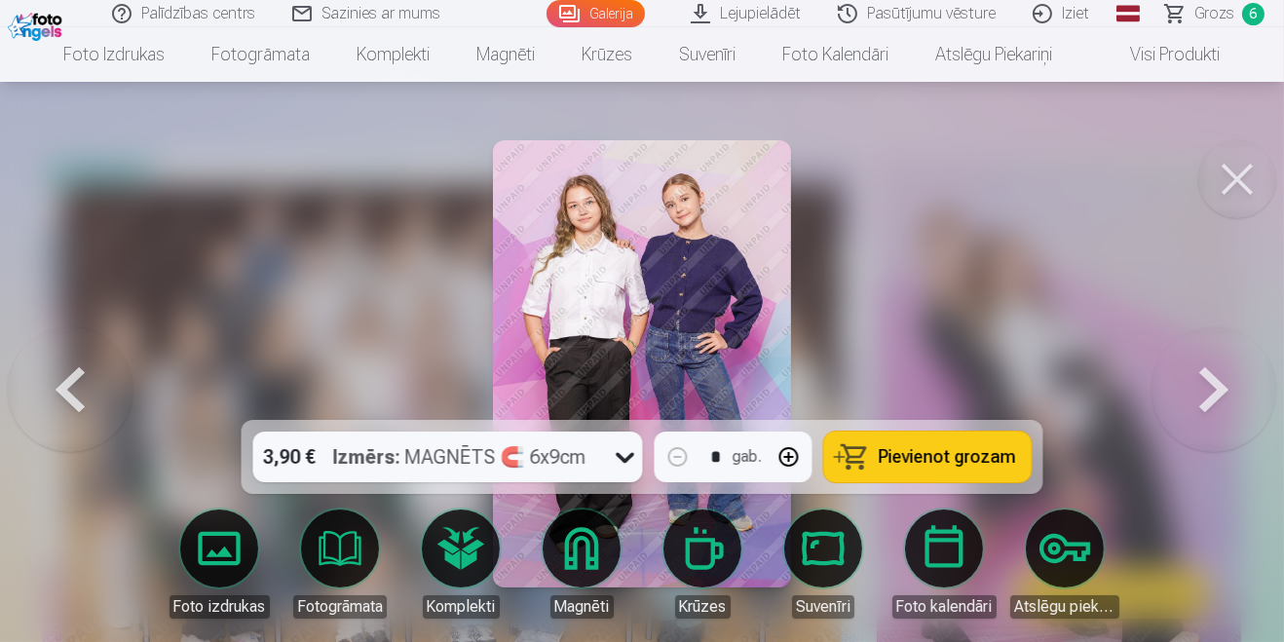
click at [1190, 400] on button at bounding box center [1213, 363] width 125 height 73
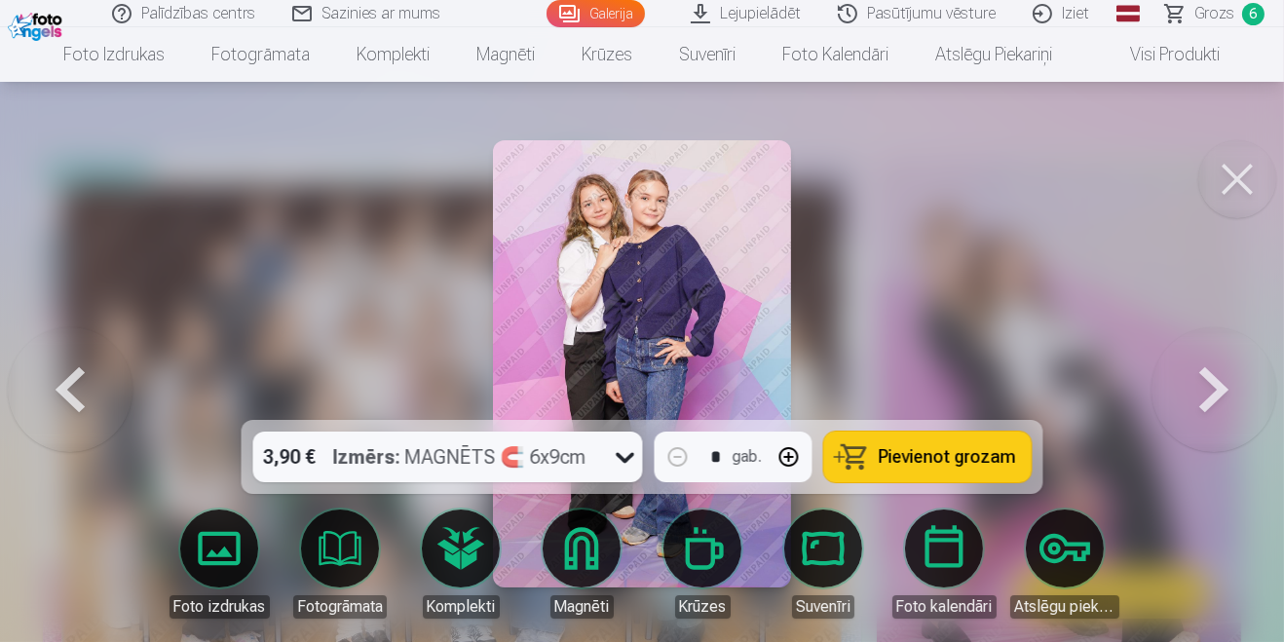
click at [1188, 385] on button at bounding box center [1213, 363] width 125 height 73
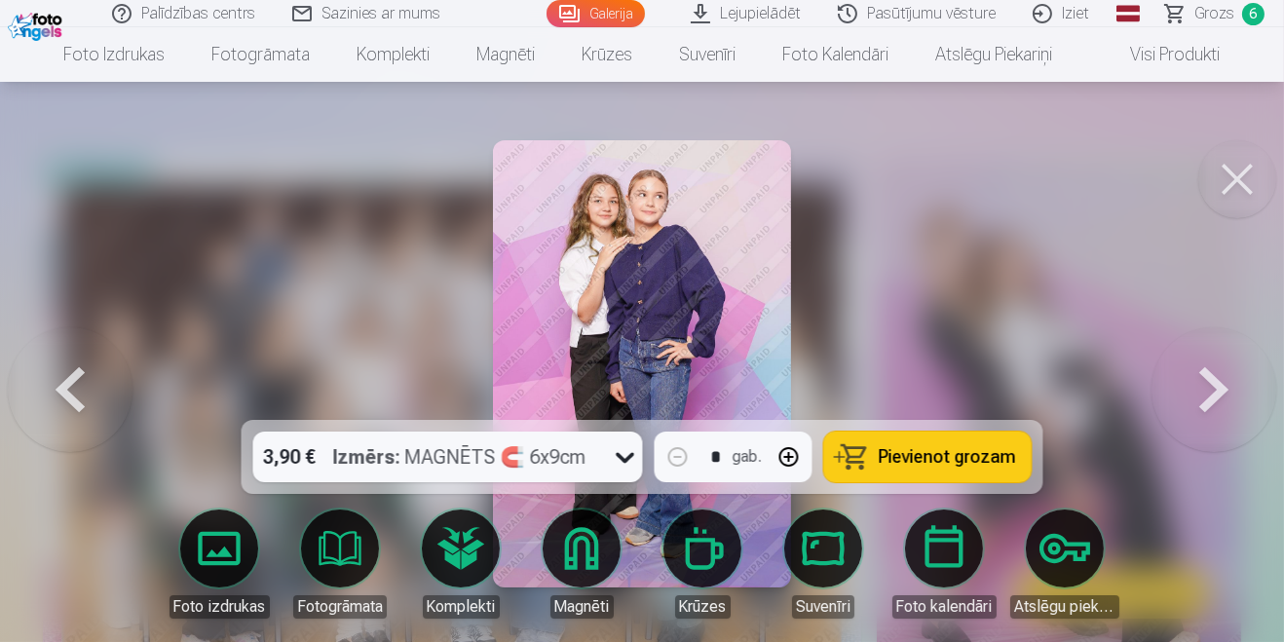
click at [876, 194] on div at bounding box center [642, 321] width 1284 height 642
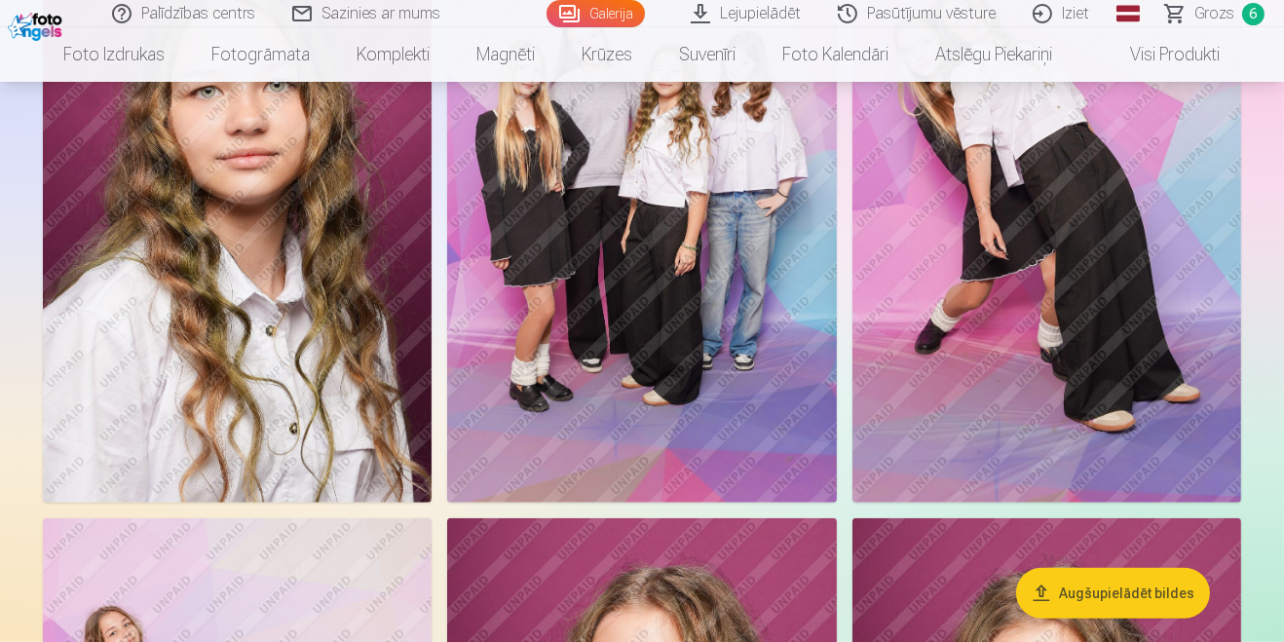
scroll to position [2241, 0]
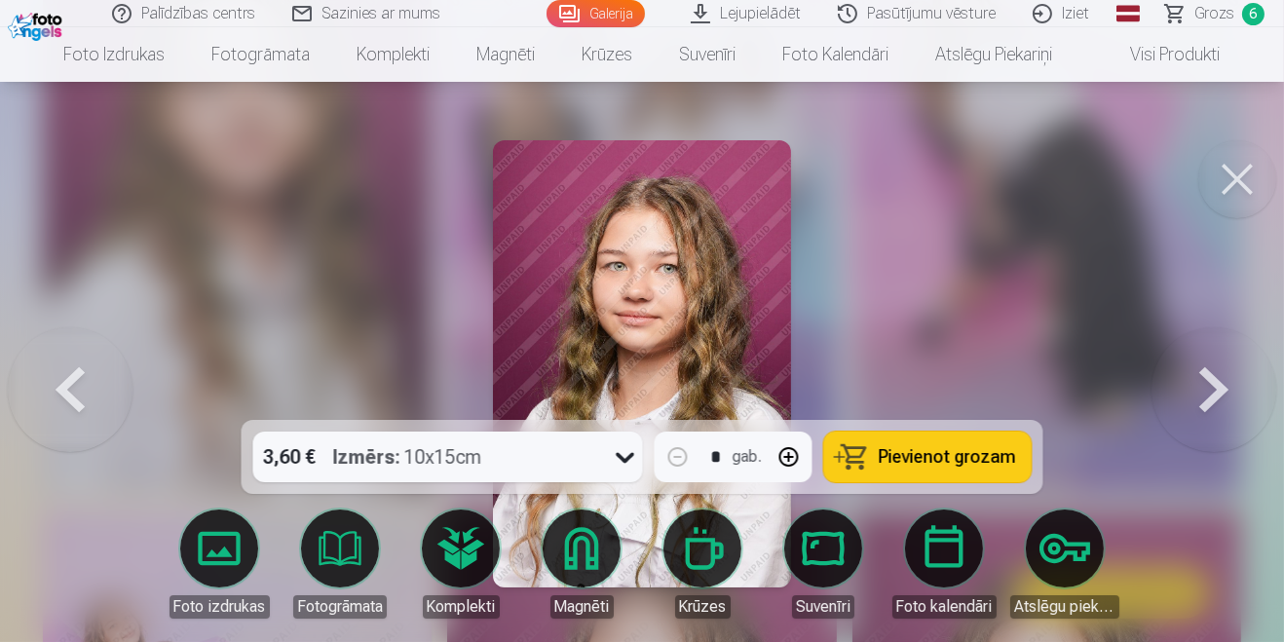
click at [1208, 400] on button at bounding box center [1213, 363] width 125 height 73
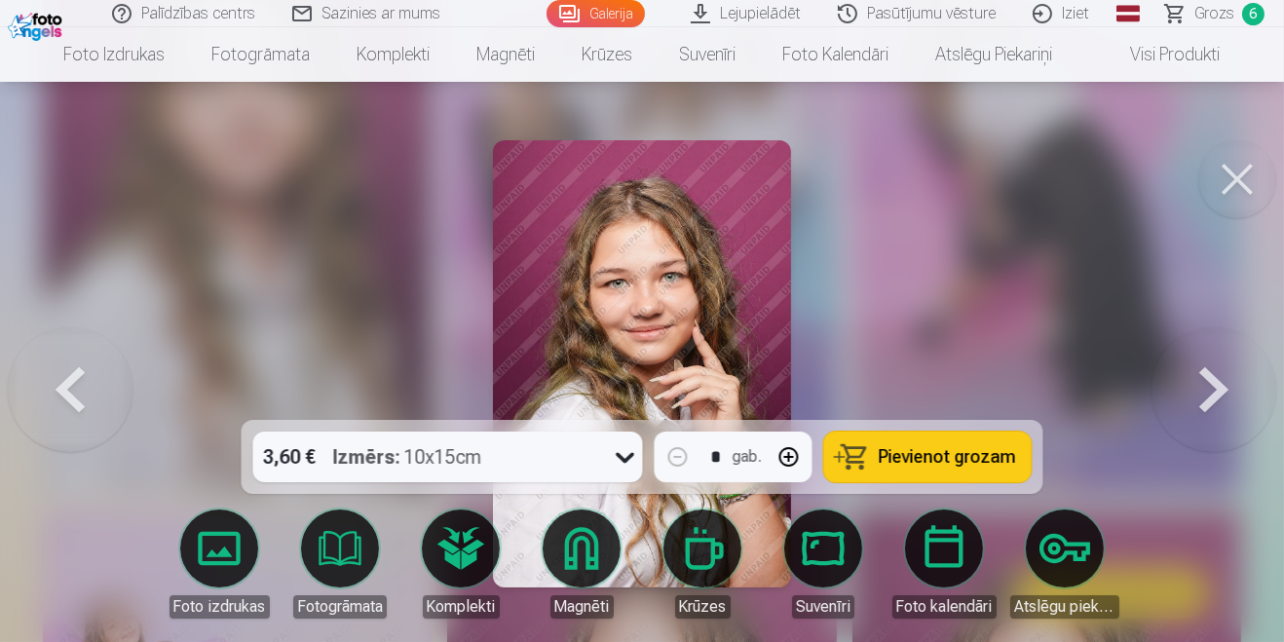
click at [1189, 400] on button at bounding box center [1213, 363] width 125 height 73
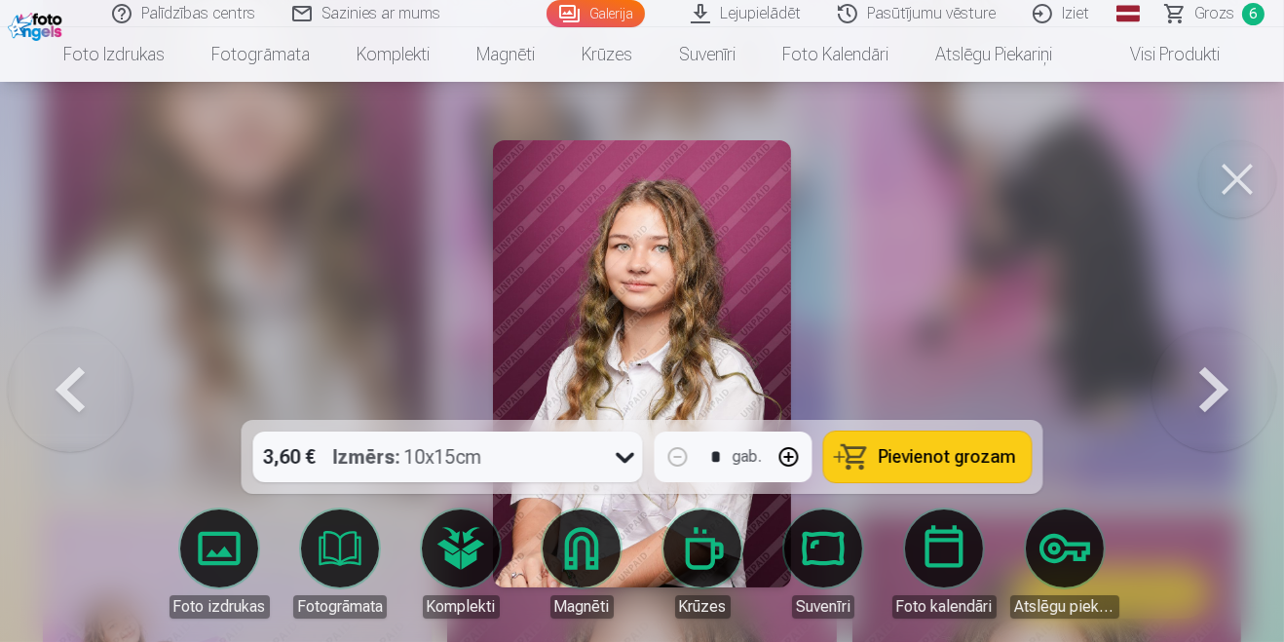
click at [1191, 400] on button at bounding box center [1213, 363] width 125 height 73
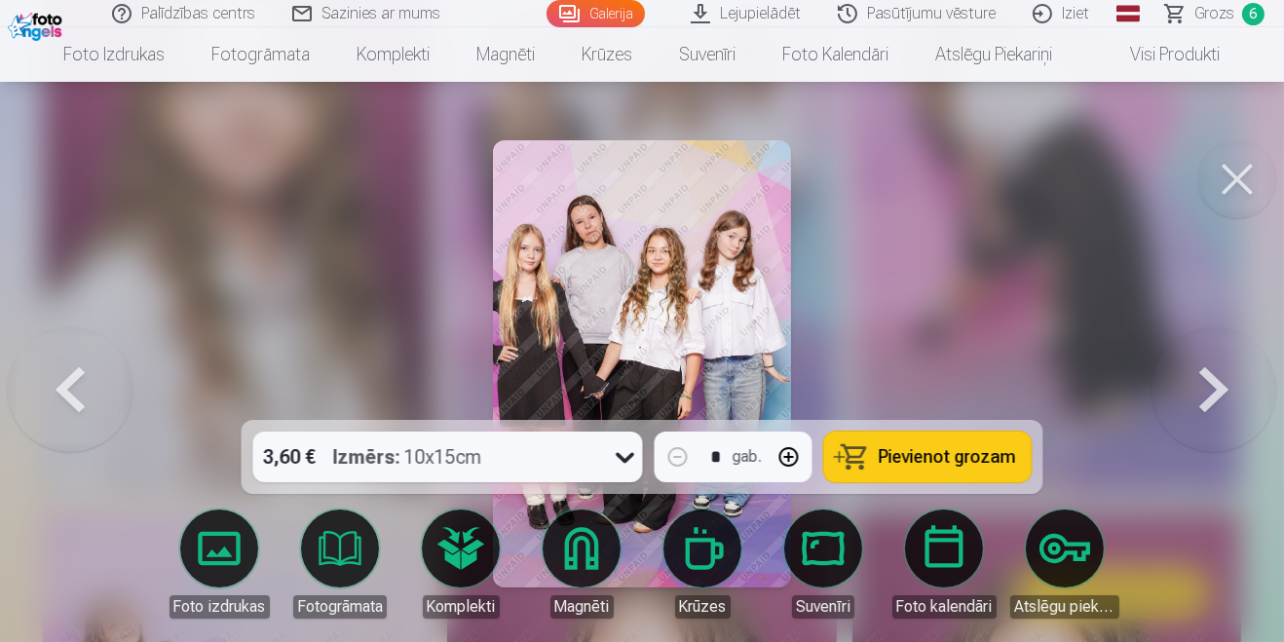
click at [1179, 400] on button at bounding box center [1213, 363] width 125 height 73
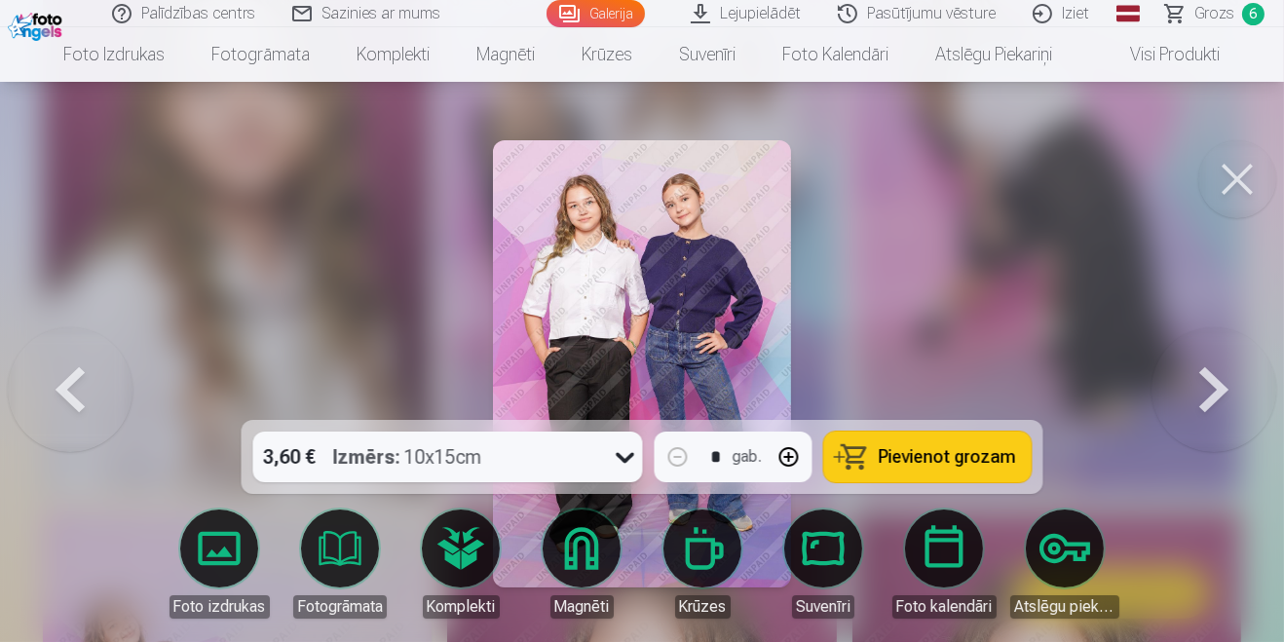
click at [1177, 400] on button at bounding box center [1213, 363] width 125 height 73
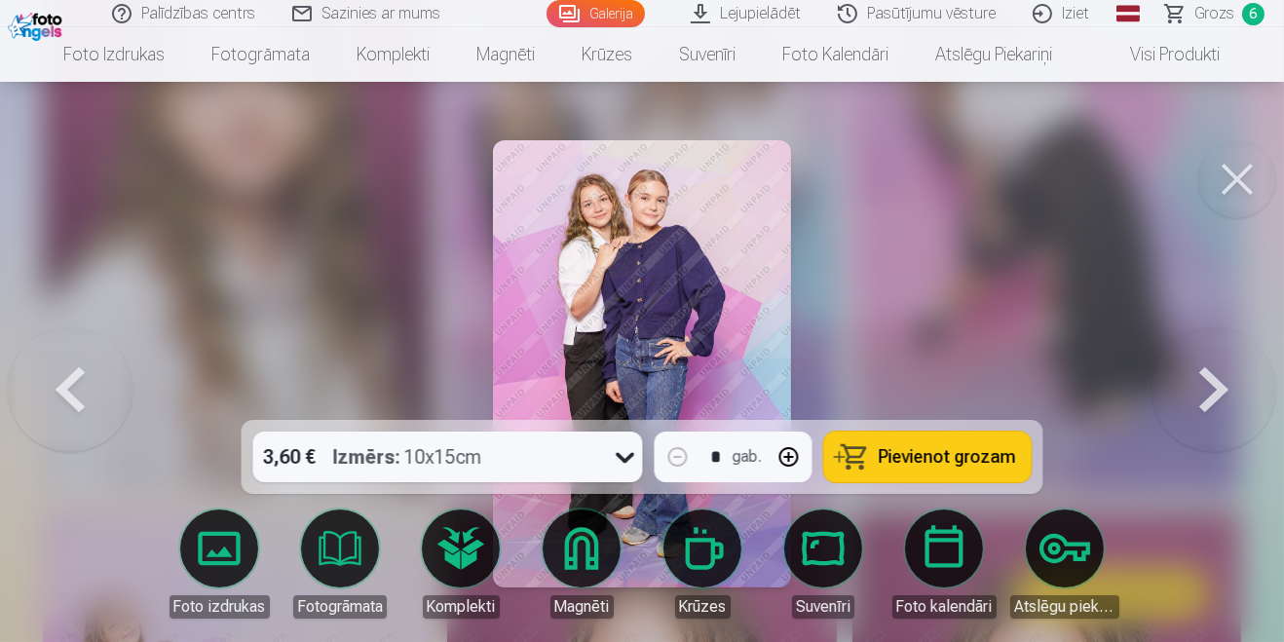
click at [1173, 400] on button at bounding box center [1213, 363] width 125 height 73
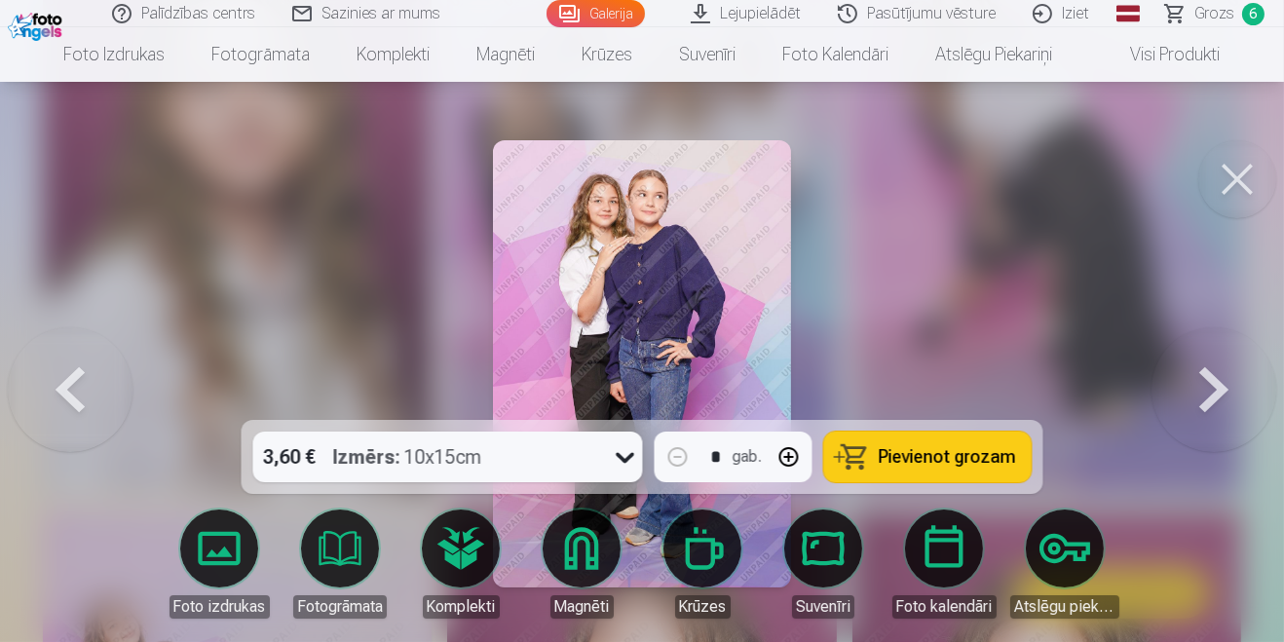
click at [1176, 398] on button at bounding box center [1213, 363] width 125 height 73
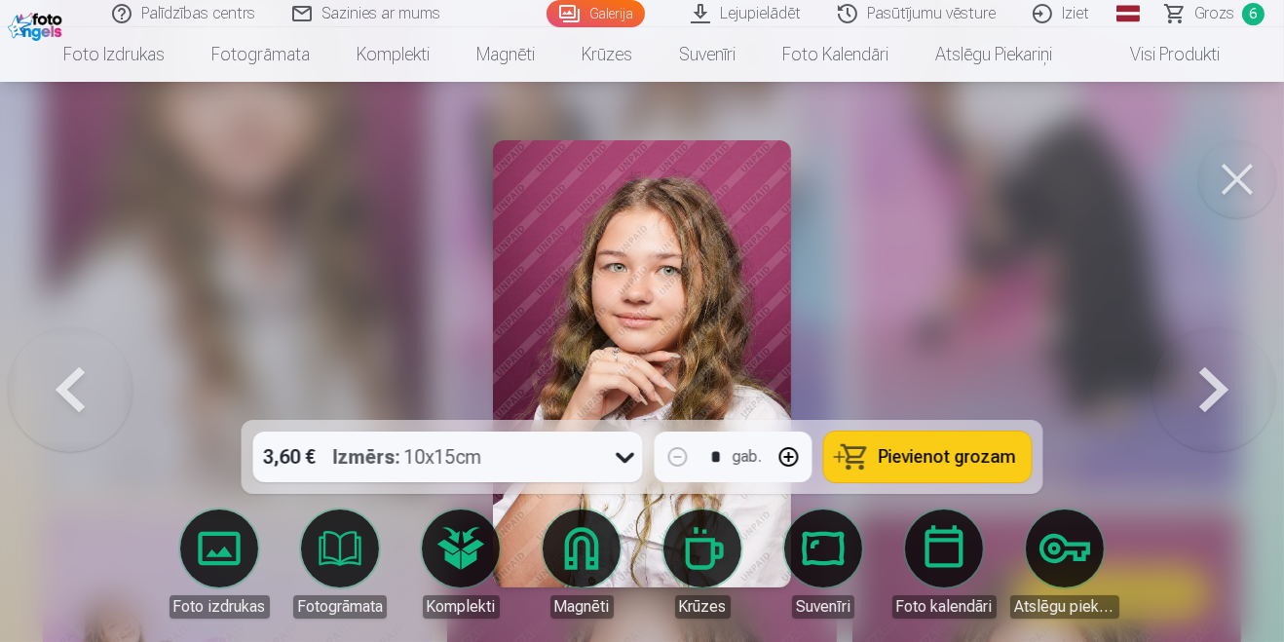
click at [1186, 395] on button at bounding box center [1213, 363] width 125 height 73
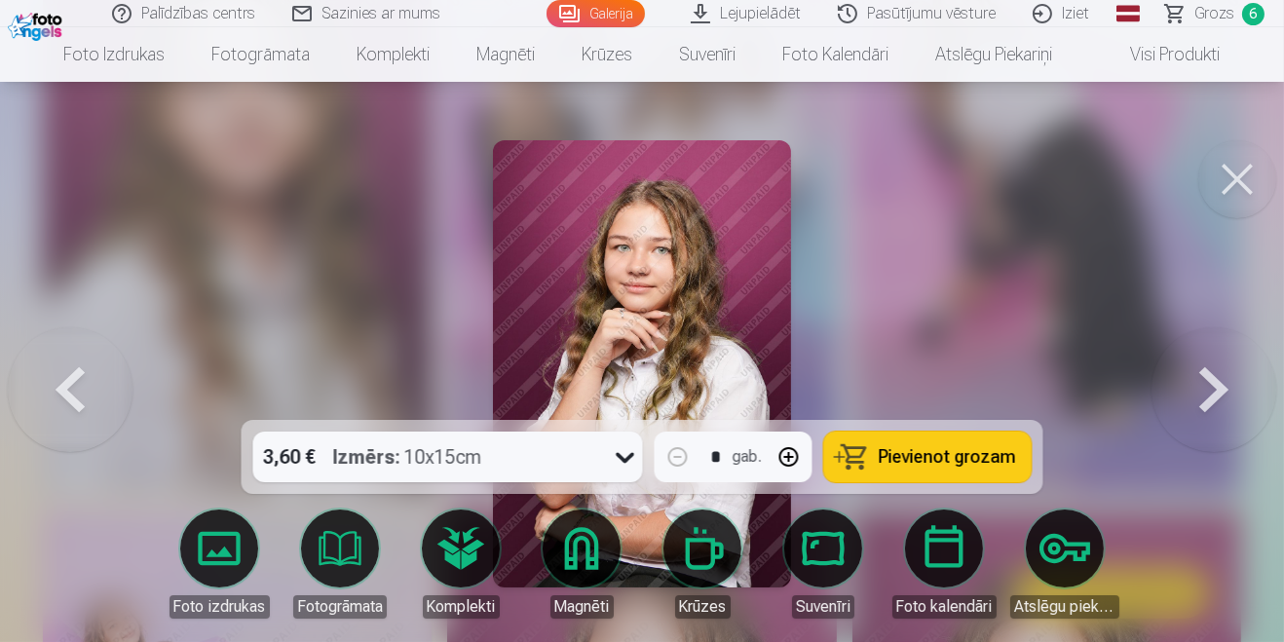
click at [1192, 396] on button at bounding box center [1213, 363] width 125 height 73
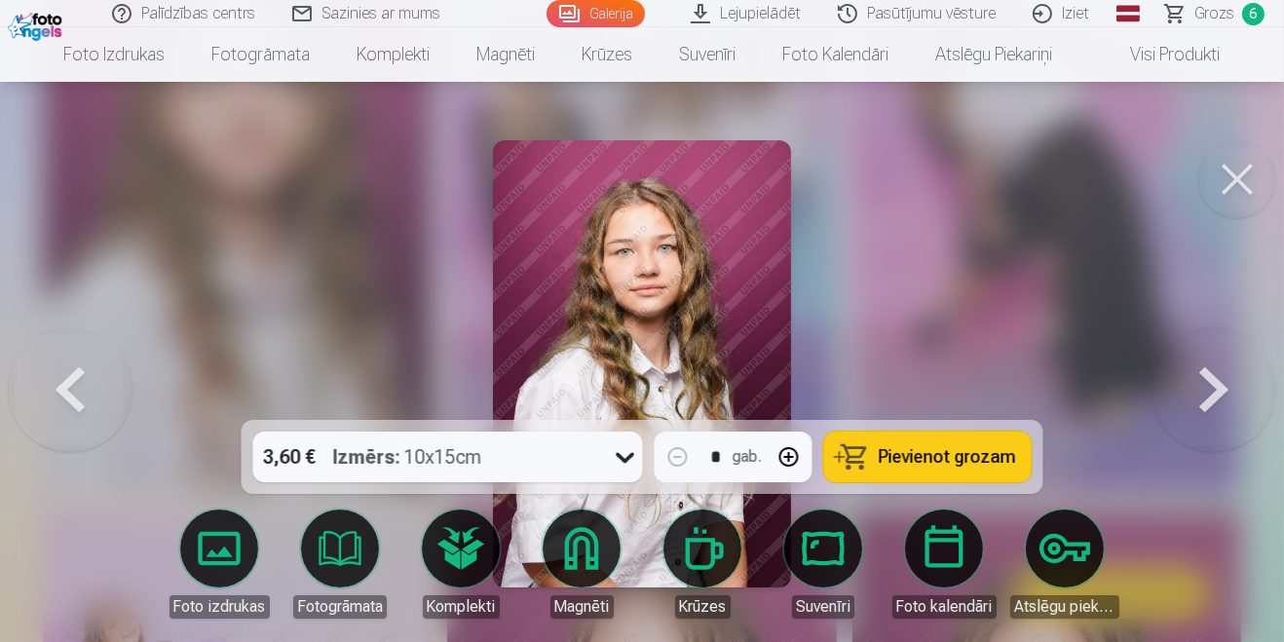
click at [1189, 400] on button at bounding box center [1213, 363] width 125 height 73
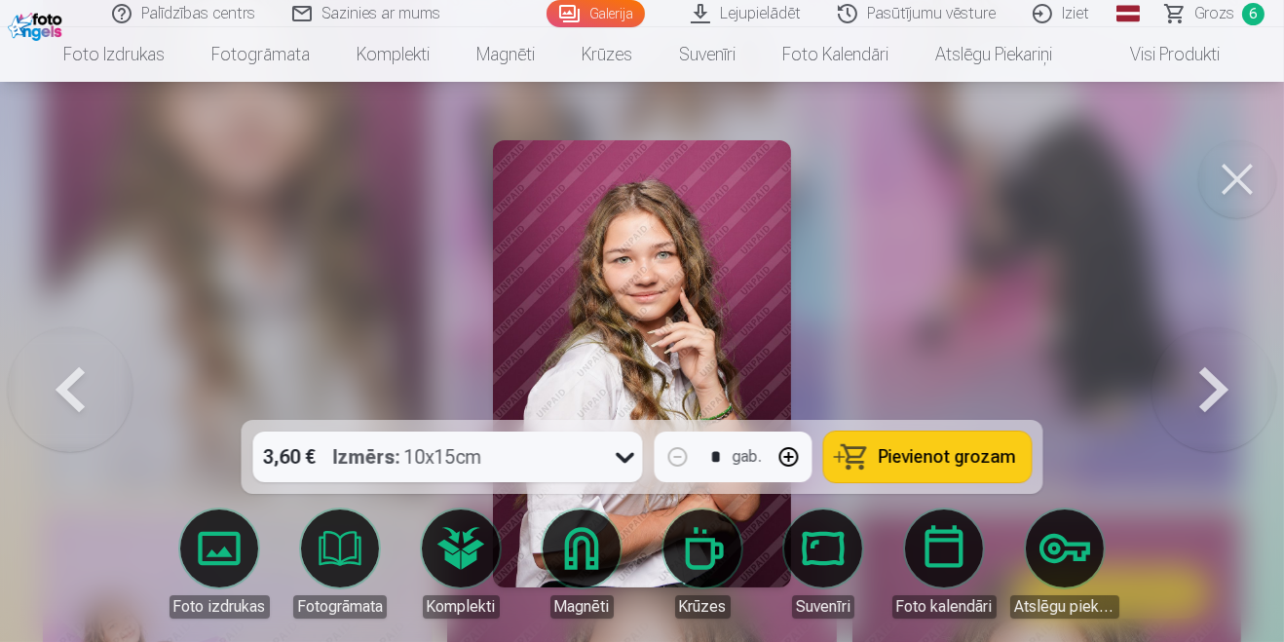
click at [1192, 397] on button at bounding box center [1213, 363] width 125 height 73
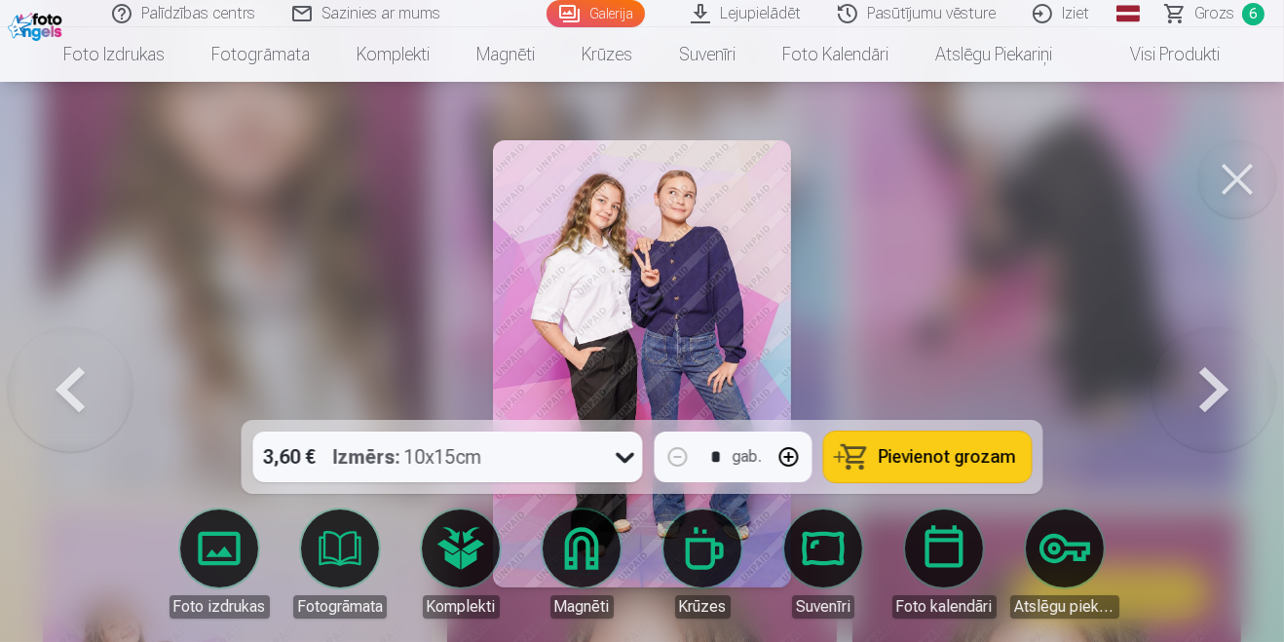
click at [1197, 400] on button at bounding box center [1213, 363] width 125 height 73
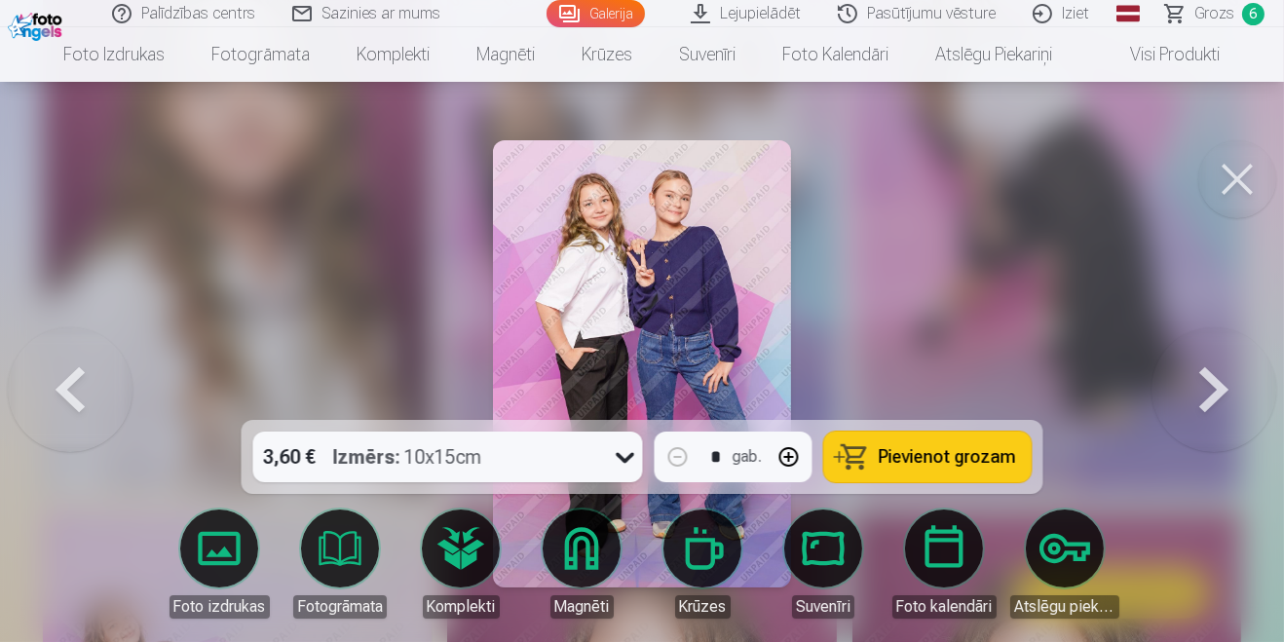
click at [71, 400] on button at bounding box center [70, 363] width 125 height 73
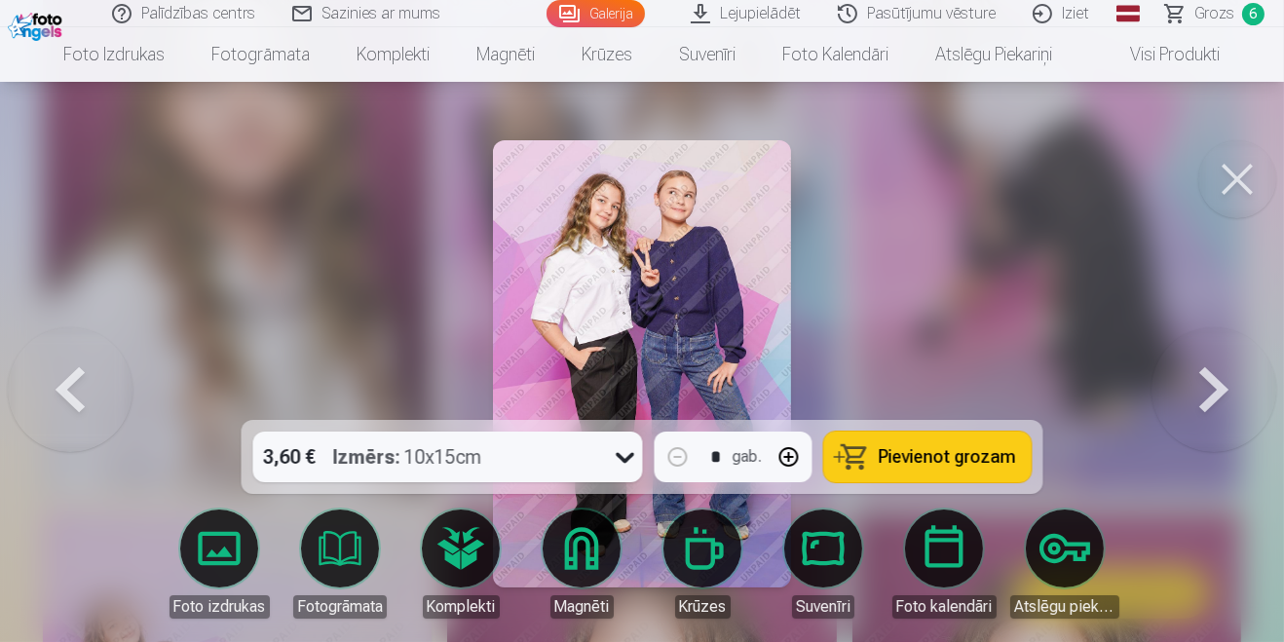
click at [933, 482] on button "Pievienot grozam" at bounding box center [927, 457] width 207 height 51
click at [1223, 384] on button at bounding box center [1213, 363] width 125 height 73
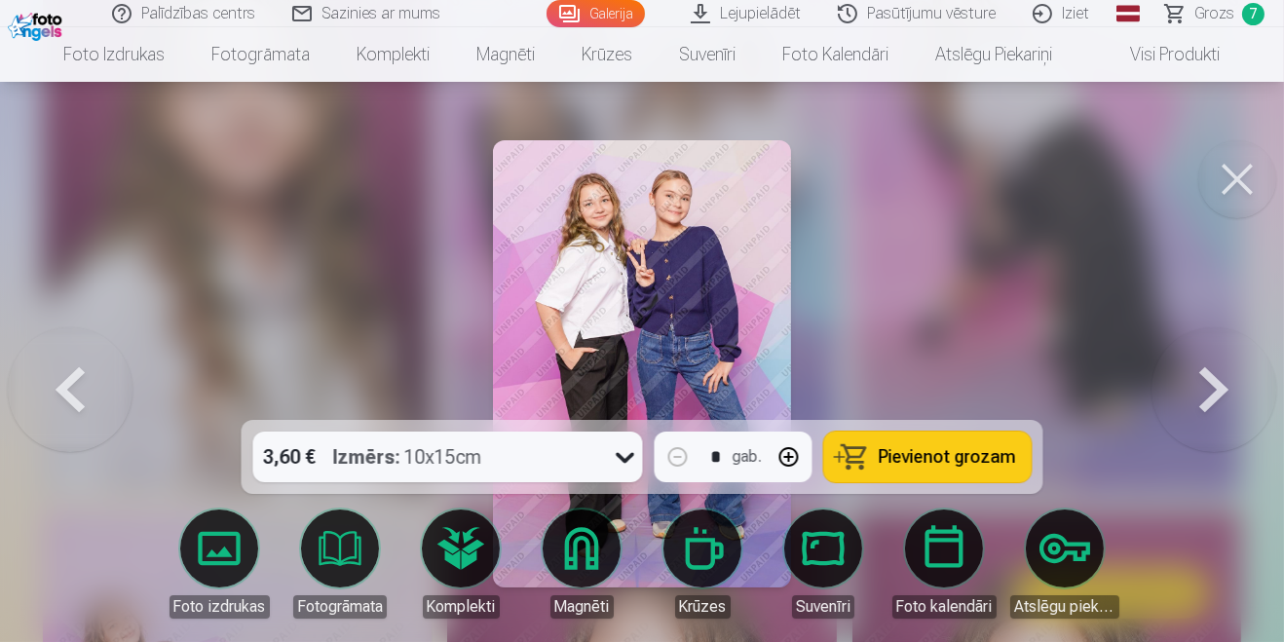
click at [1182, 400] on button at bounding box center [1213, 363] width 125 height 73
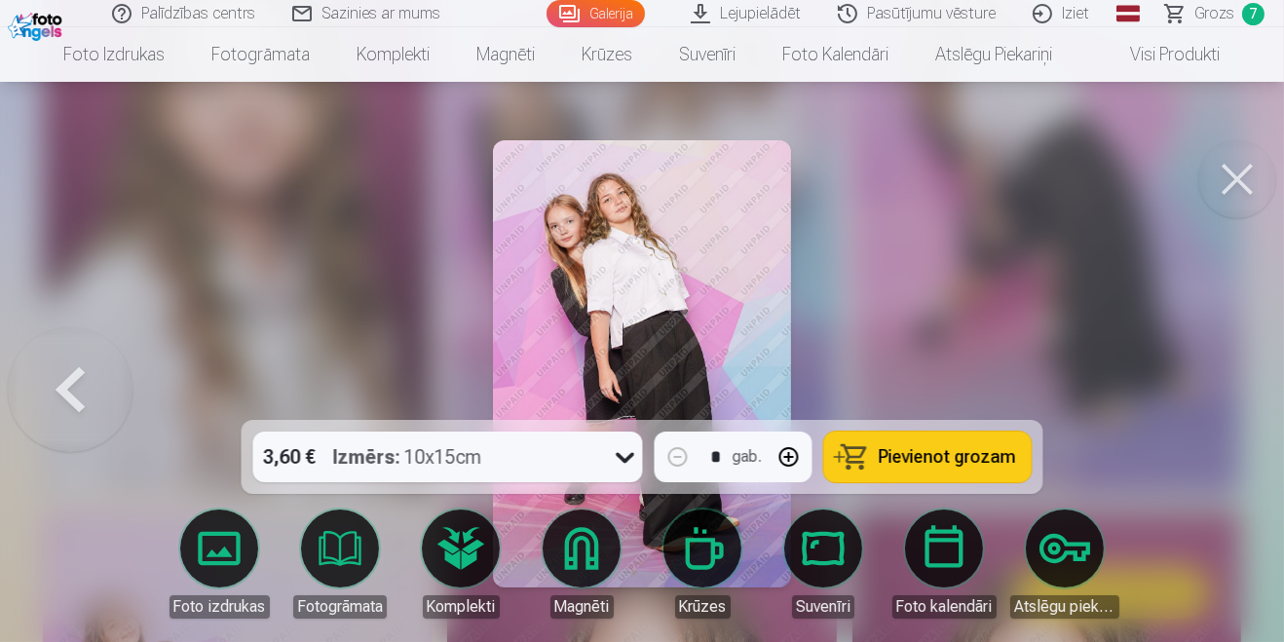
click at [1177, 456] on div at bounding box center [642, 321] width 1284 height 642
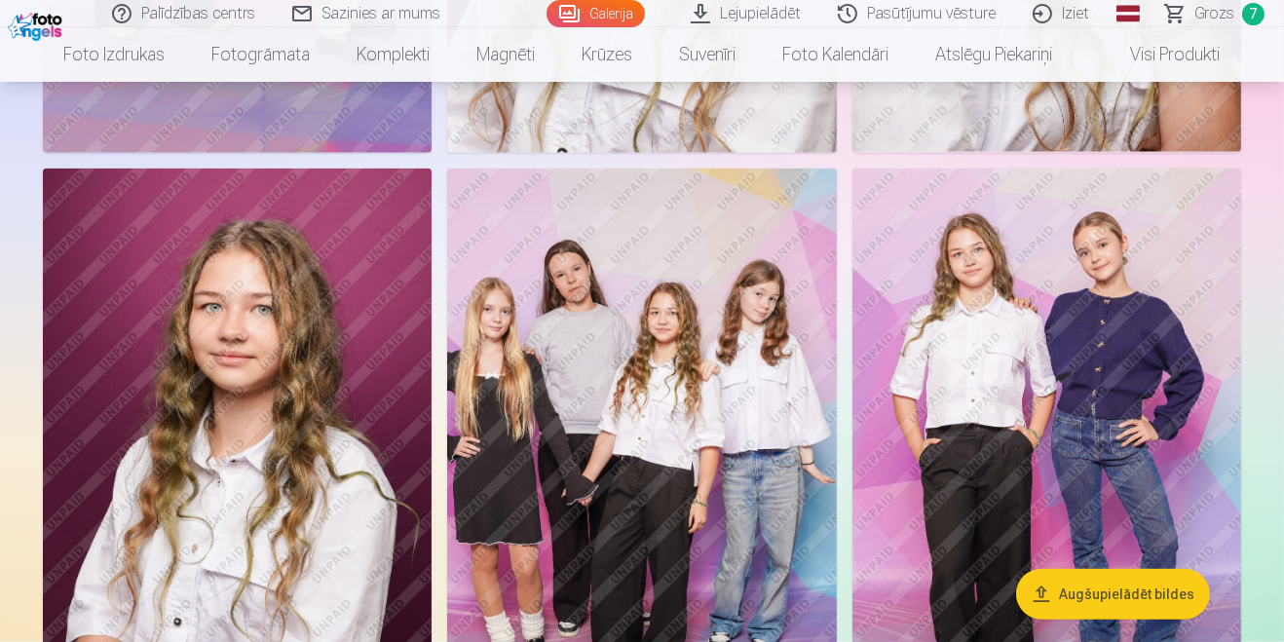
scroll to position [3182, 0]
click at [659, 448] on img at bounding box center [641, 461] width 389 height 584
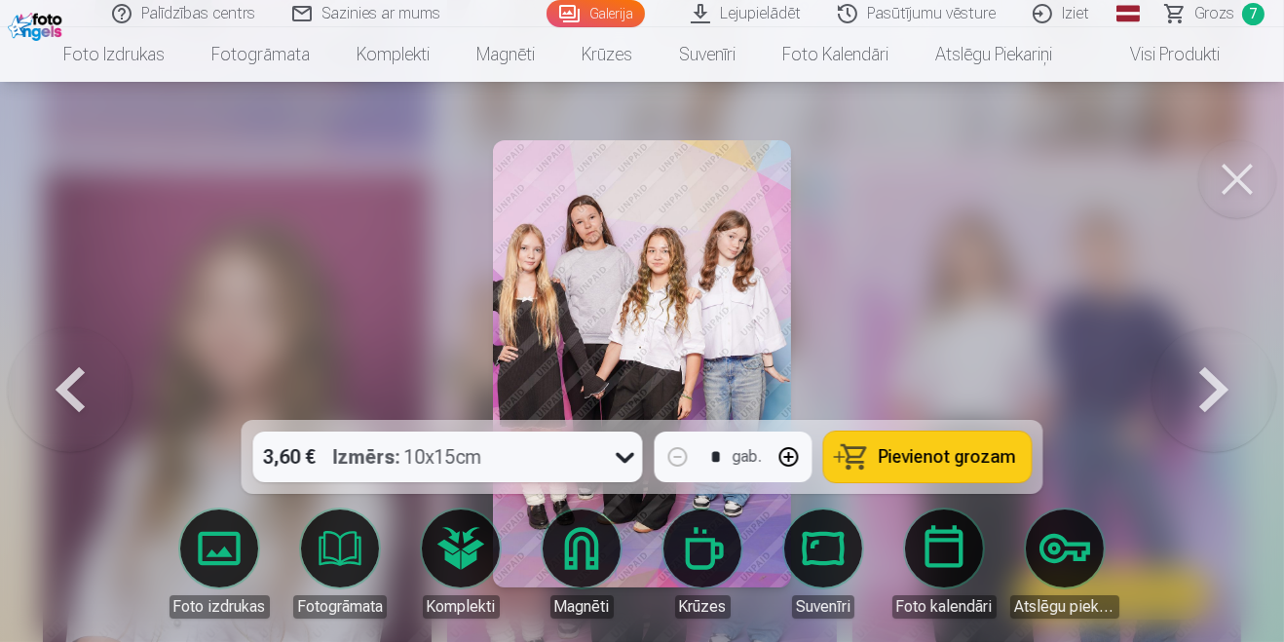
click at [963, 466] on span "Pievienot grozam" at bounding box center [947, 457] width 137 height 18
click at [1214, 20] on span "Grozs" at bounding box center [1214, 13] width 40 height 23
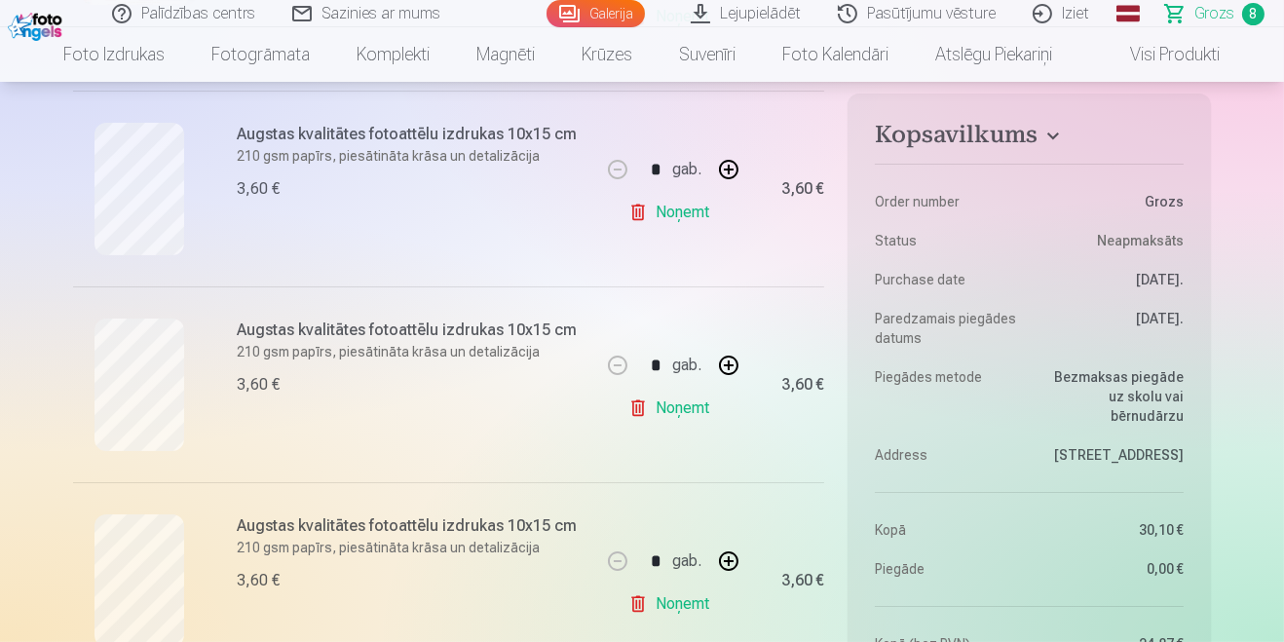
scroll to position [562, 0]
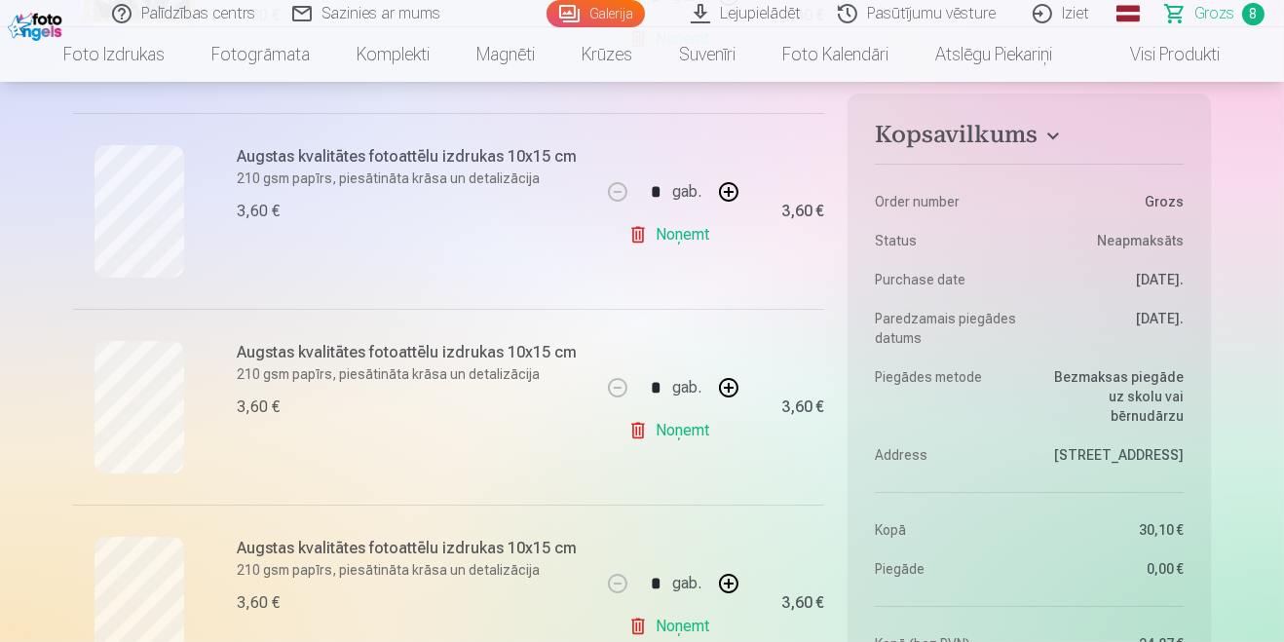
click at [676, 434] on link "Noņemt" at bounding box center [672, 430] width 89 height 39
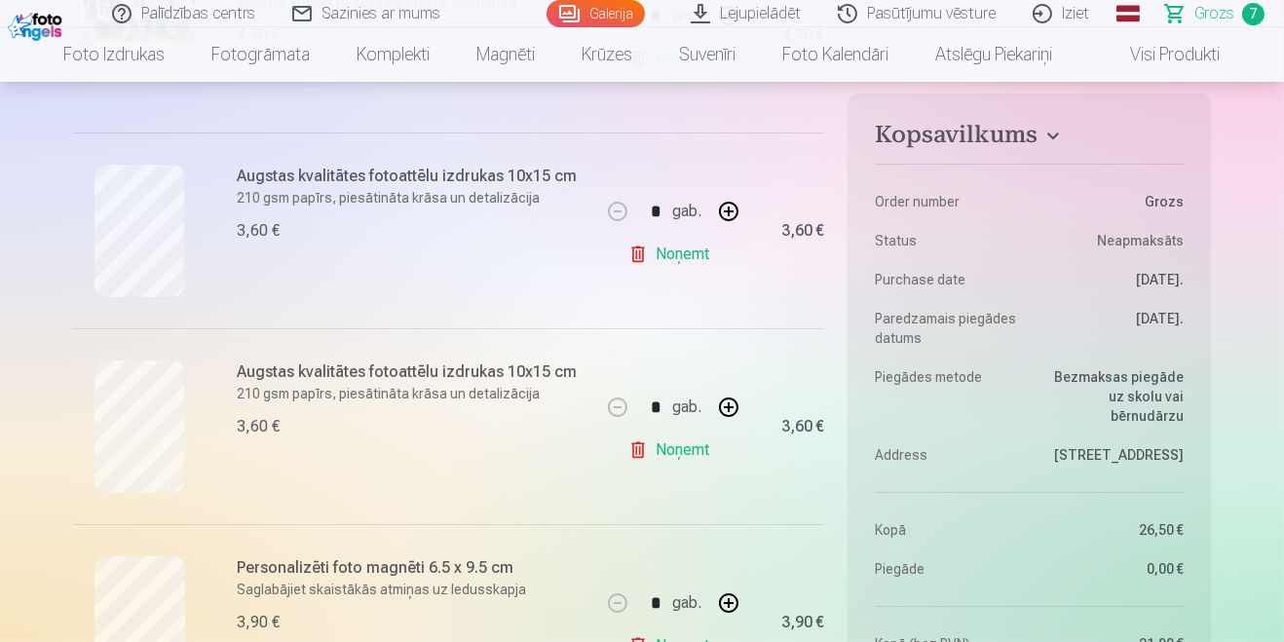
click at [598, 18] on link "Galerija" at bounding box center [595, 13] width 98 height 27
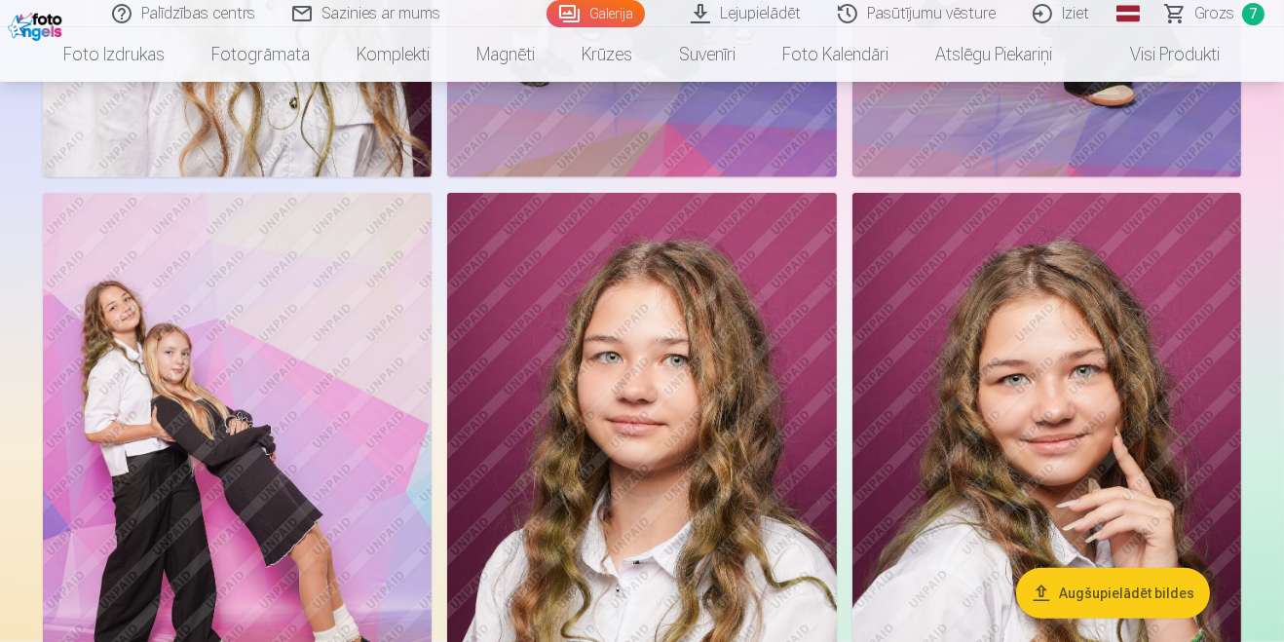
scroll to position [2589, 0]
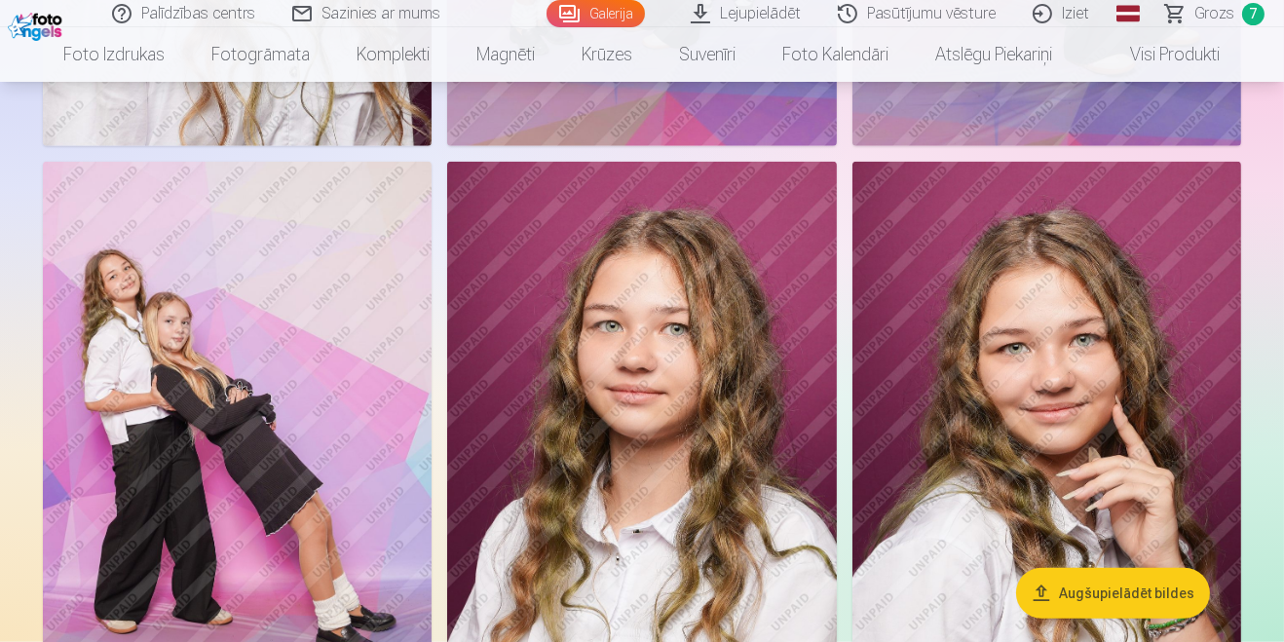
click at [332, 305] on img at bounding box center [237, 454] width 389 height 584
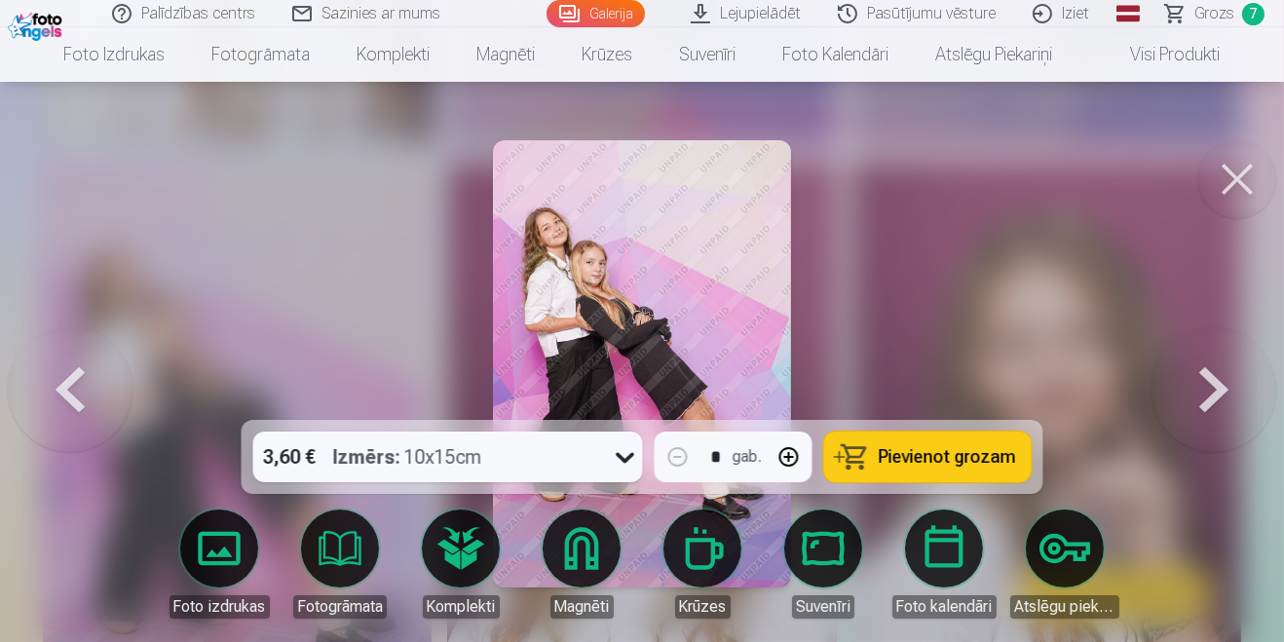
click at [1207, 16] on span "Grozs" at bounding box center [1214, 13] width 40 height 23
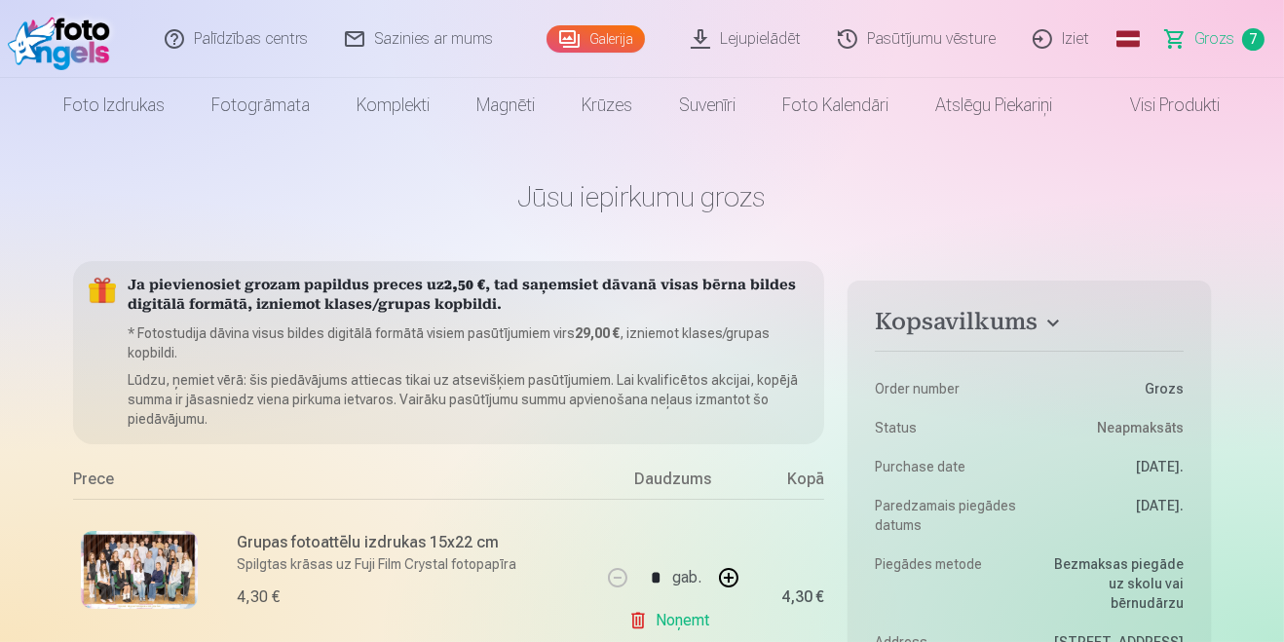
click at [597, 38] on link "Galerija" at bounding box center [595, 38] width 98 height 27
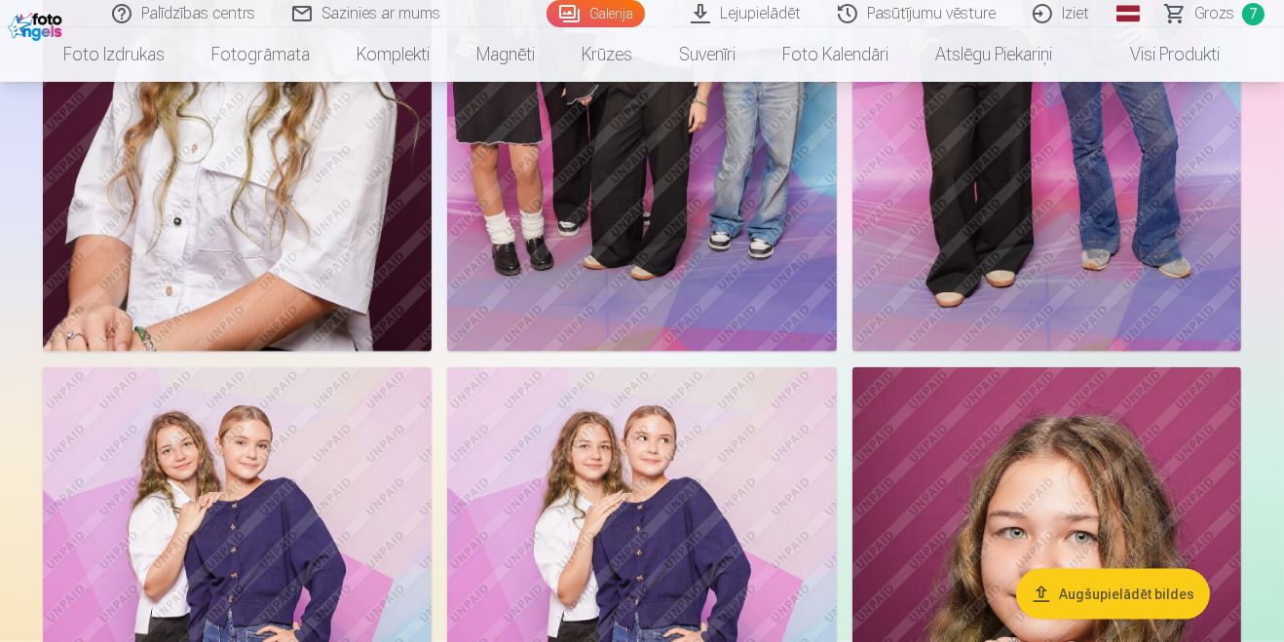
scroll to position [3582, 0]
click at [1244, 9] on span "7" at bounding box center [1253, 14] width 22 height 22
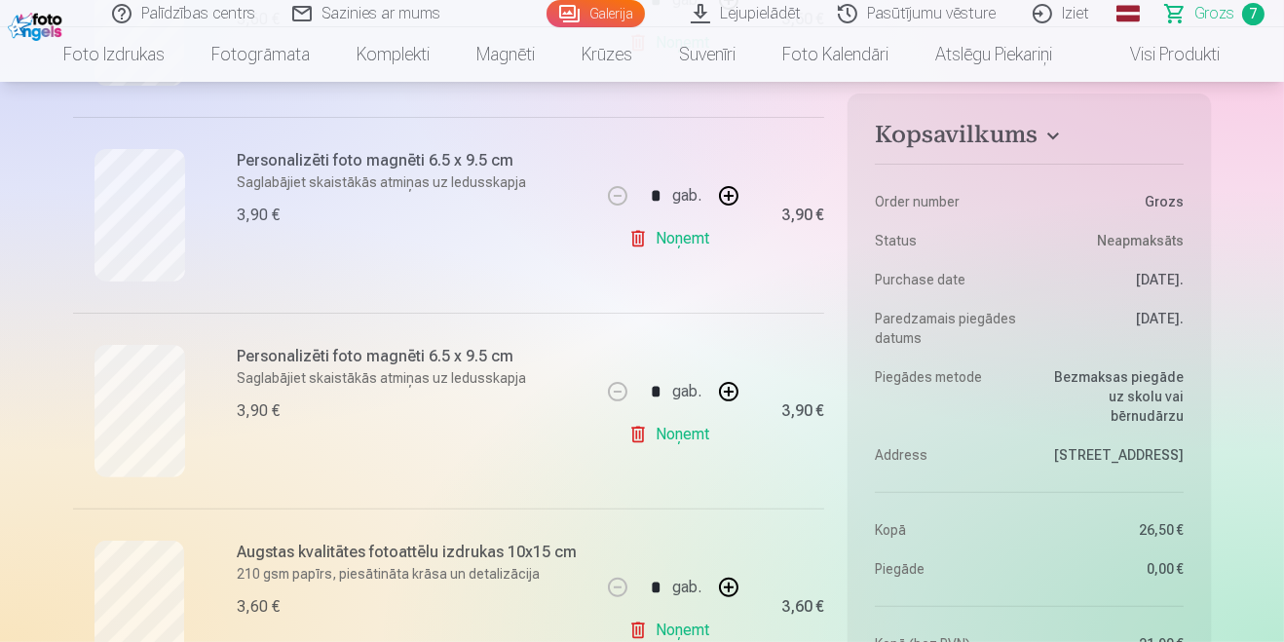
scroll to position [967, 0]
click at [484, 366] on h6 "Personalizēti foto magnēti 6.5 x 9.5 cm" at bounding box center [413, 358] width 352 height 23
click at [488, 381] on p "Saglabājiet skaistākās atmiņas uz ledusskapja" at bounding box center [413, 379] width 352 height 19
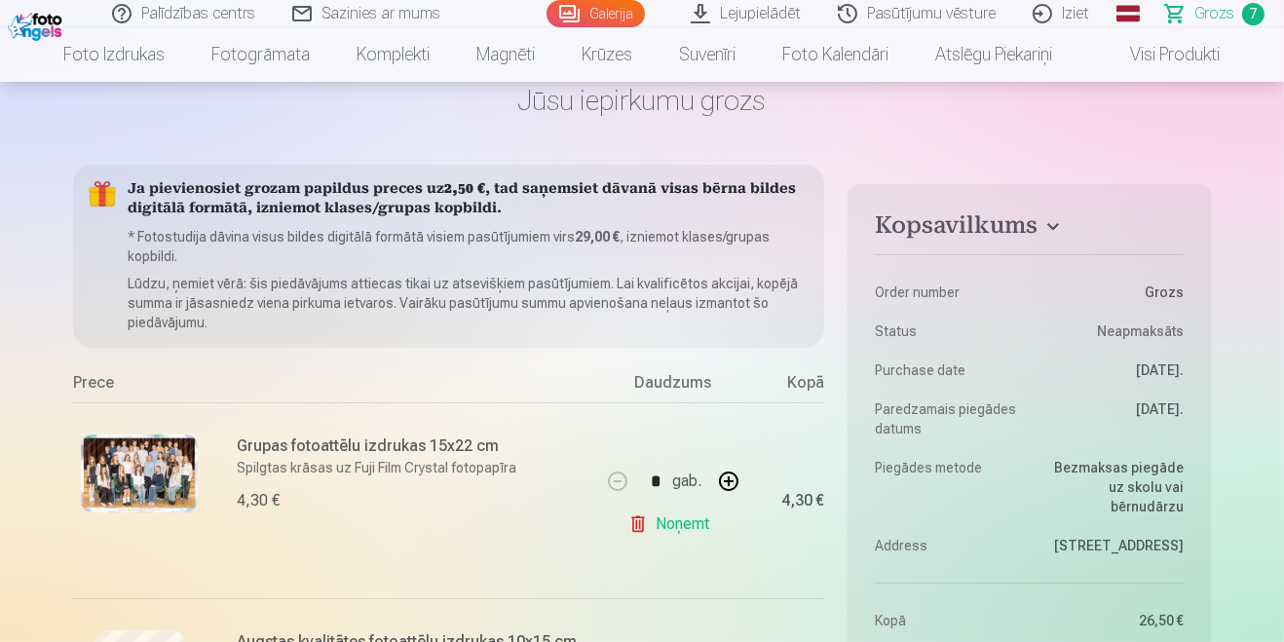
scroll to position [0, 0]
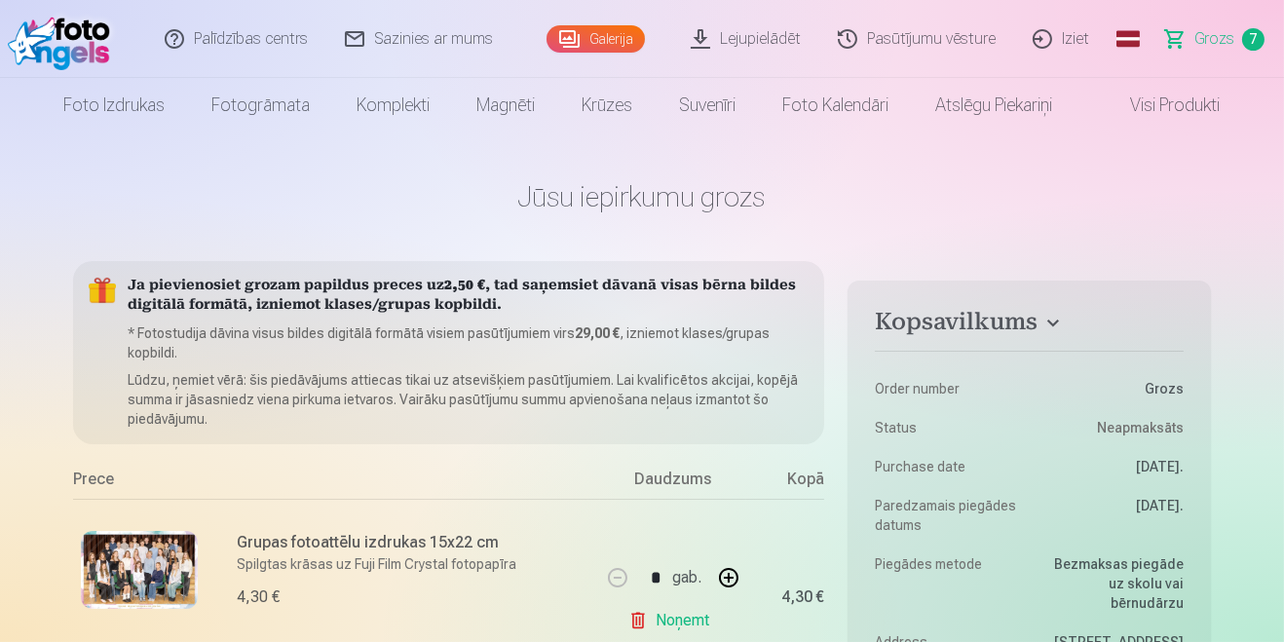
click at [517, 94] on link "Magnēti" at bounding box center [506, 105] width 105 height 55
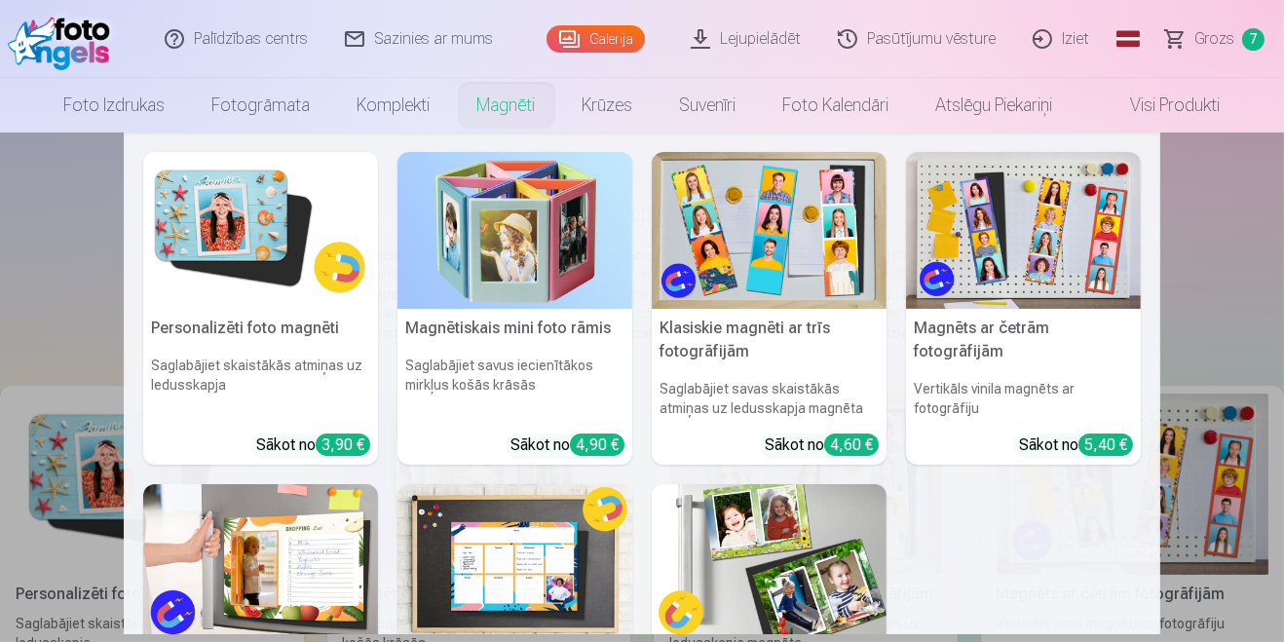
click at [227, 222] on img at bounding box center [260, 230] width 235 height 157
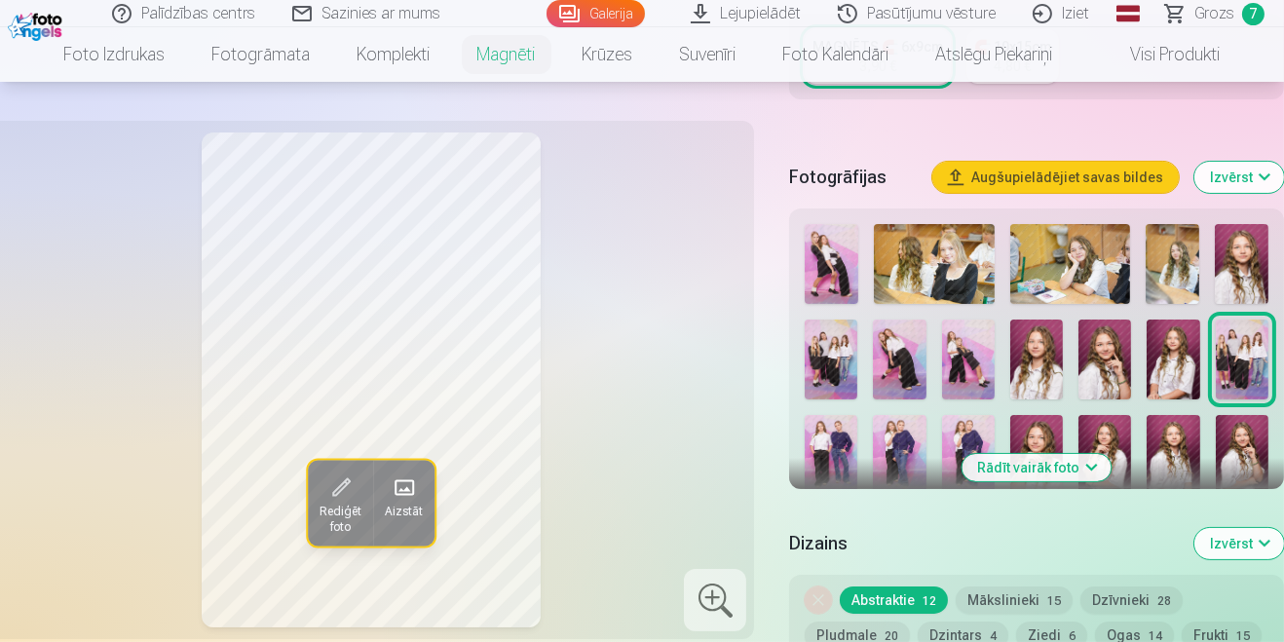
scroll to position [519, 0]
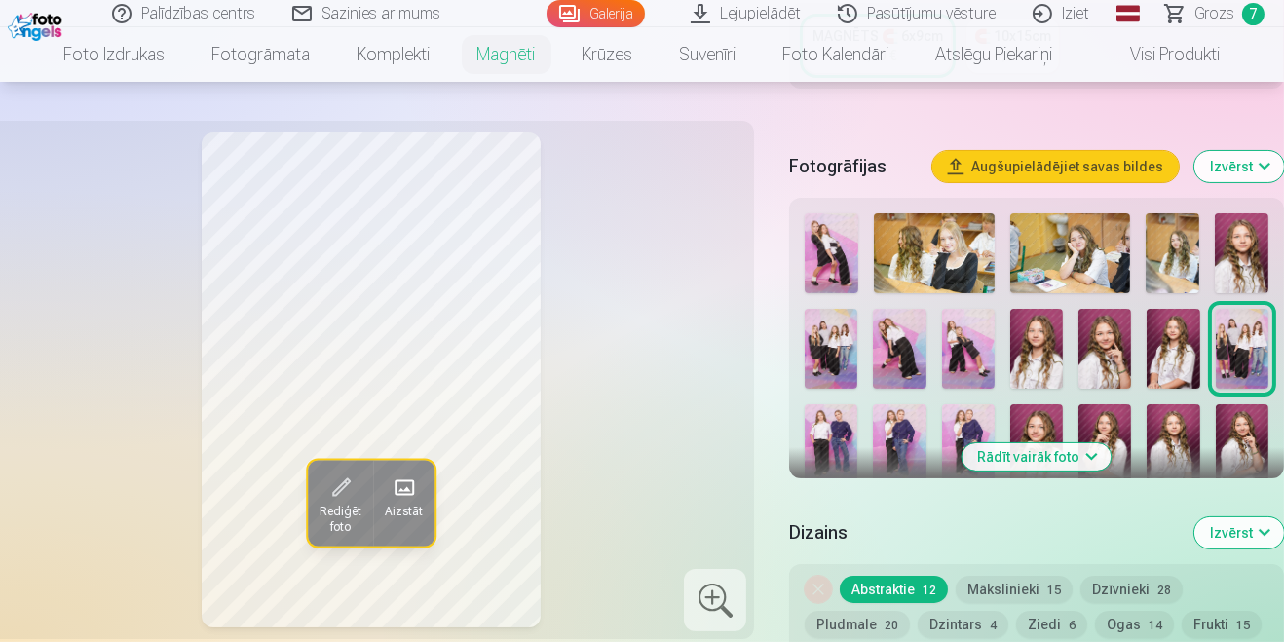
click at [1243, 434] on img at bounding box center [1242, 443] width 53 height 79
click at [335, 518] on span "Rediģēt foto" at bounding box center [341, 519] width 42 height 31
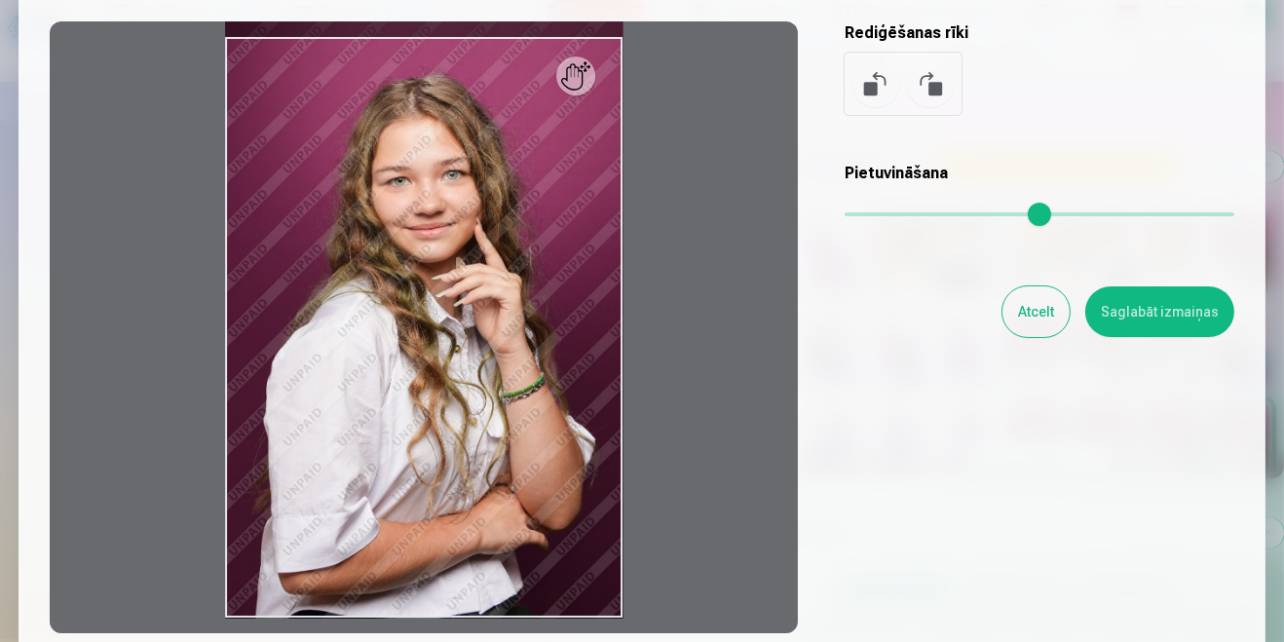
scroll to position [249, 0]
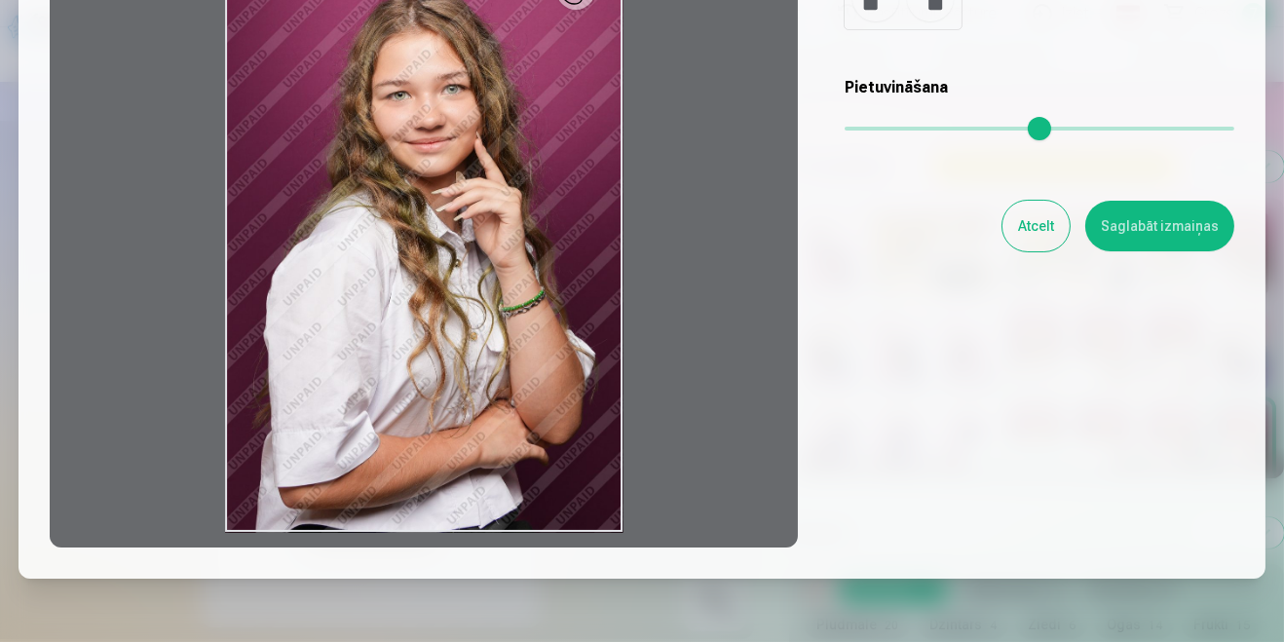
click at [1087, 482] on div "Rediģēt fotoattēlu [PERSON_NAME] vēlamo fotogrāfijas daļu, apgriez attēlu un/va…" at bounding box center [642, 184] width 1185 height 727
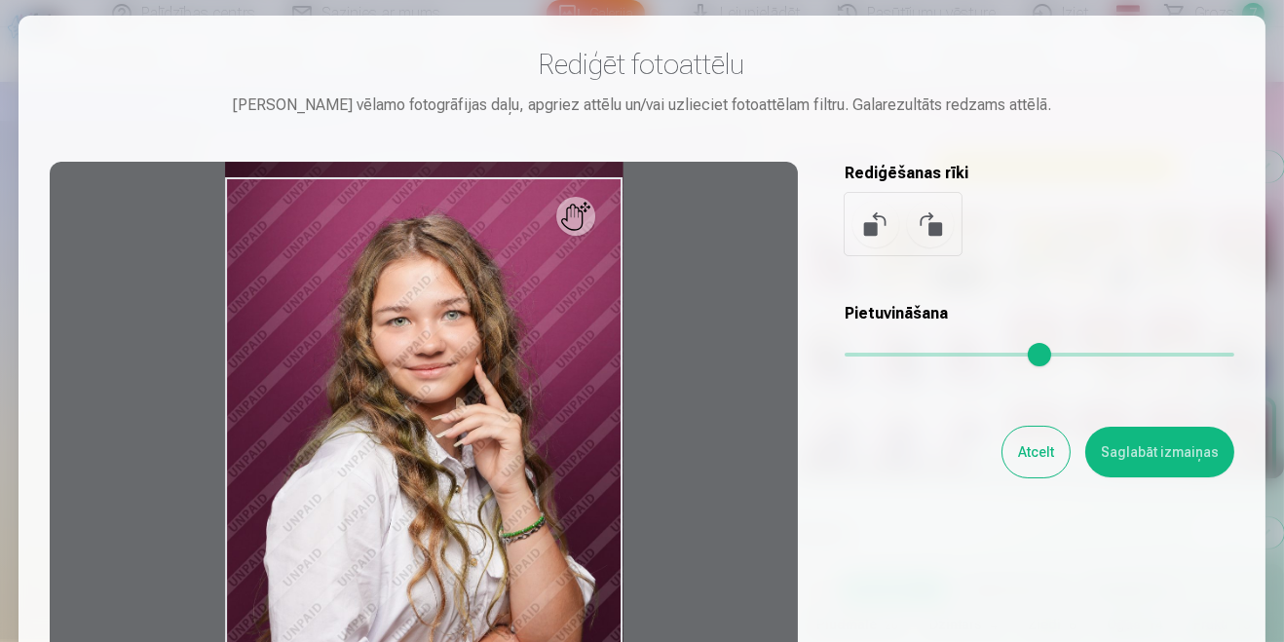
scroll to position [0, 0]
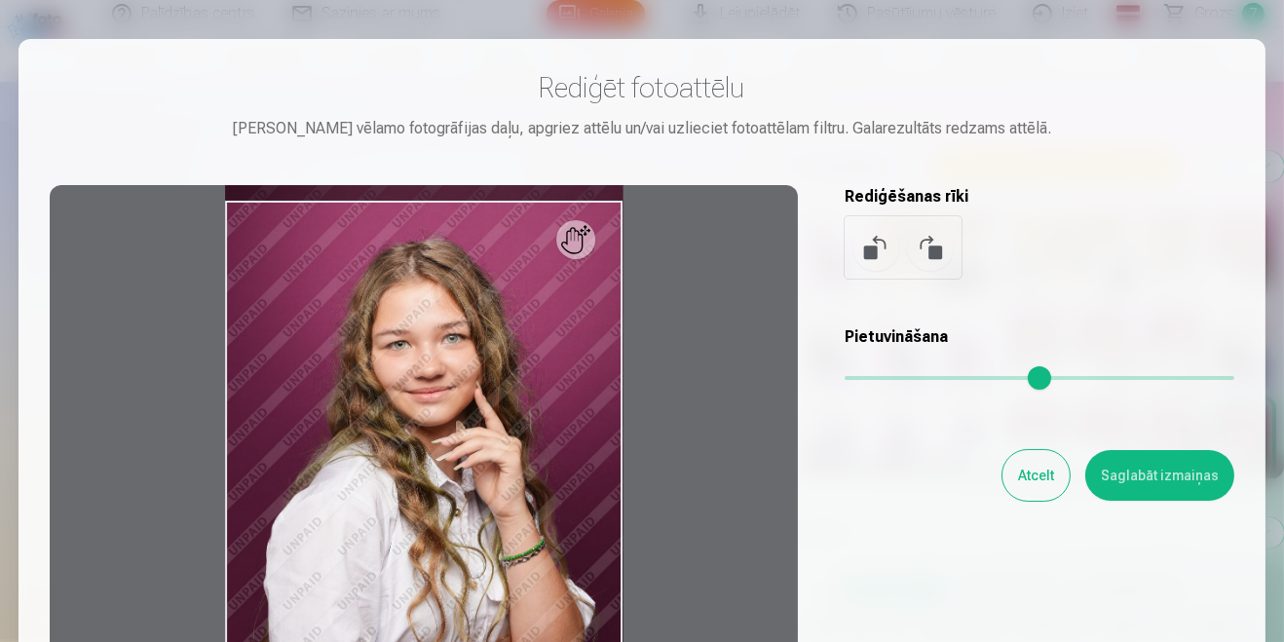
click at [1054, 471] on button "Atcelt" at bounding box center [1035, 475] width 67 height 51
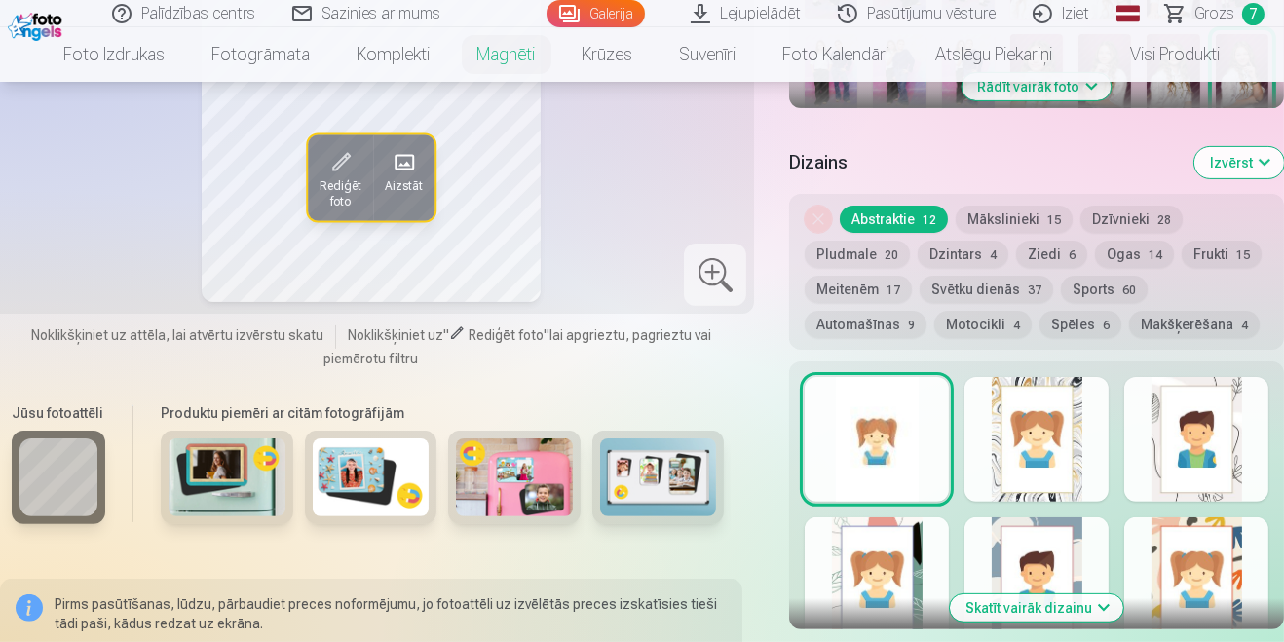
click at [241, 500] on img at bounding box center [227, 477] width 117 height 78
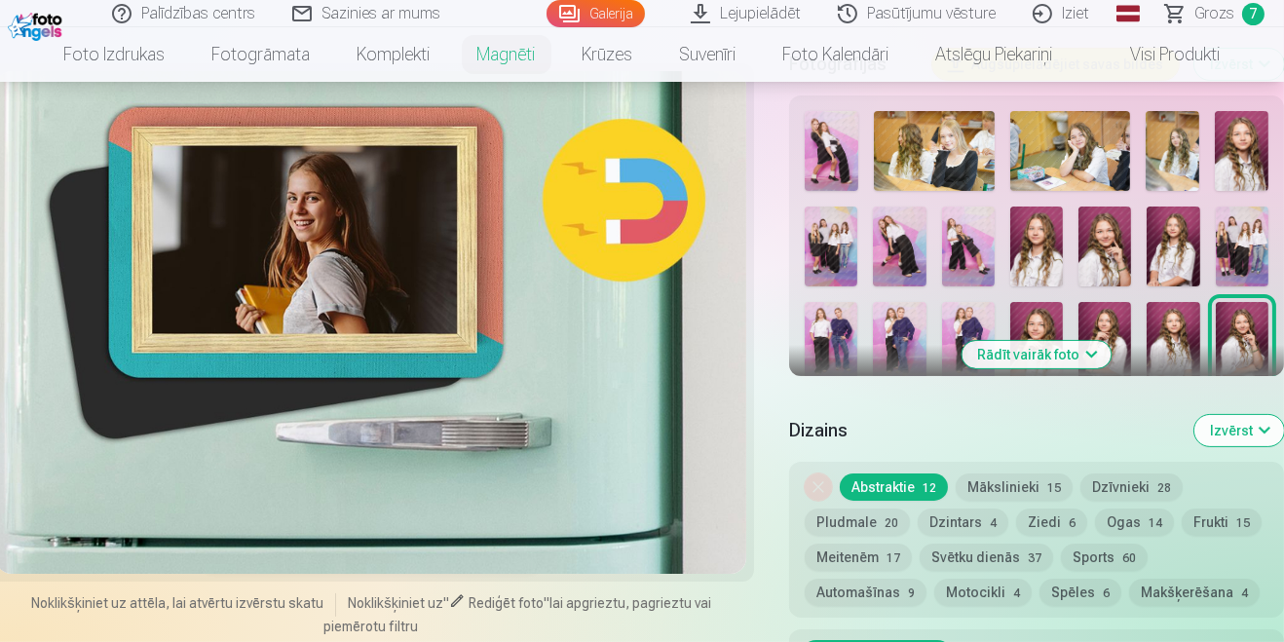
scroll to position [610, 0]
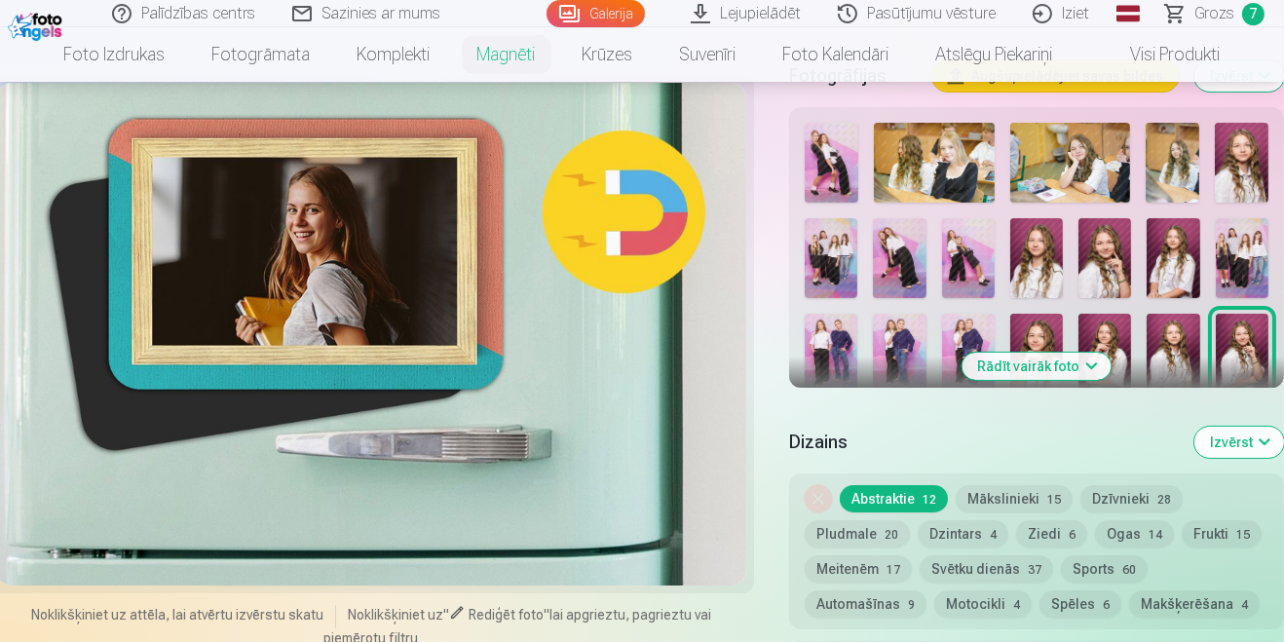
click at [1028, 493] on button "Mākslinieki 15" at bounding box center [1014, 498] width 117 height 27
click at [1163, 493] on span "28" at bounding box center [1164, 500] width 14 height 14
click at [1149, 536] on span "14" at bounding box center [1156, 535] width 14 height 14
click at [1049, 537] on button "Ziedi 6" at bounding box center [1051, 533] width 71 height 27
click at [1246, 345] on img at bounding box center [1242, 353] width 53 height 79
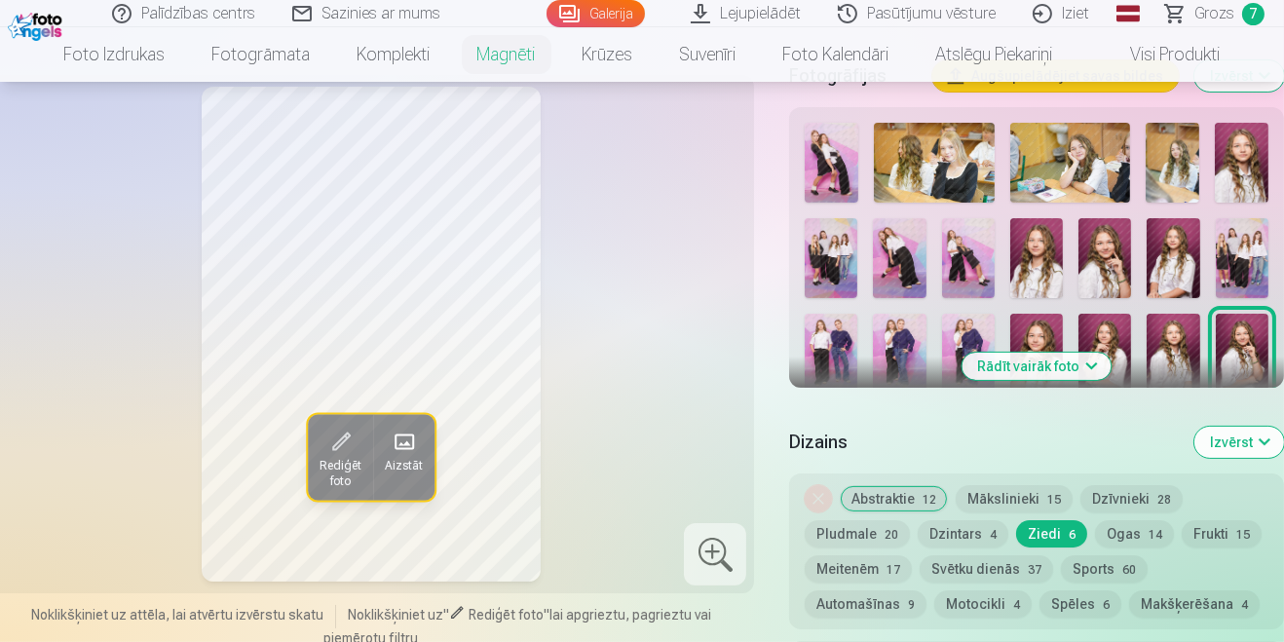
click at [1125, 497] on button "Dzīvnieki 28" at bounding box center [1131, 498] width 102 height 27
click at [1033, 498] on button "Mākslinieki 15" at bounding box center [1014, 498] width 117 height 27
click at [960, 532] on button "Dzintars 4" at bounding box center [963, 533] width 91 height 27
click at [854, 536] on button "Pludmale 20" at bounding box center [857, 533] width 105 height 27
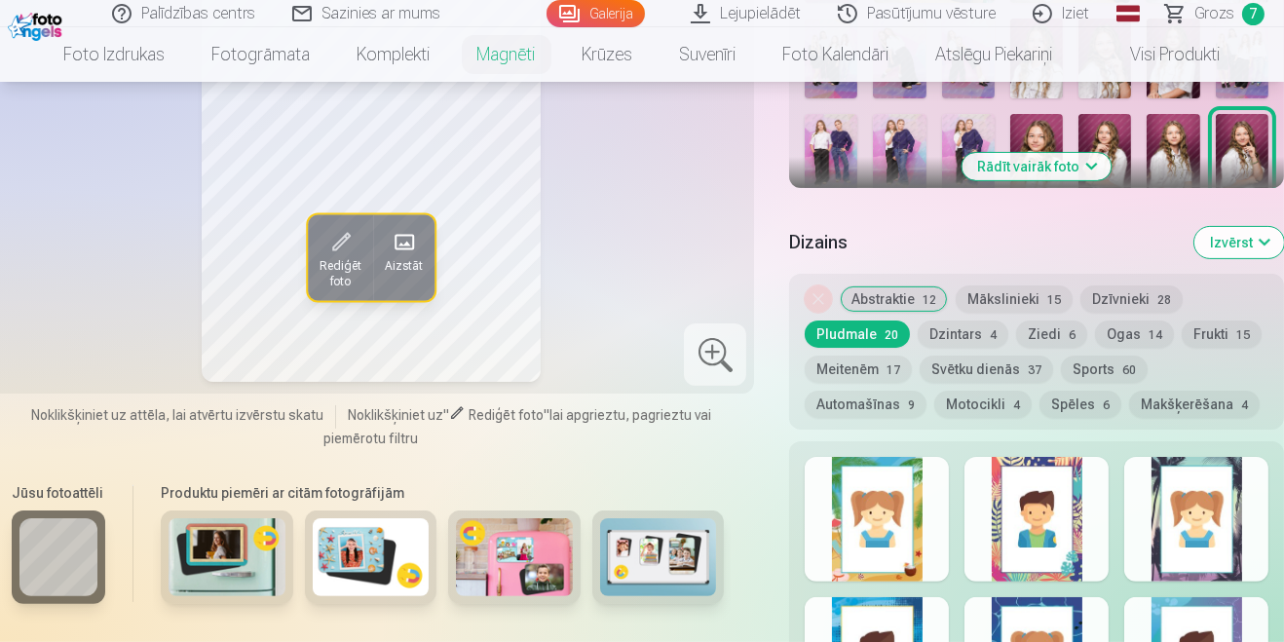
scroll to position [801, 0]
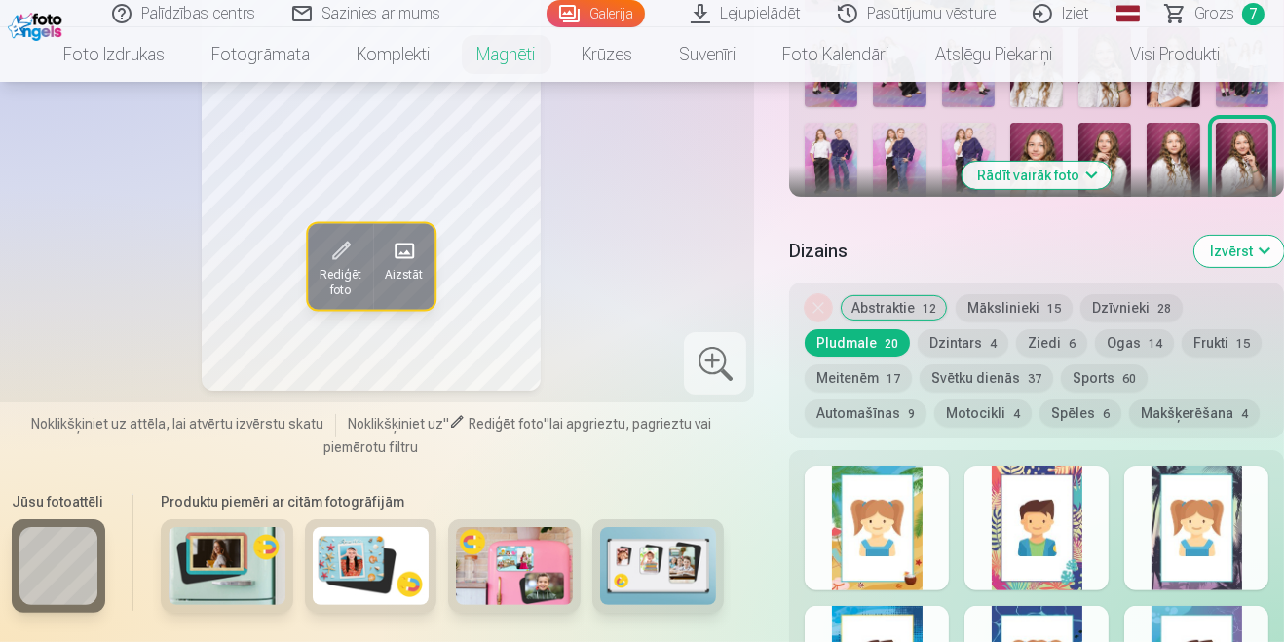
click at [877, 377] on button "Meitenēm 17" at bounding box center [858, 377] width 107 height 27
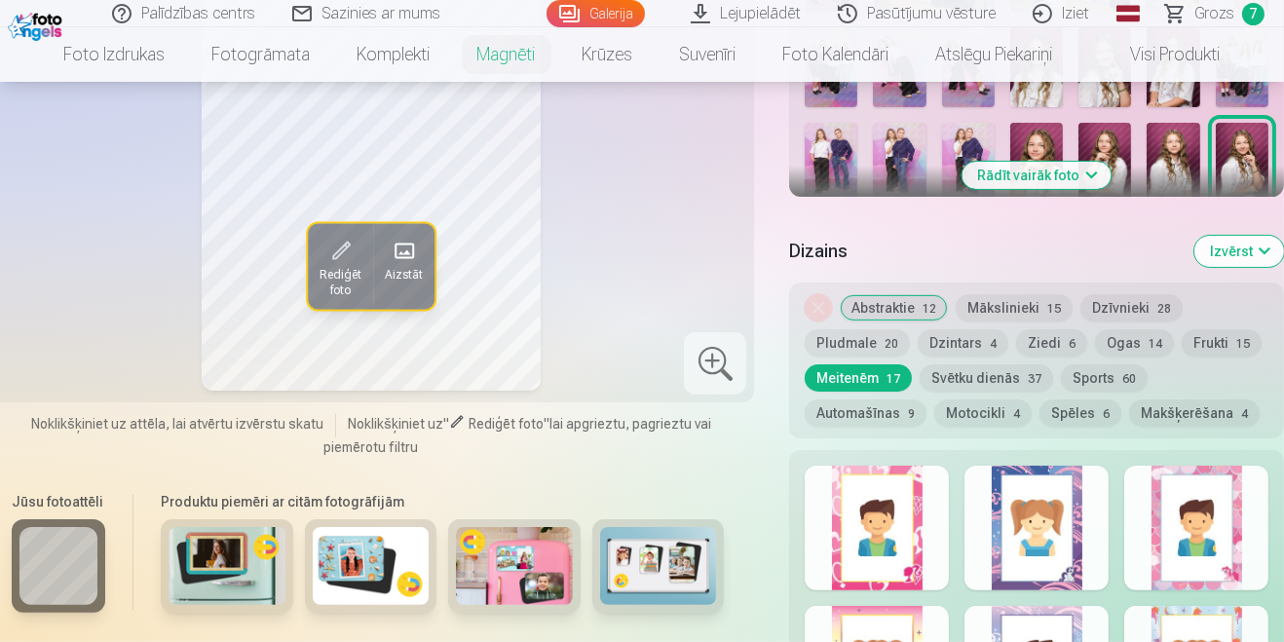
click at [1070, 556] on div at bounding box center [1036, 528] width 144 height 125
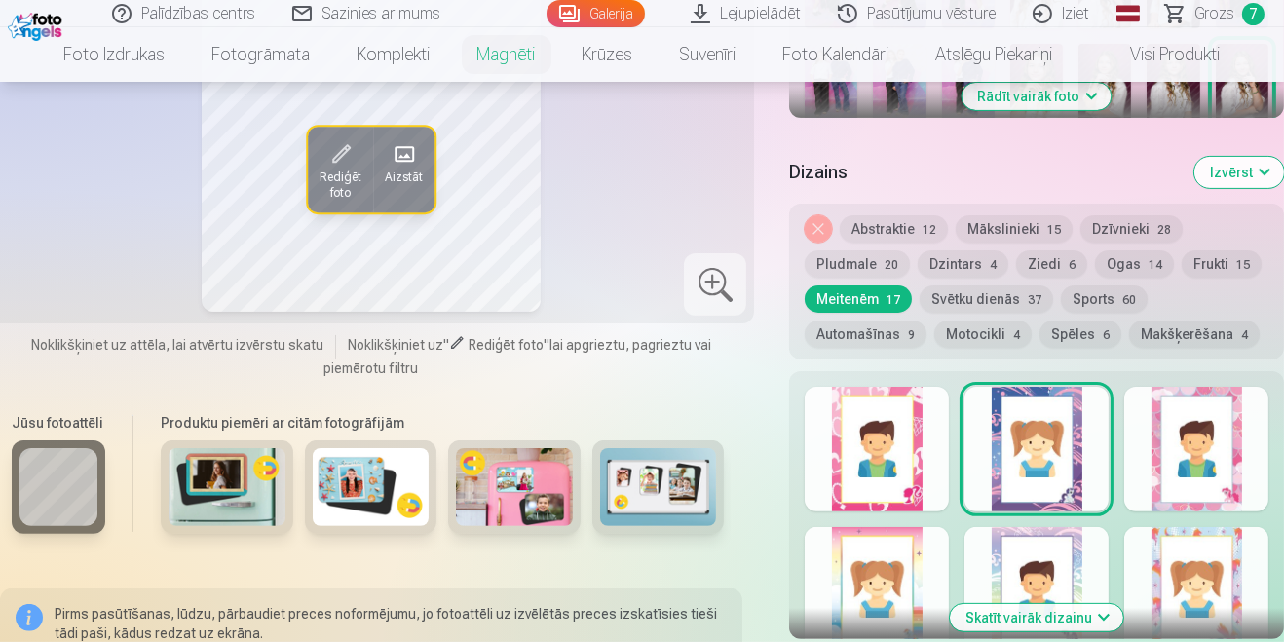
scroll to position [885, 0]
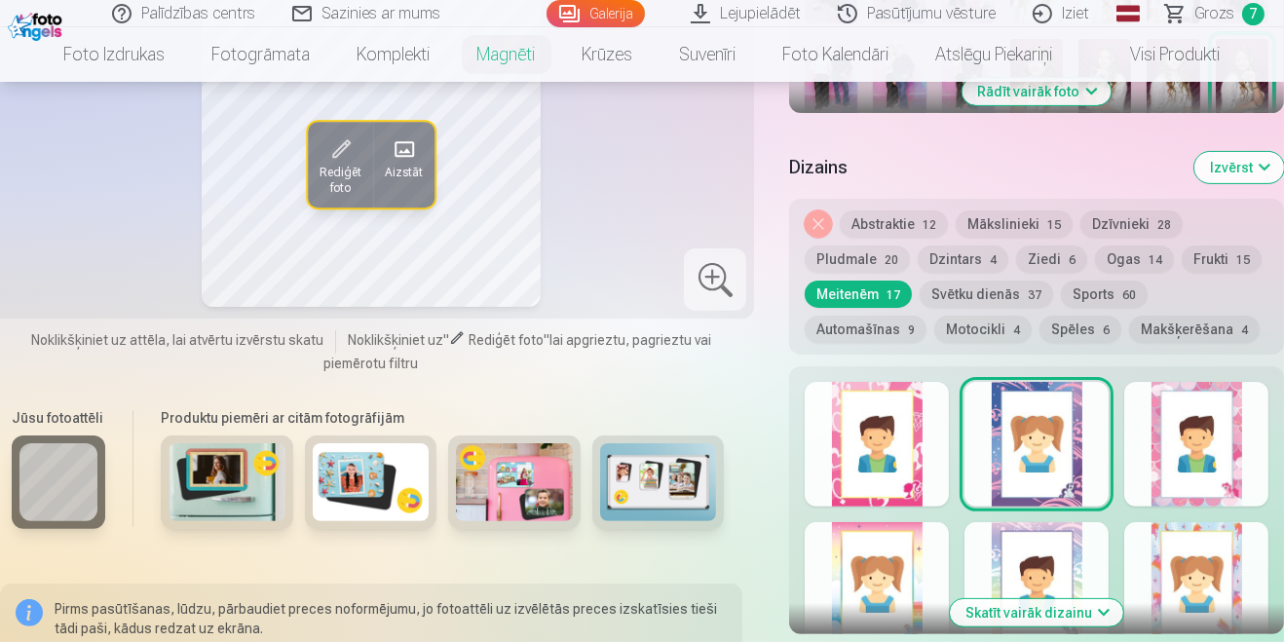
click at [1203, 561] on div at bounding box center [1196, 584] width 144 height 125
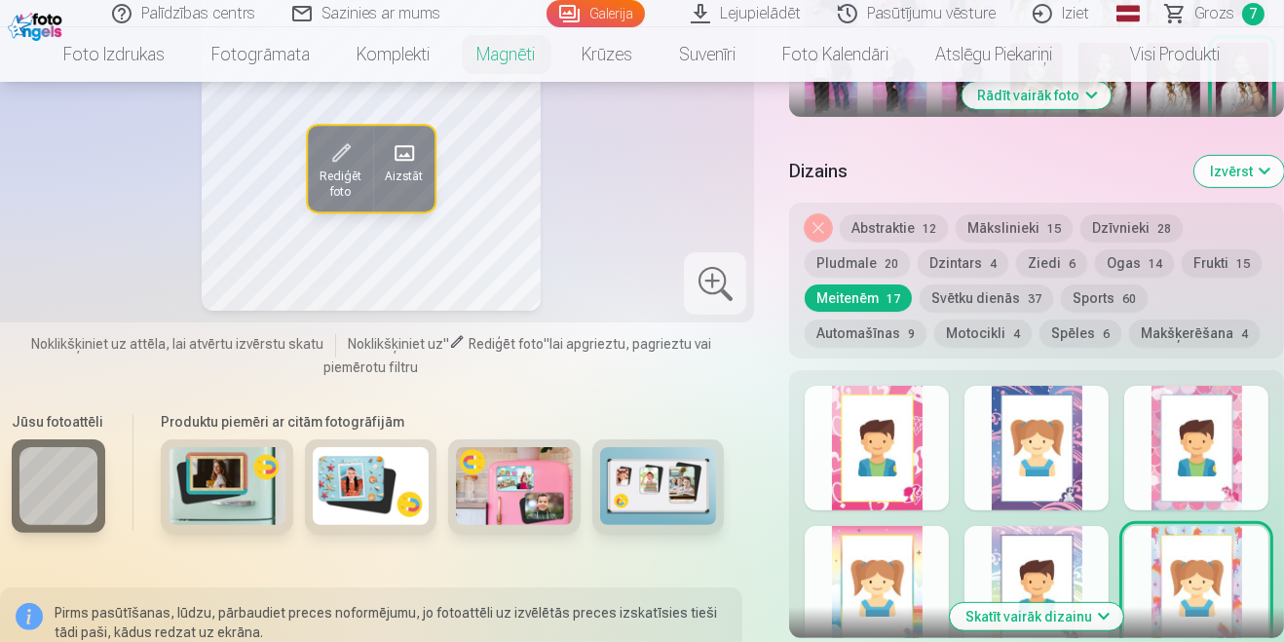
scroll to position [885, 0]
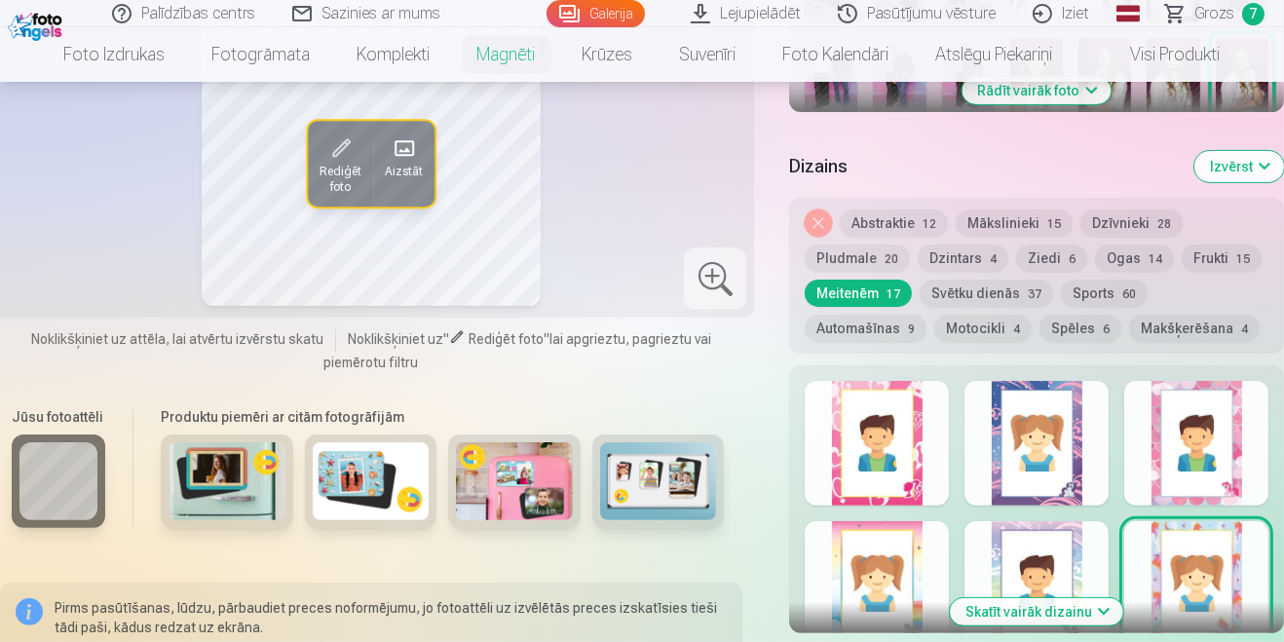
click at [1109, 616] on button "Skatīt vairāk dizainu" at bounding box center [1036, 611] width 173 height 27
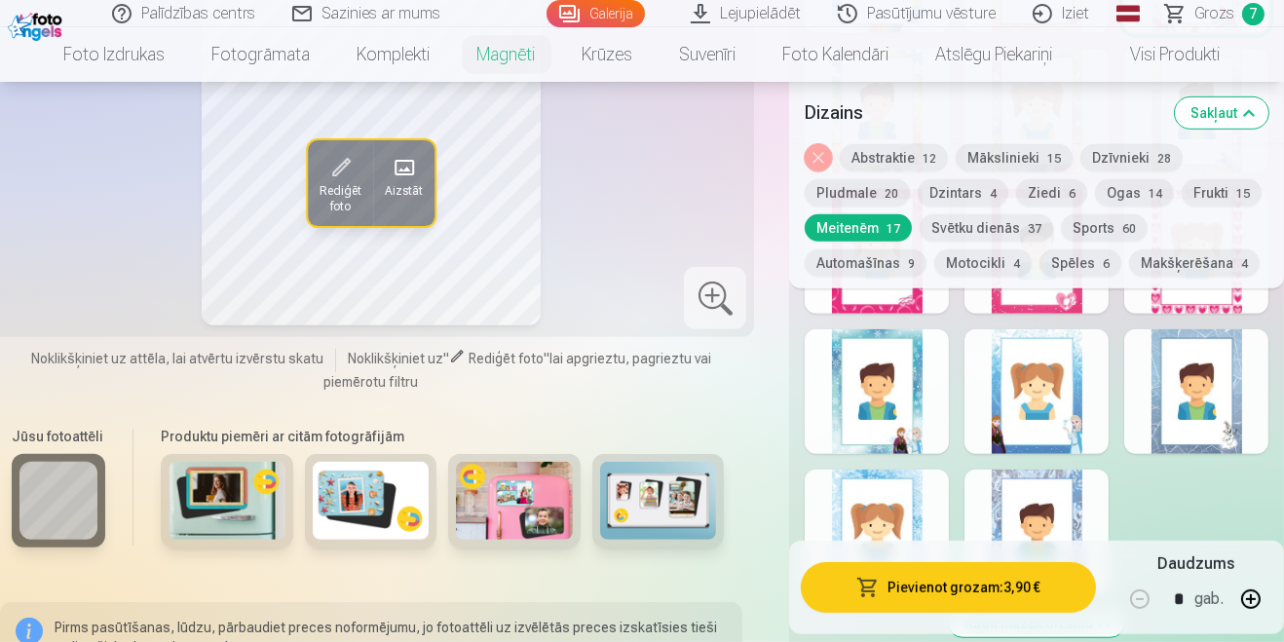
scroll to position [1488, 0]
click at [1068, 564] on div at bounding box center [1036, 531] width 144 height 125
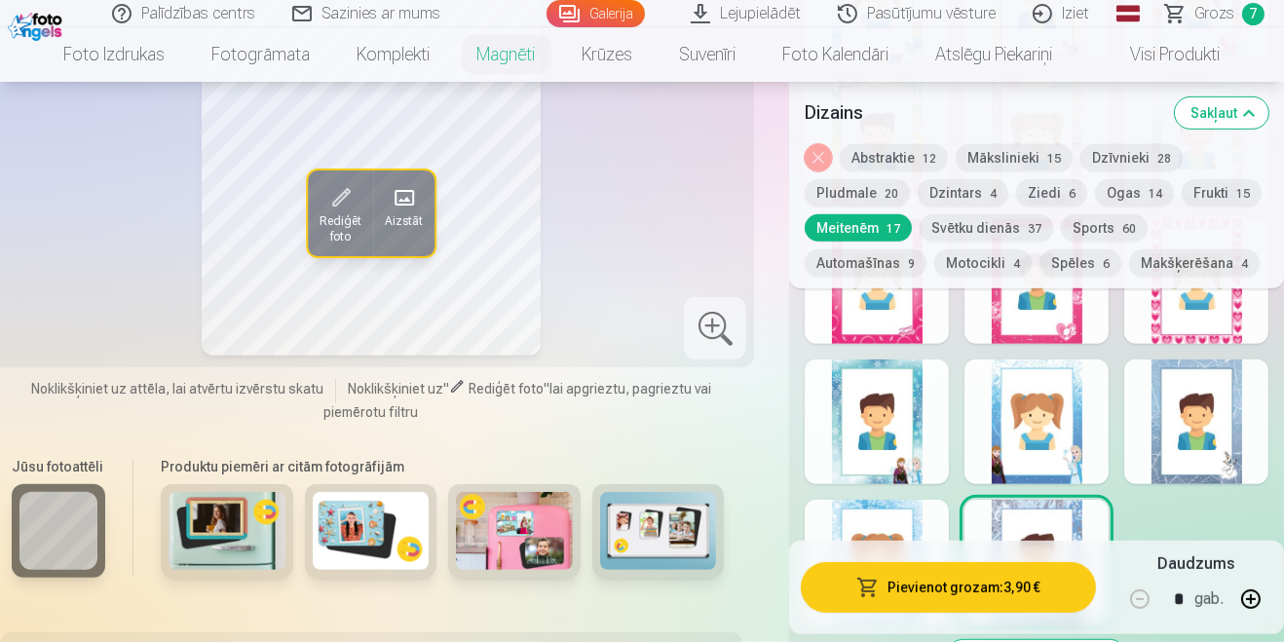
click at [1186, 452] on div at bounding box center [1196, 421] width 144 height 125
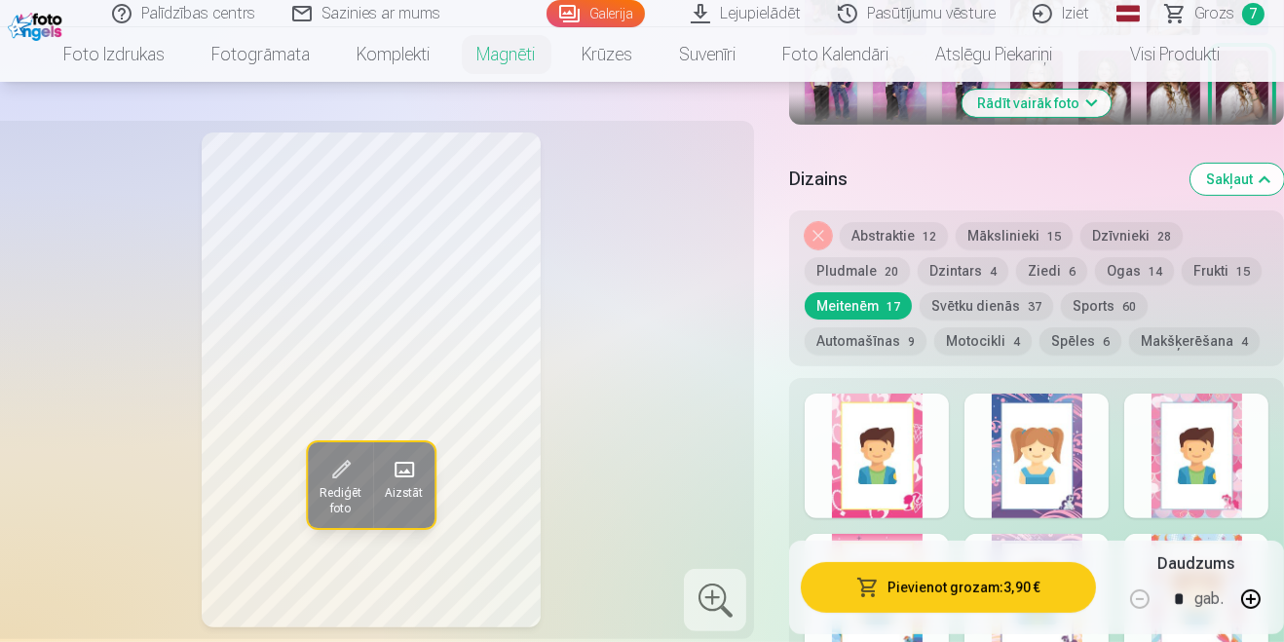
scroll to position [873, 0]
click at [1011, 305] on button "Svētku dienās 37" at bounding box center [986, 305] width 133 height 27
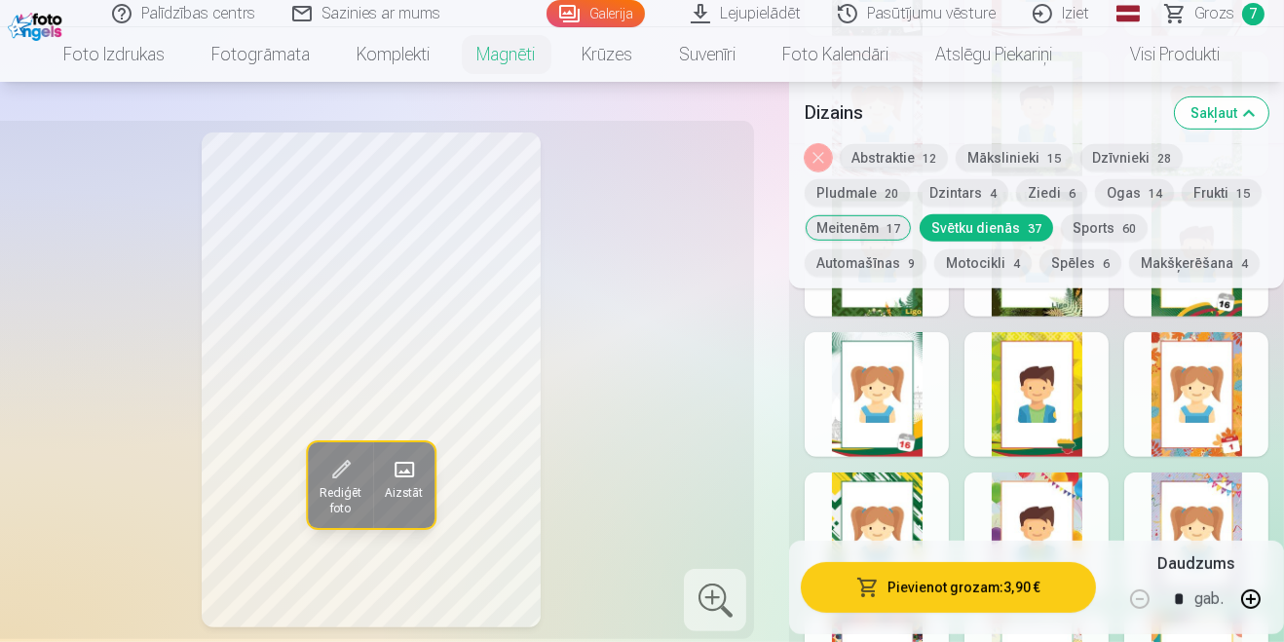
scroll to position [1349, 0]
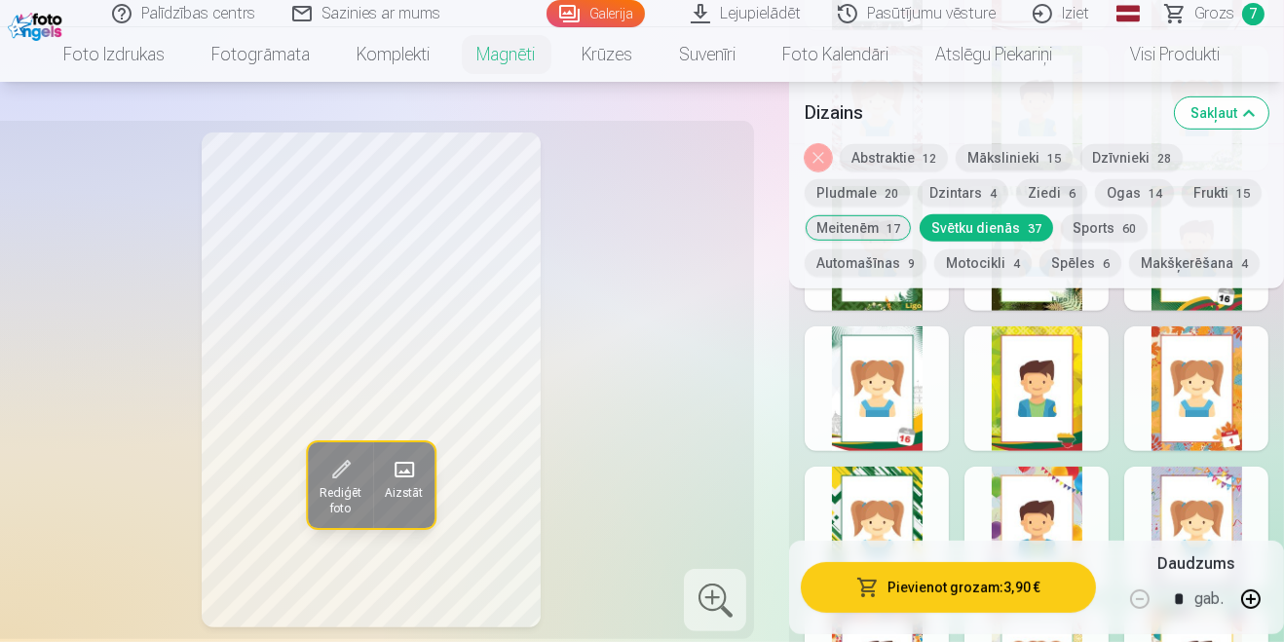
click at [1222, 372] on div at bounding box center [1196, 388] width 144 height 125
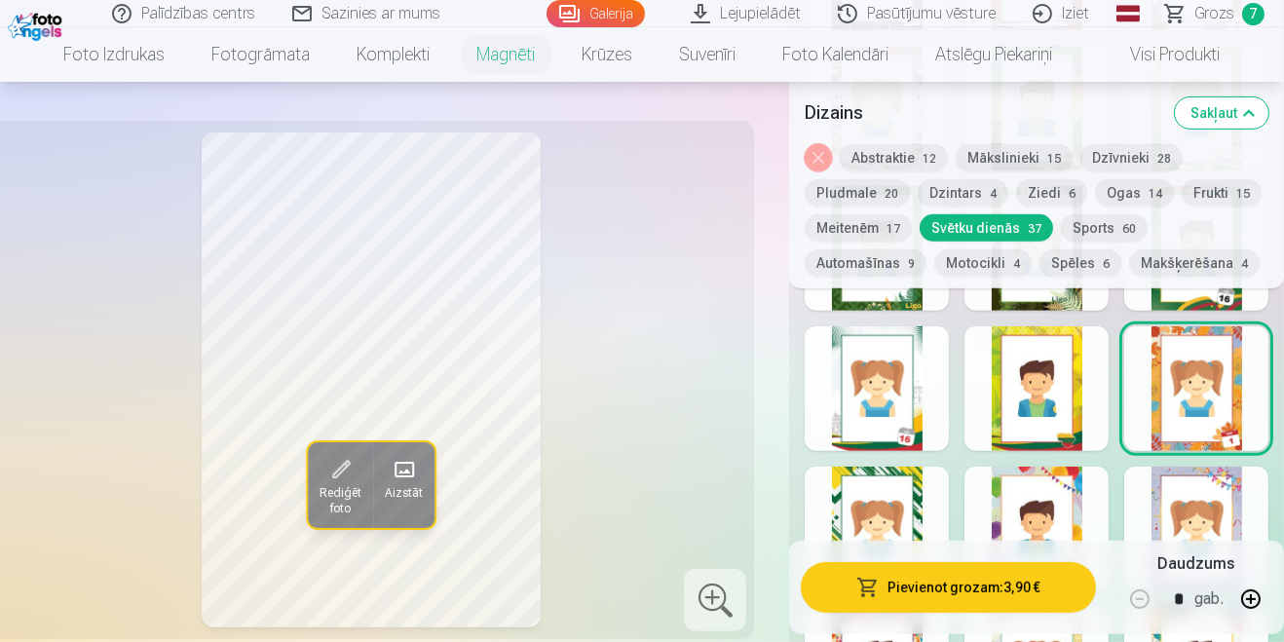
click at [1218, 517] on div at bounding box center [1196, 529] width 144 height 125
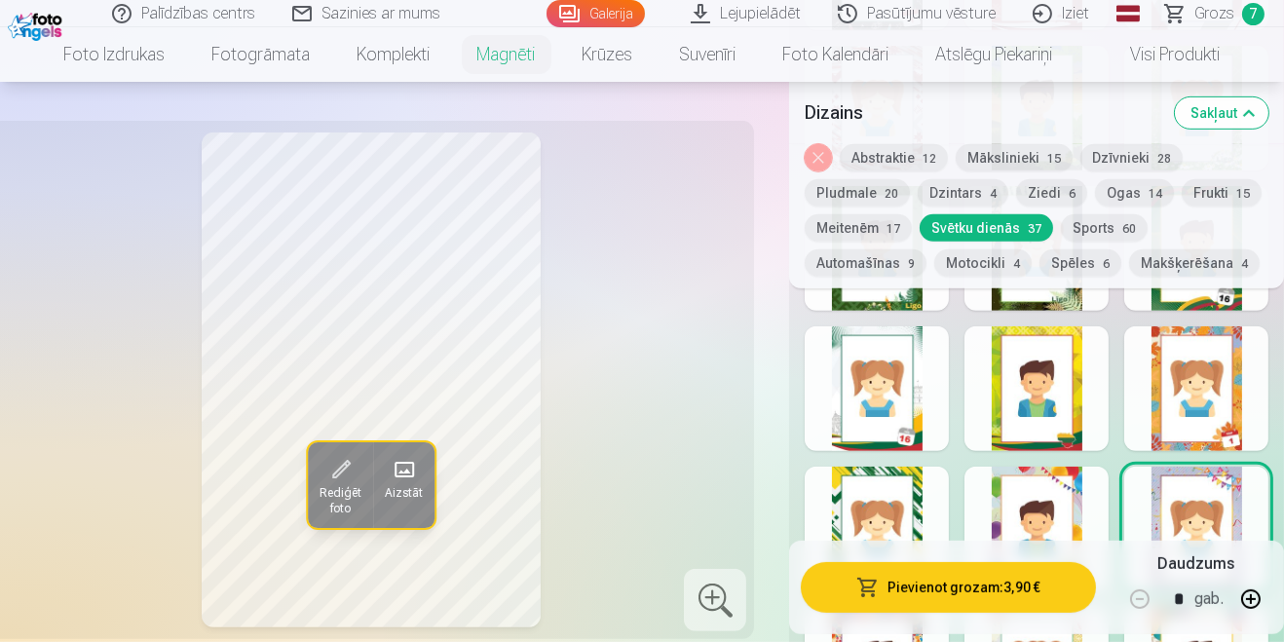
click at [1078, 551] on div at bounding box center [1036, 529] width 144 height 125
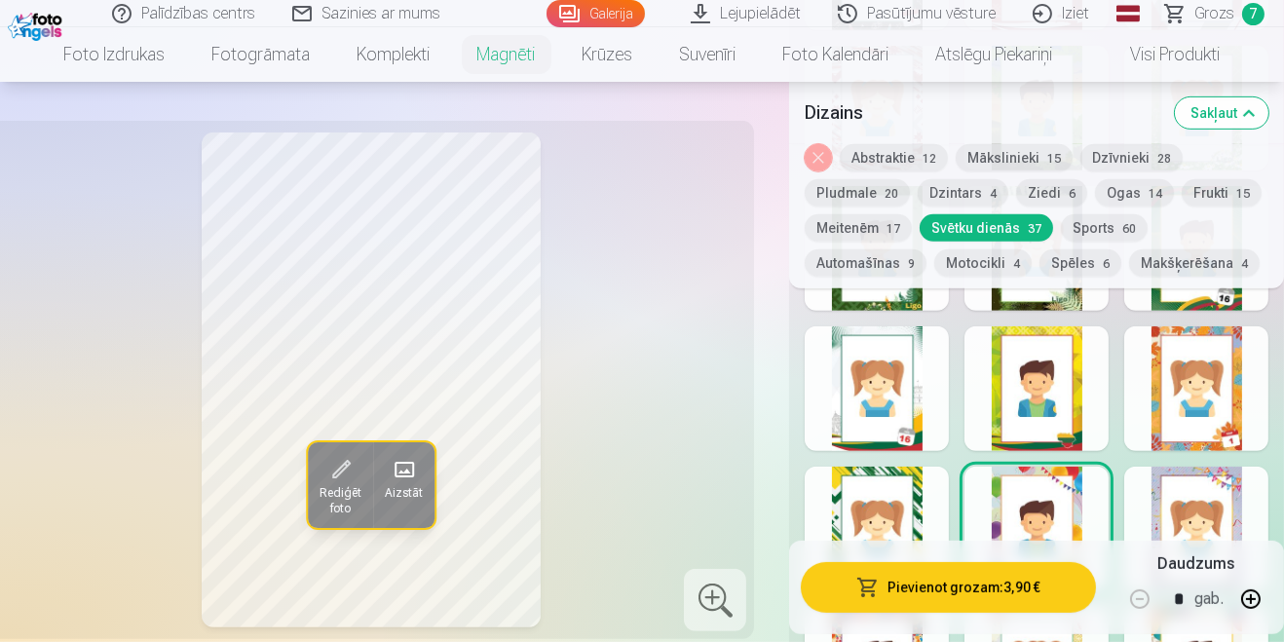
click at [926, 549] on div at bounding box center [877, 529] width 144 height 125
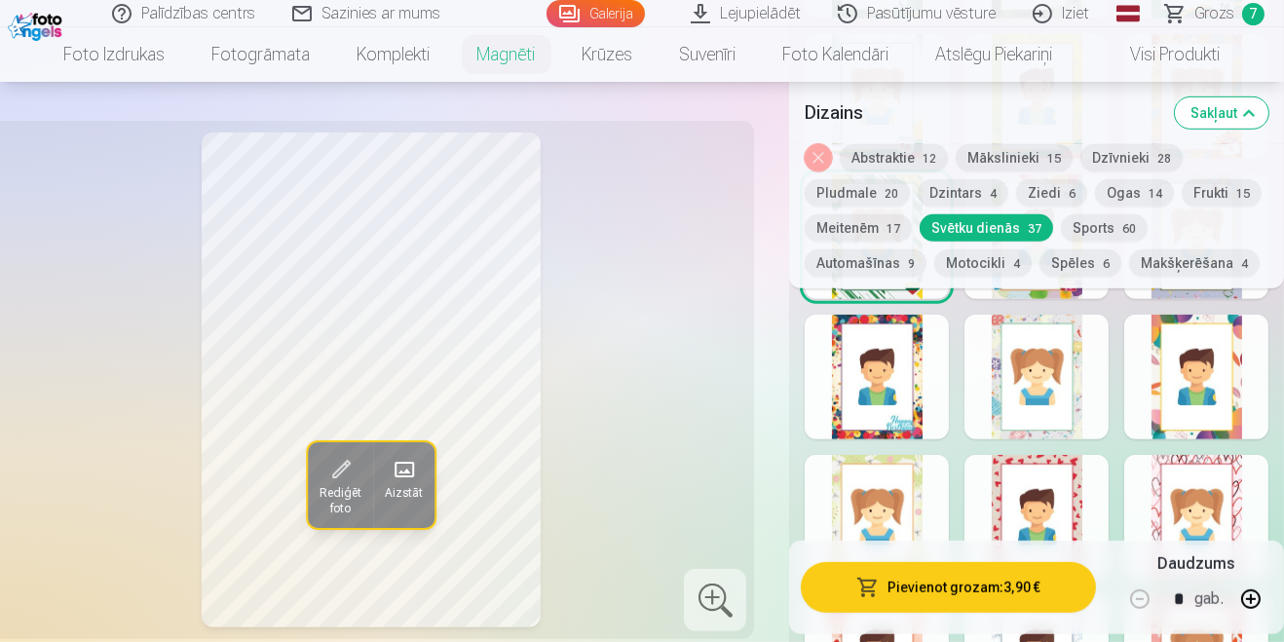
scroll to position [1642, 0]
click at [1078, 398] on div at bounding box center [1036, 376] width 144 height 125
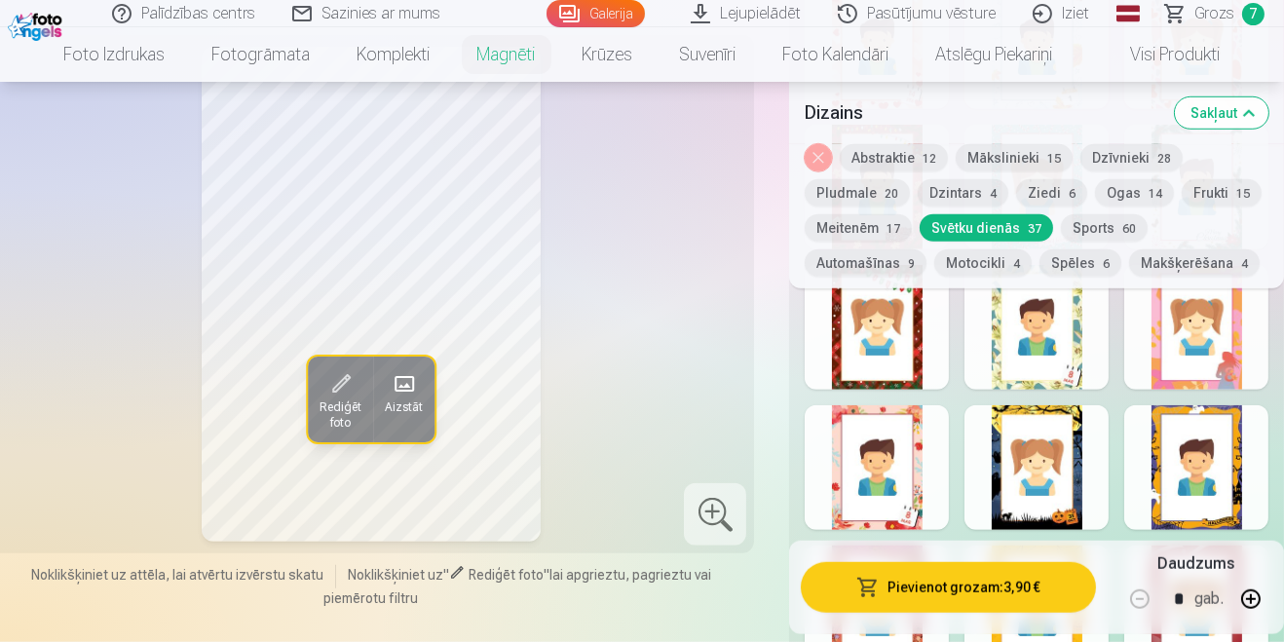
scroll to position [2257, 0]
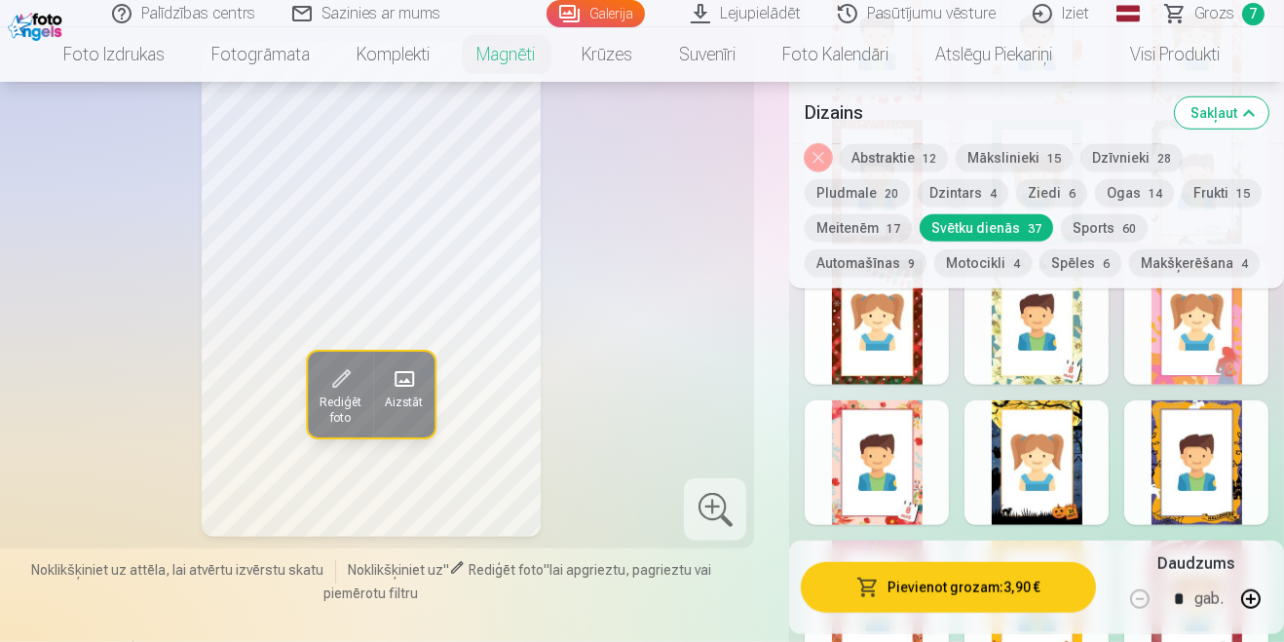
click at [1045, 196] on button "Ziedi 6" at bounding box center [1051, 192] width 71 height 27
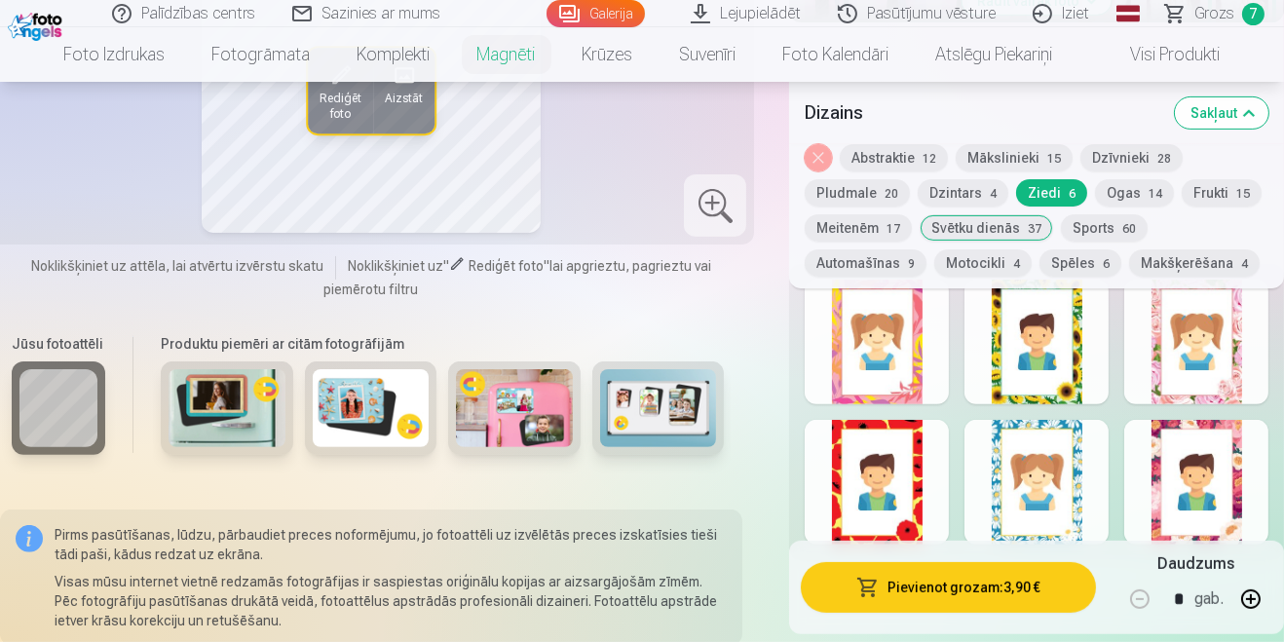
click at [1151, 507] on div at bounding box center [1196, 482] width 144 height 125
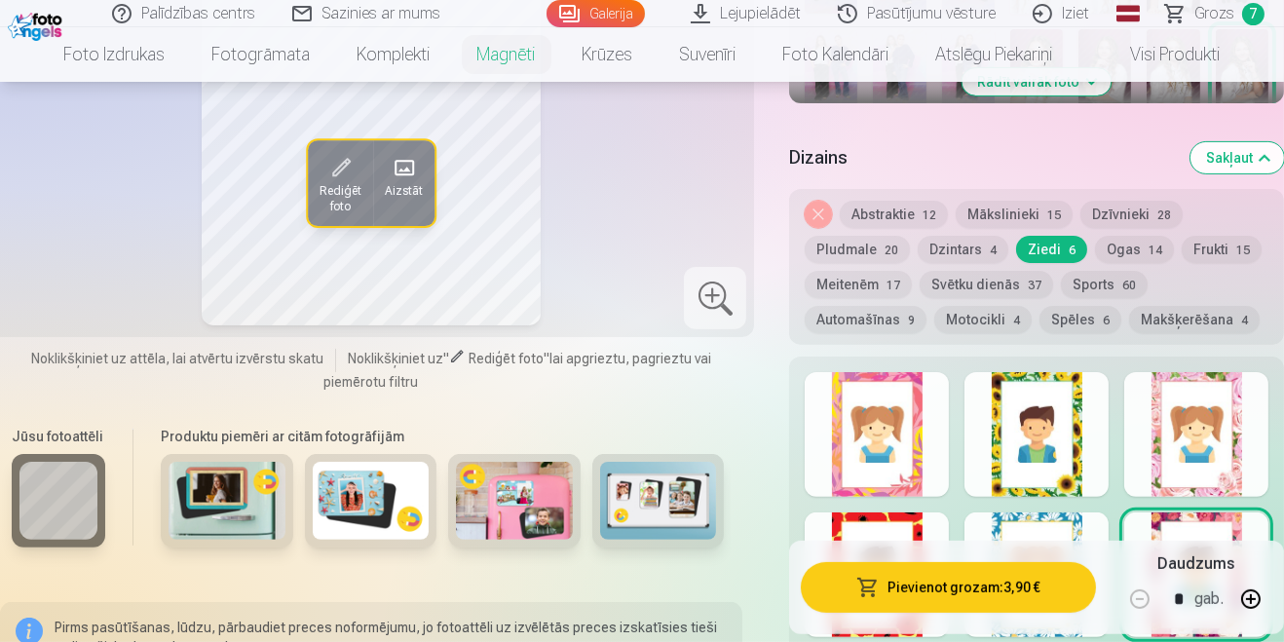
scroll to position [872, 0]
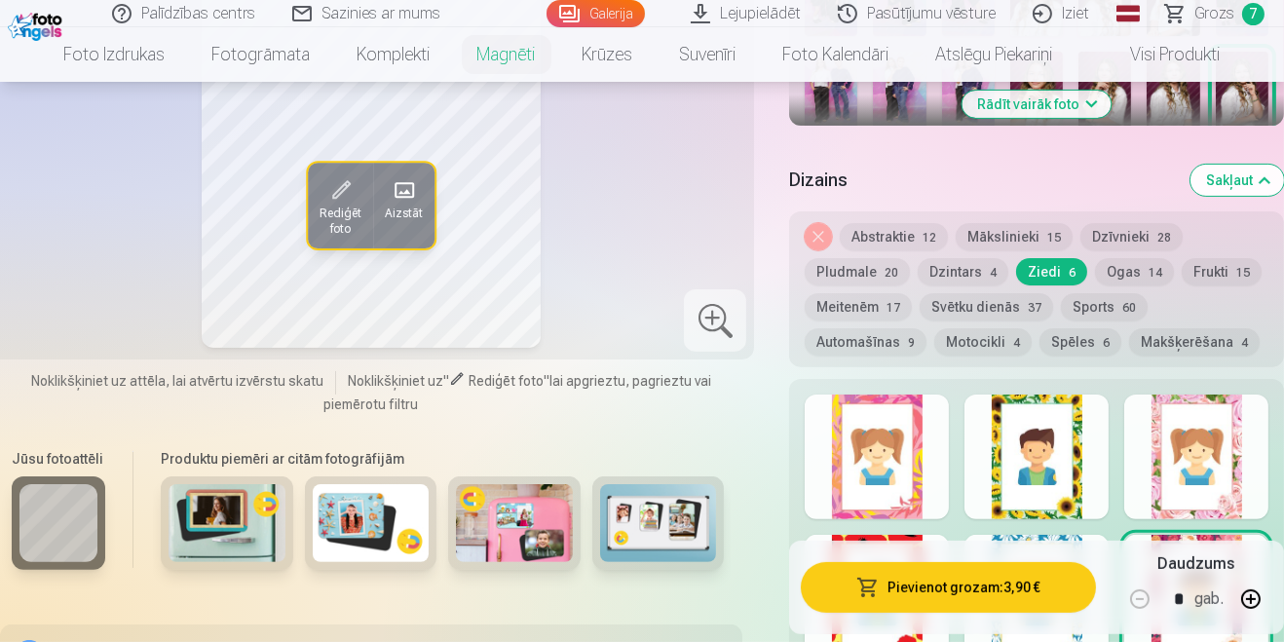
click at [1209, 452] on div at bounding box center [1196, 457] width 144 height 125
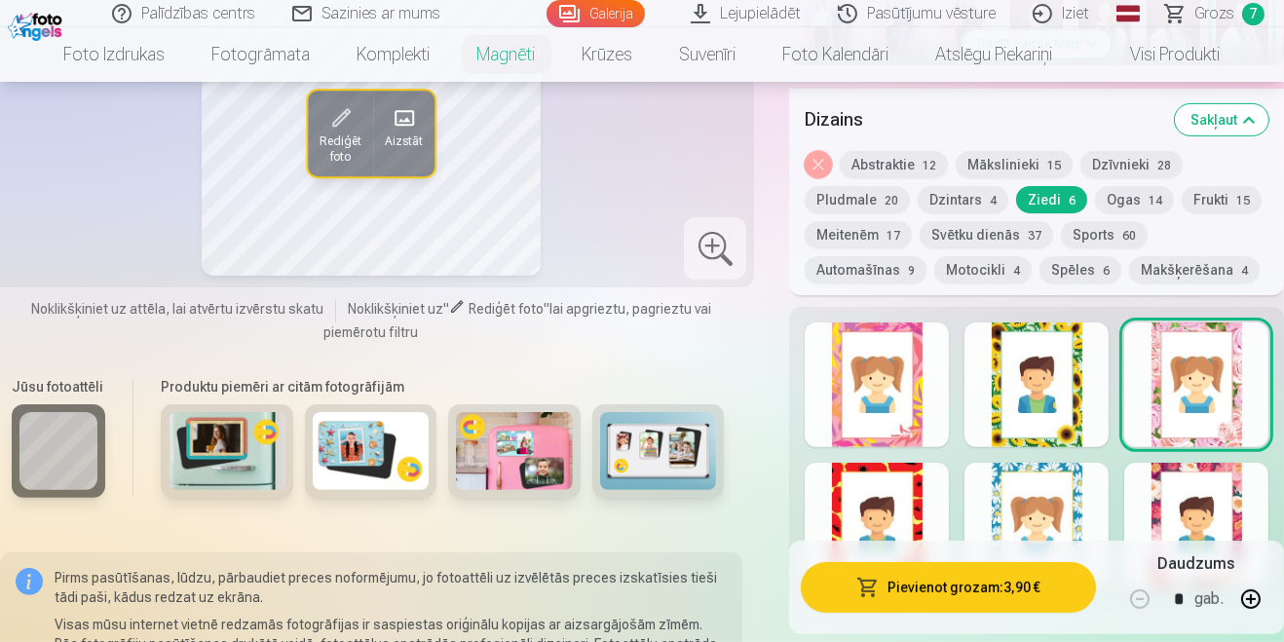
scroll to position [864, 0]
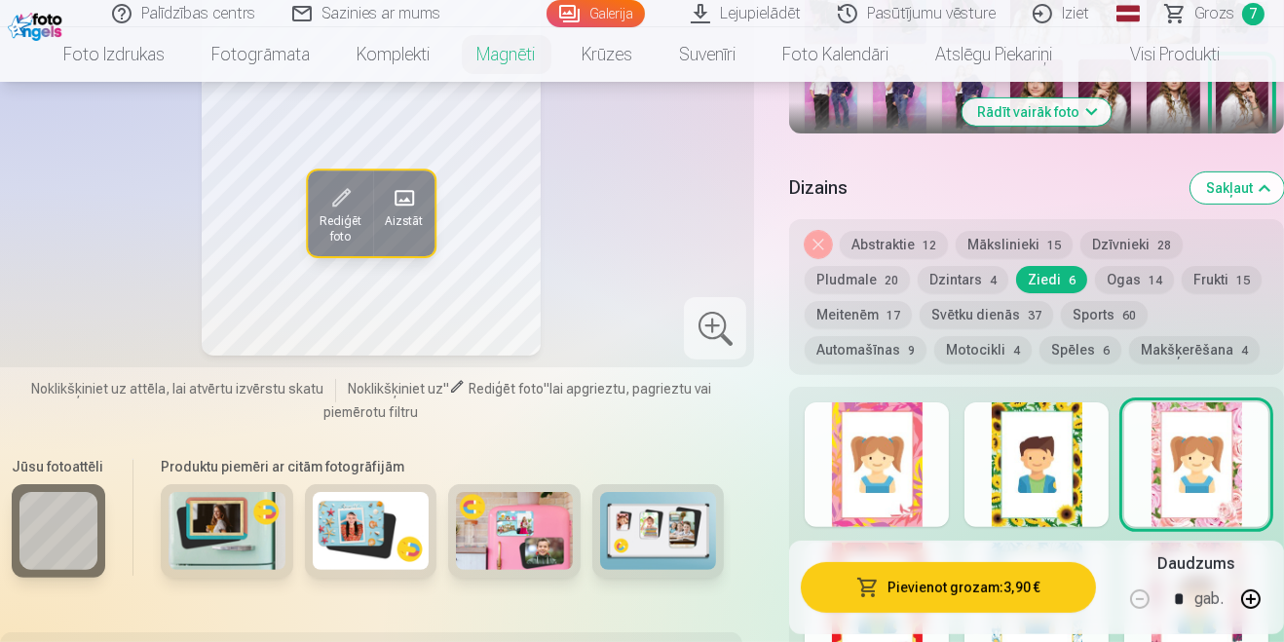
click at [912, 478] on div at bounding box center [877, 464] width 144 height 125
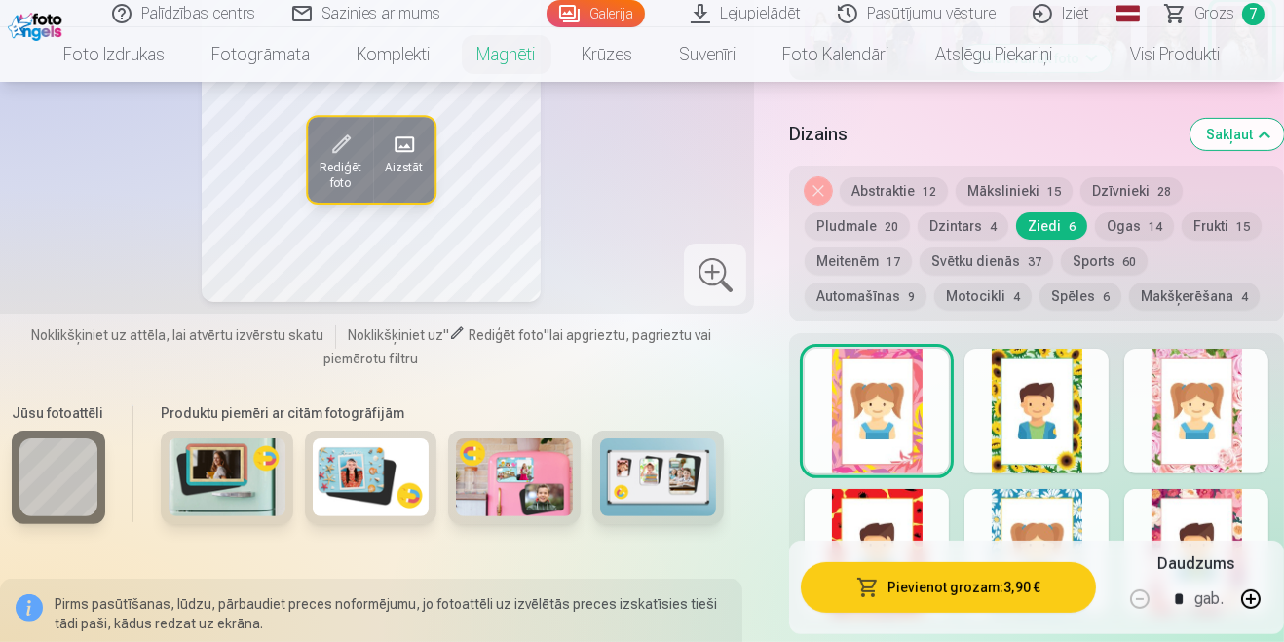
scroll to position [929, 0]
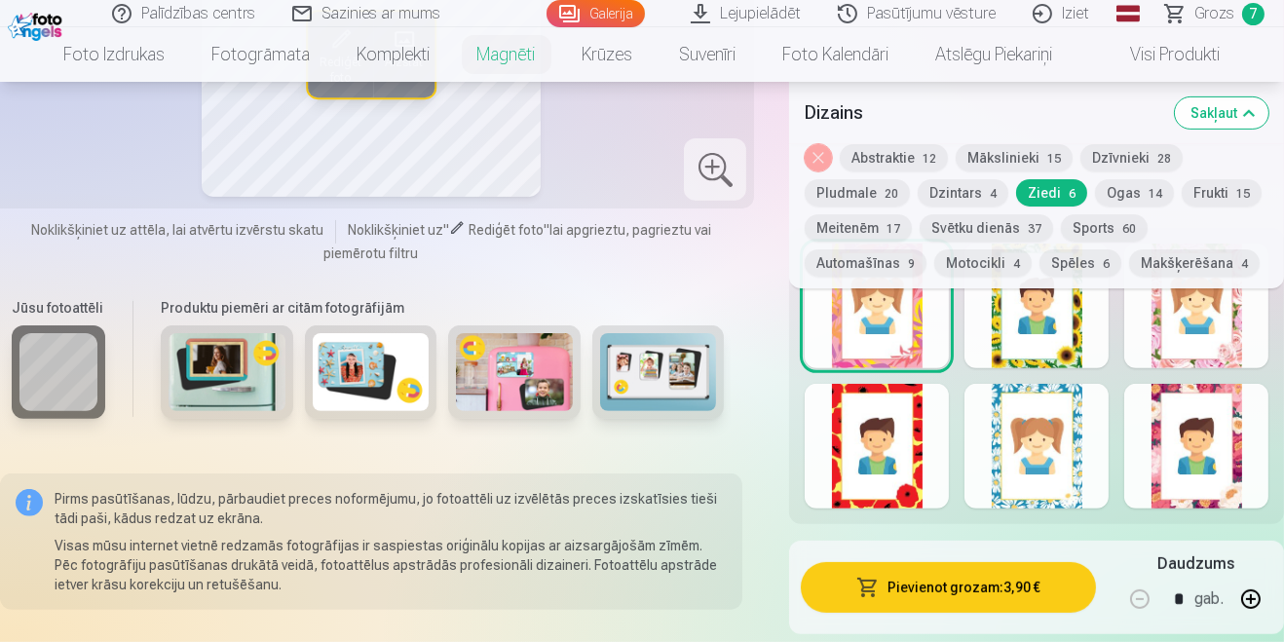
click at [1232, 453] on div at bounding box center [1196, 446] width 144 height 125
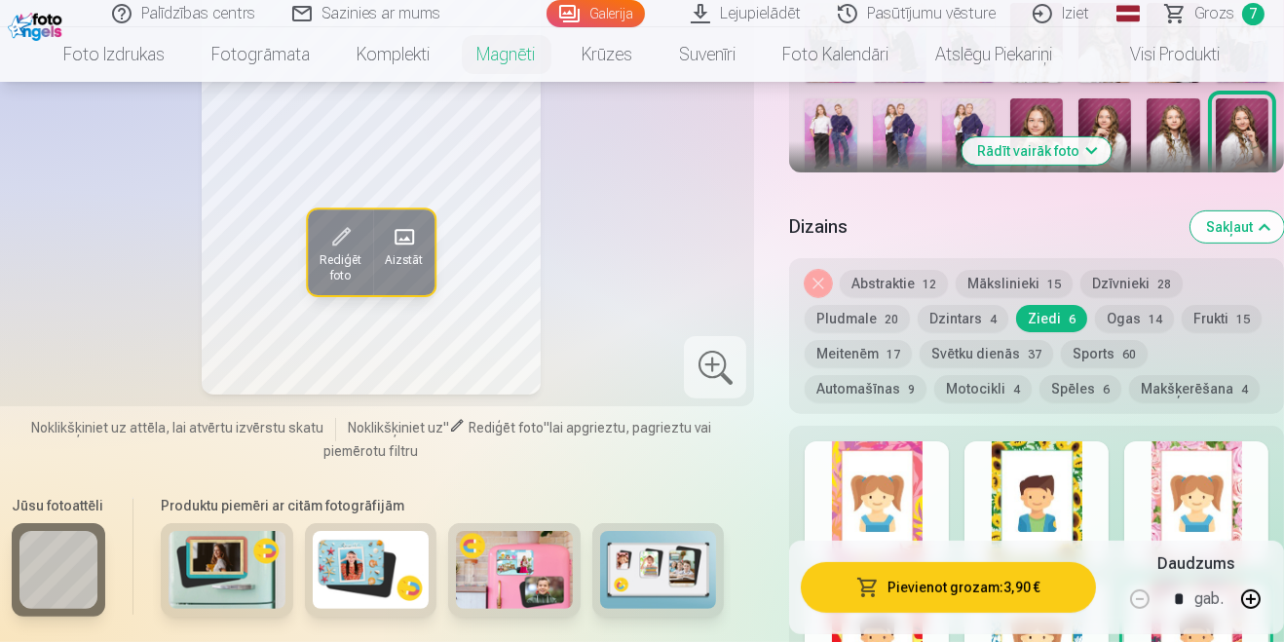
scroll to position [826, 0]
click at [1011, 351] on button "Svētku dienās 37" at bounding box center [986, 352] width 133 height 27
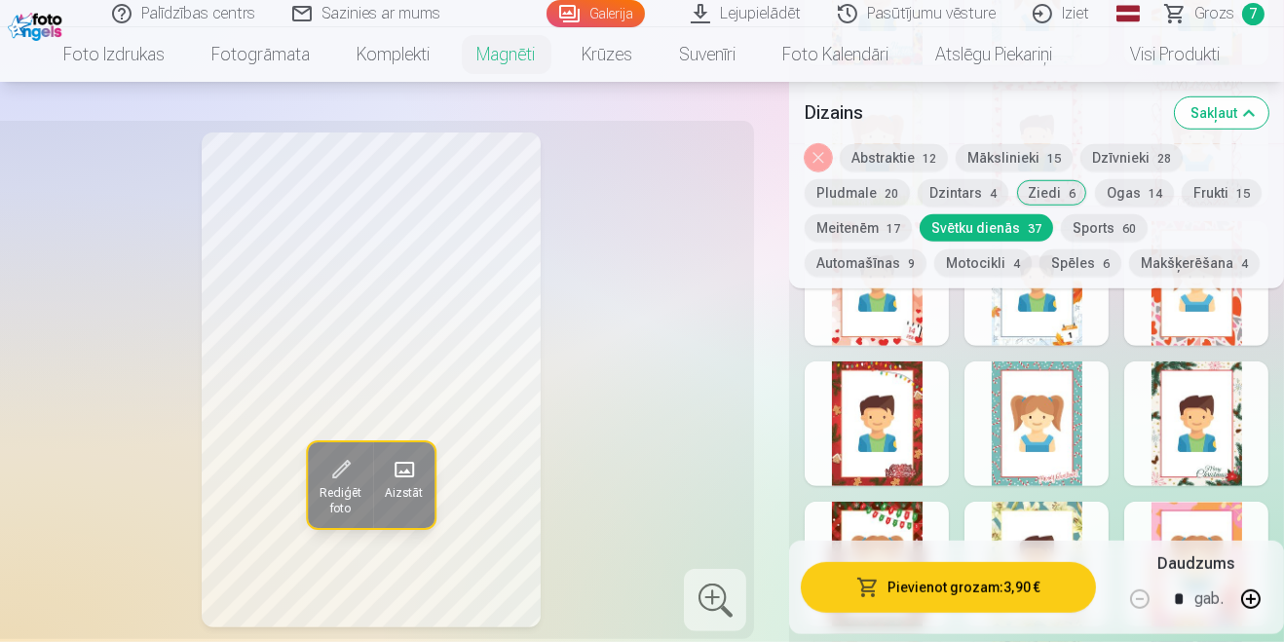
scroll to position [2015, 0]
click at [874, 227] on button "Meitenēm 17" at bounding box center [858, 227] width 107 height 27
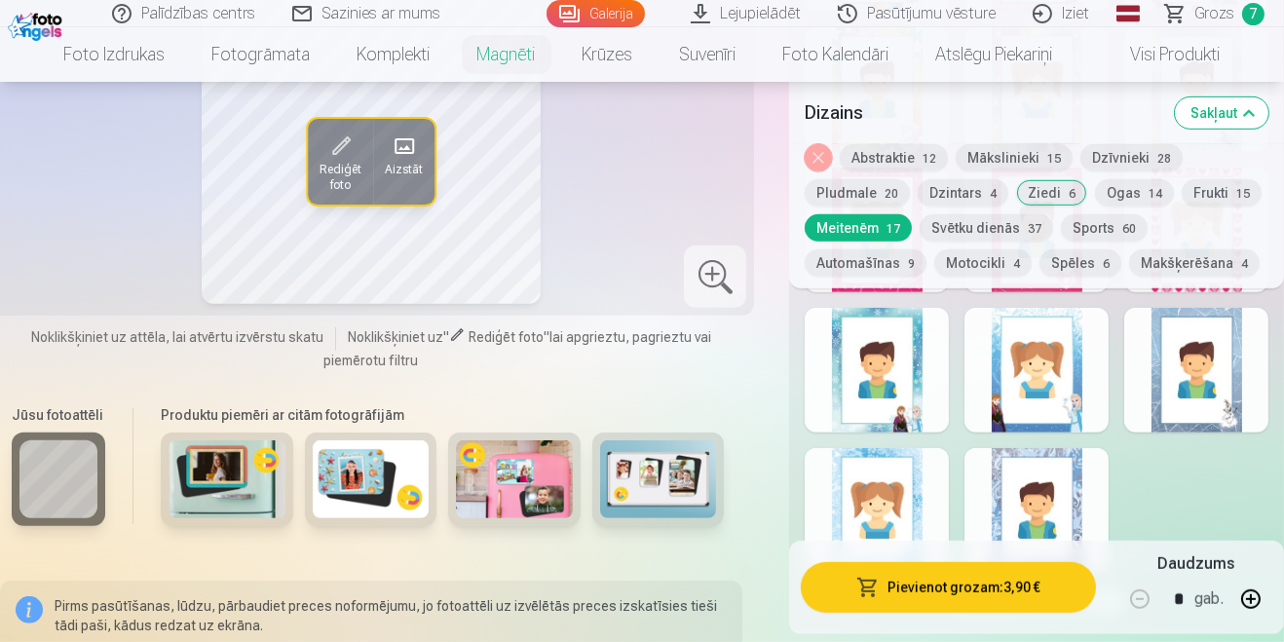
scroll to position [1478, 0]
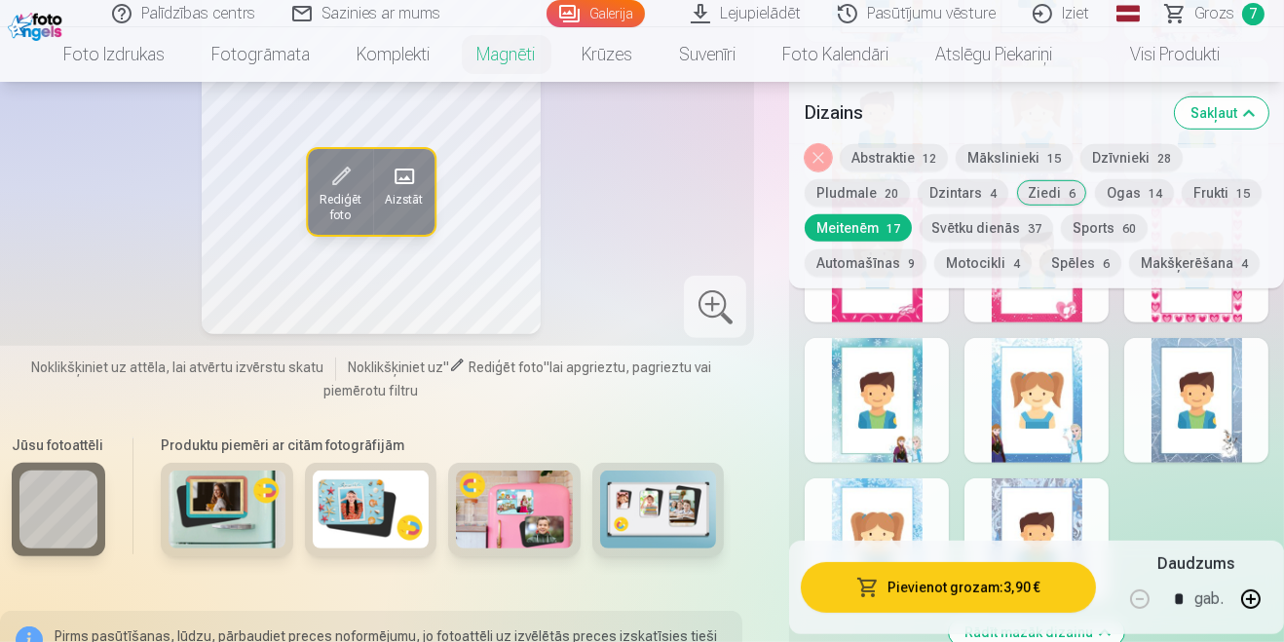
click at [1108, 227] on button "Sports 60" at bounding box center [1104, 227] width 87 height 27
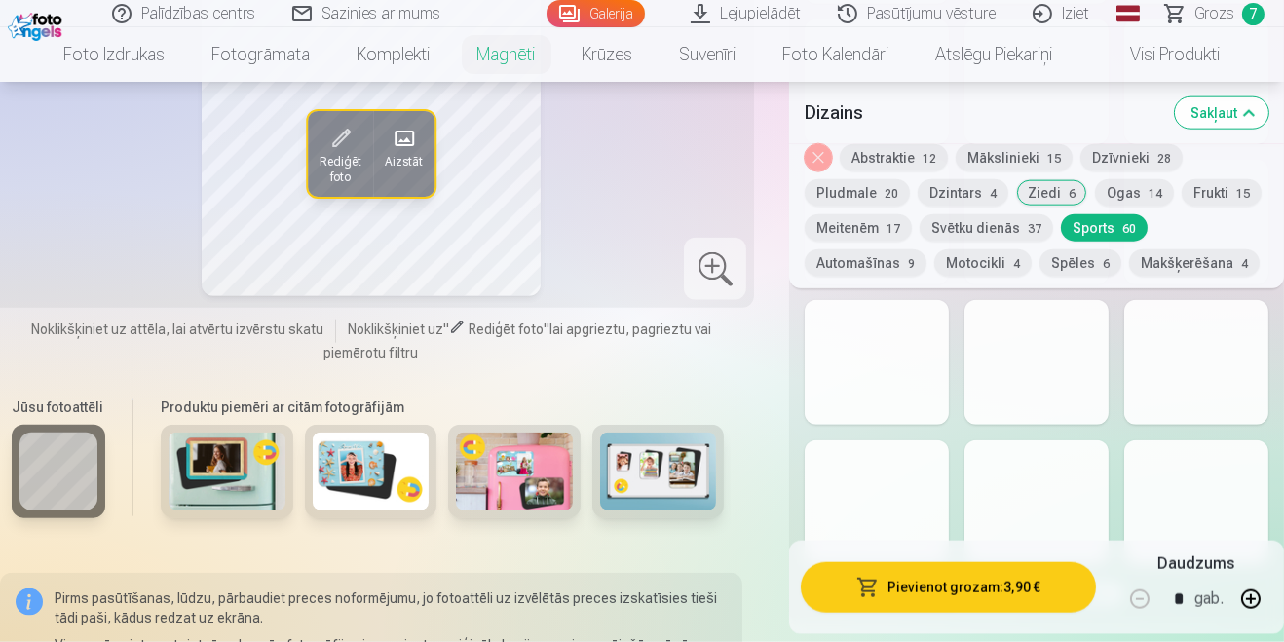
scroll to position [3481, 0]
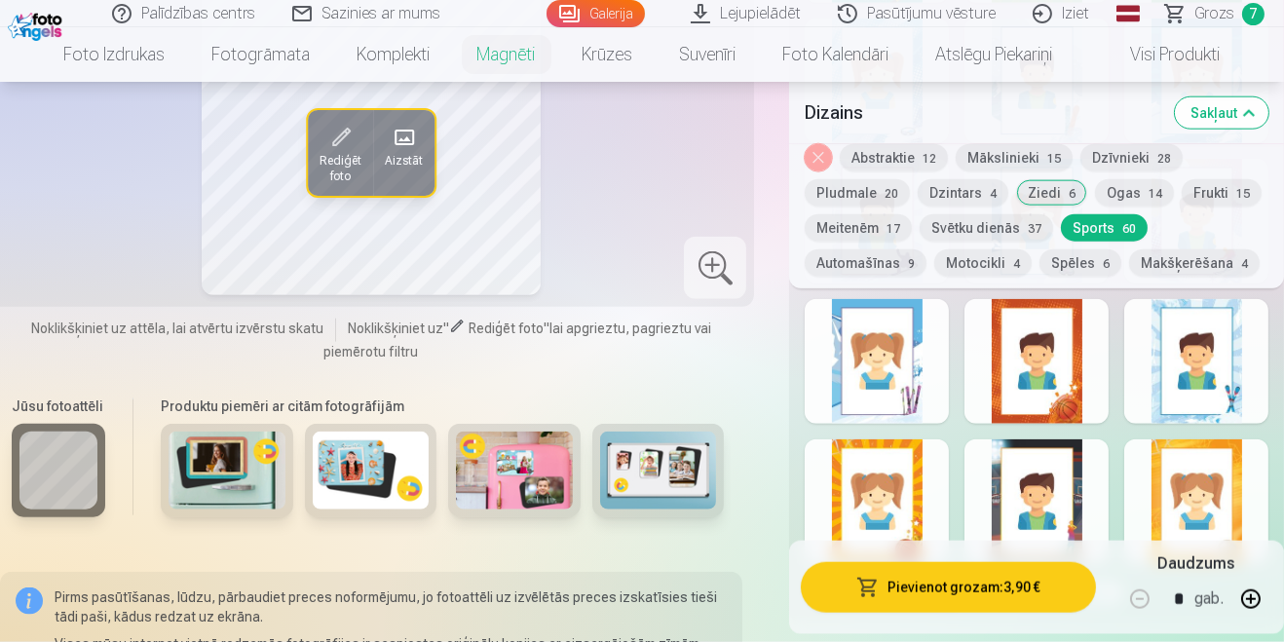
click at [1238, 491] on div at bounding box center [1196, 501] width 144 height 125
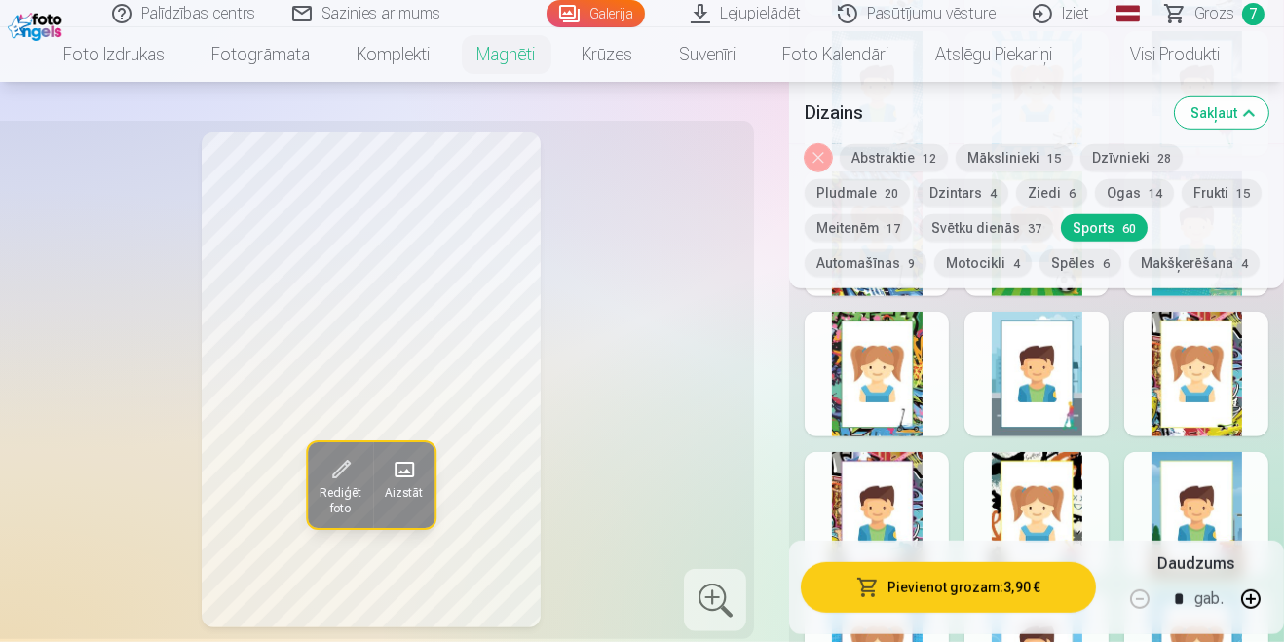
scroll to position [2062, 0]
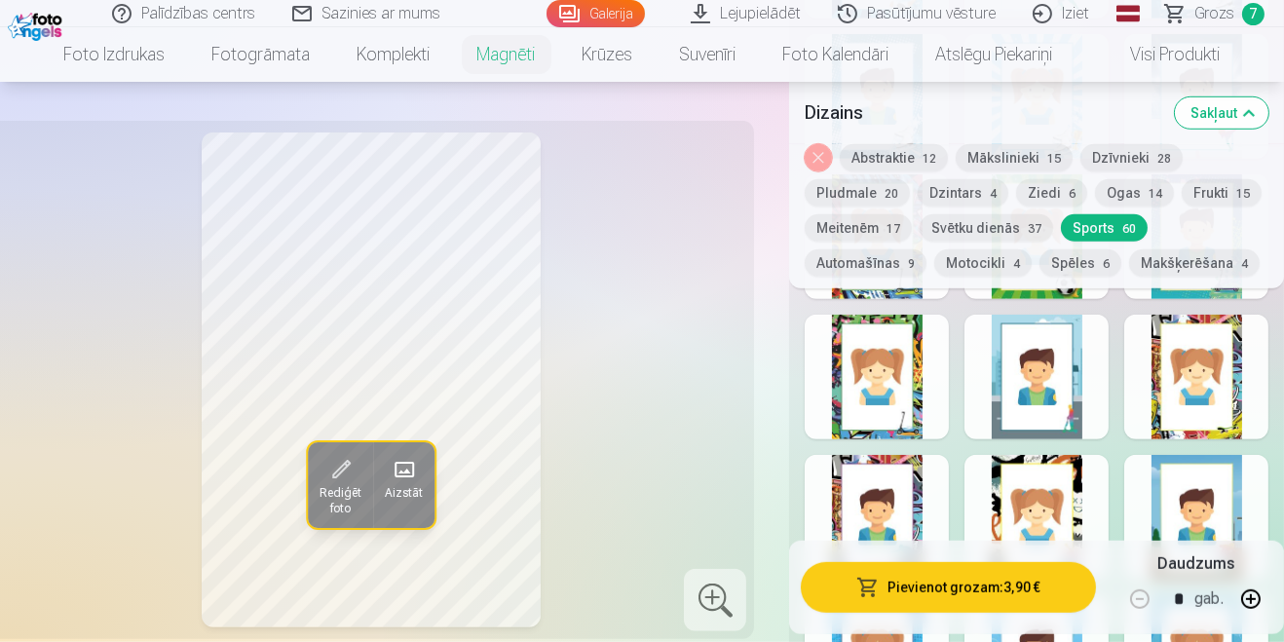
click at [1213, 415] on div at bounding box center [1196, 377] width 144 height 125
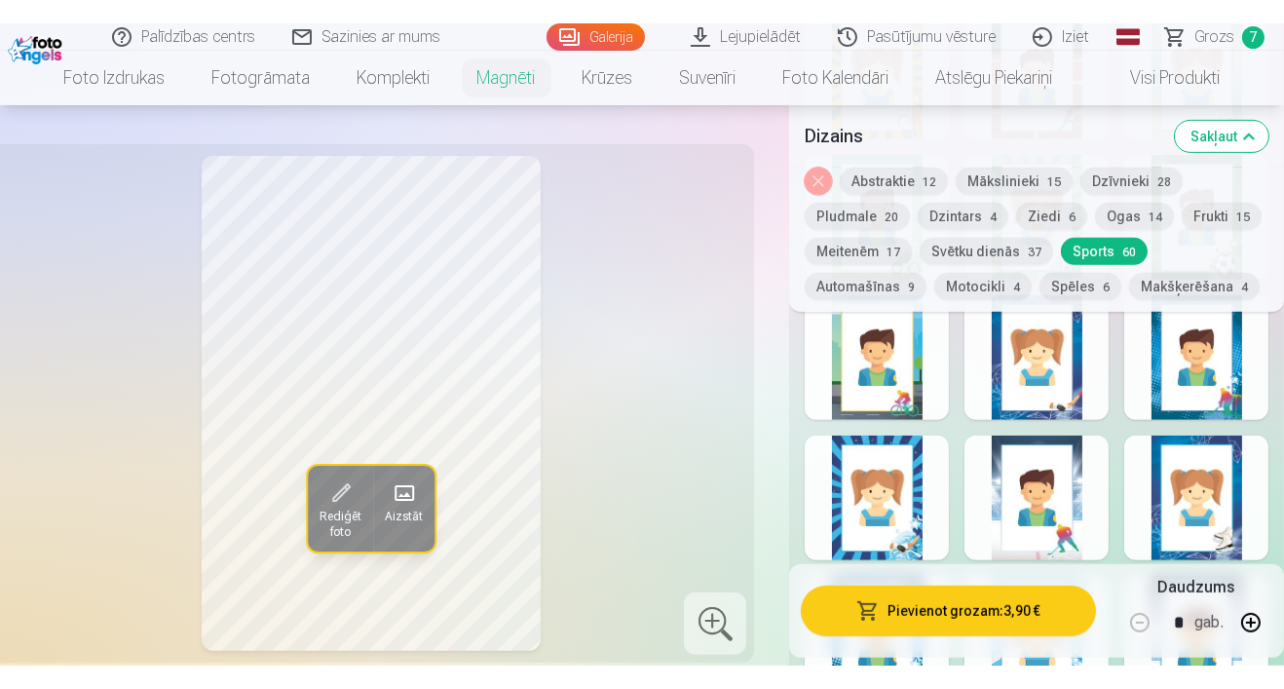
scroll to position [1544, 0]
